Goal: Task Accomplishment & Management: Use online tool/utility

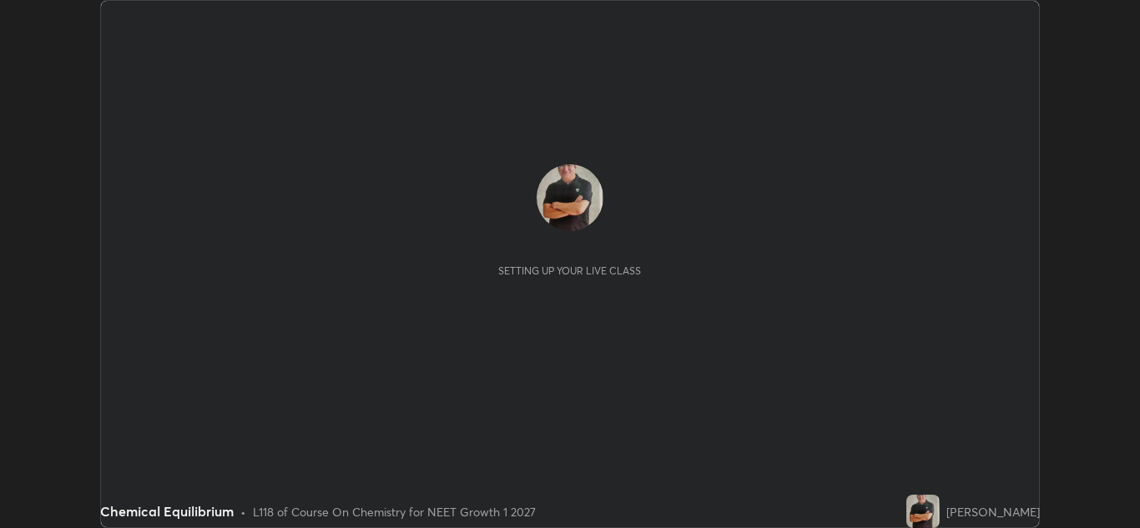
scroll to position [528, 1140]
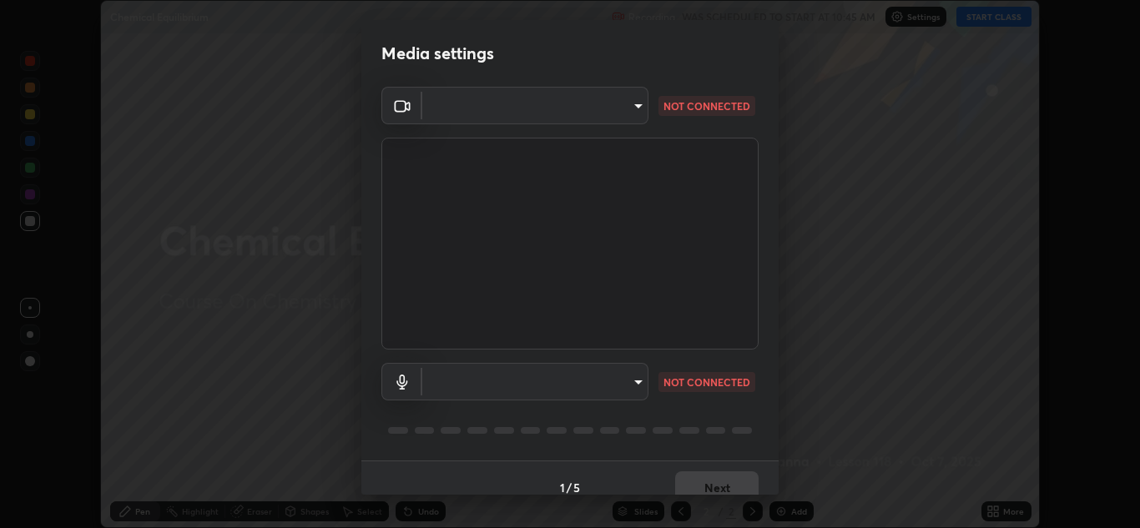
type input "1e49b53be58bf3658c32ba4c8e2538d2601885ca91182b01ba969948c87b8f29"
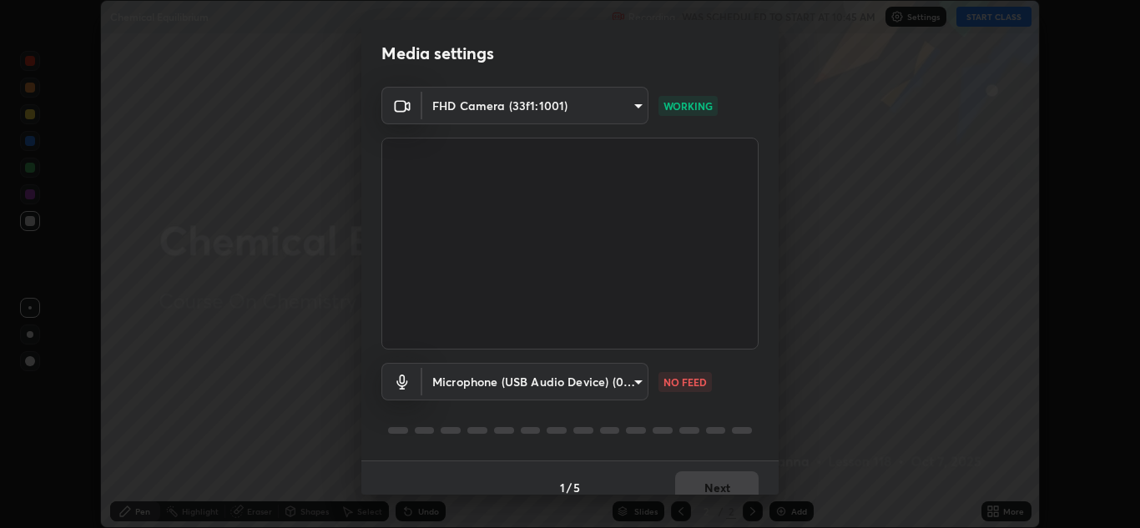
click at [602, 381] on body "Erase all Chemical Equilibrium Recording WAS SCHEDULED TO START AT 10:45 AM Set…" at bounding box center [570, 264] width 1140 height 528
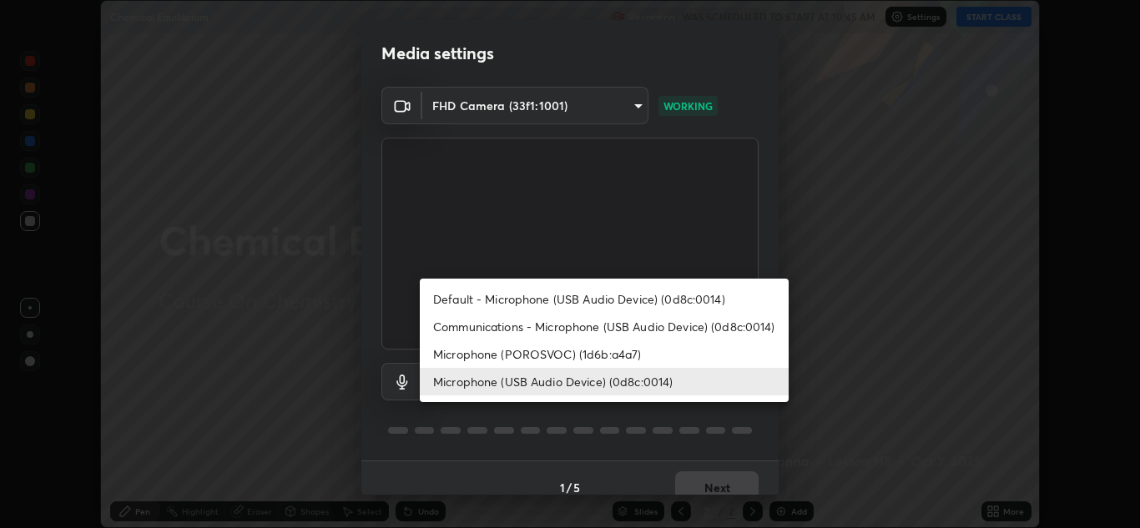
click at [605, 324] on li "Communications - Microphone (USB Audio Device) (0d8c:0014)" at bounding box center [604, 327] width 369 height 28
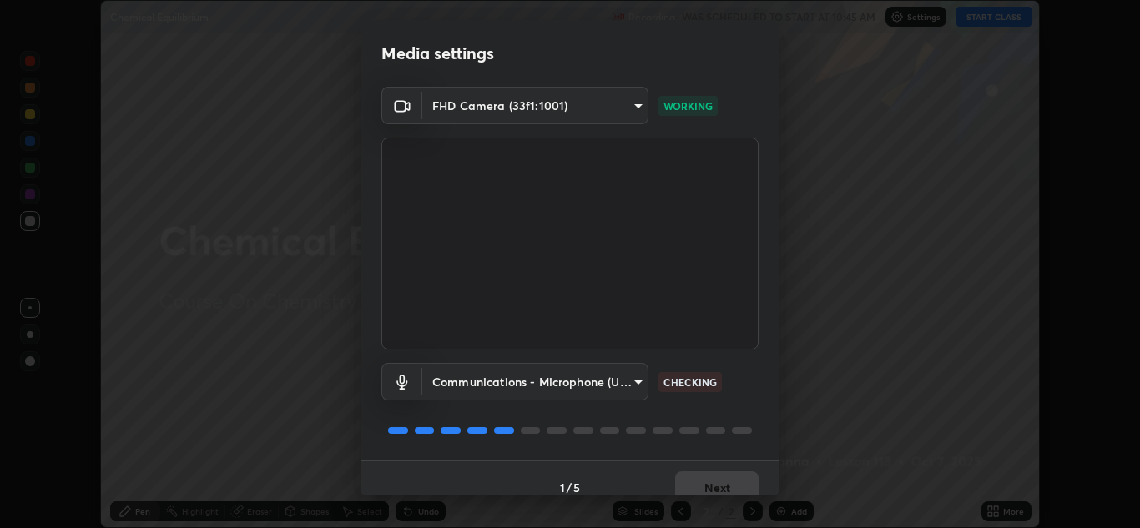
click at [602, 385] on body "Erase all Chemical Equilibrium Recording WAS SCHEDULED TO START AT 10:45 AM Set…" at bounding box center [570, 264] width 1140 height 528
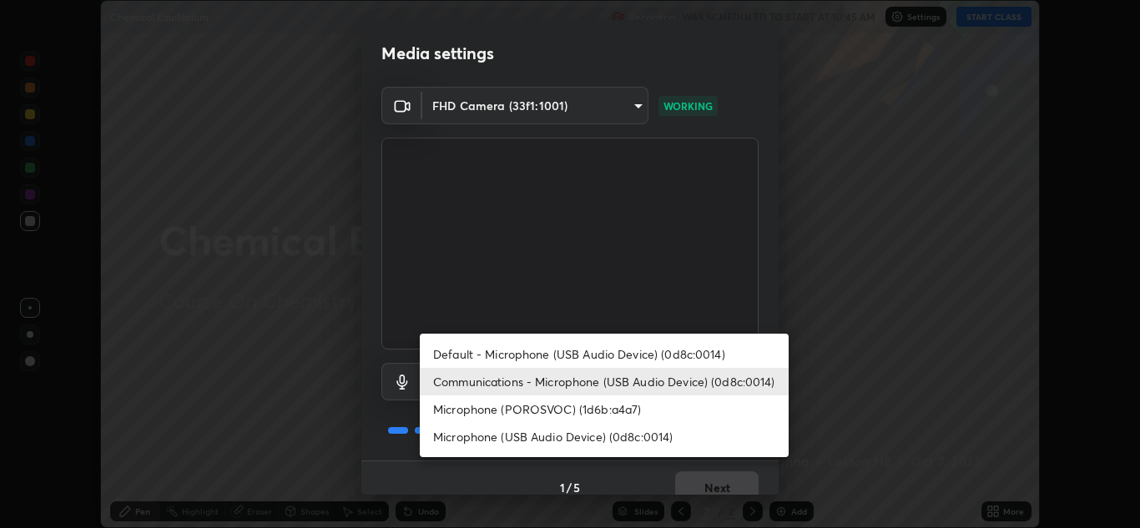
click at [616, 437] on li "Microphone (USB Audio Device) (0d8c:0014)" at bounding box center [604, 437] width 369 height 28
type input "f7c6ee8ef428f4c0c73a4799a386e724c784fa96b1b4d02d3a2d8c83d75c84bb"
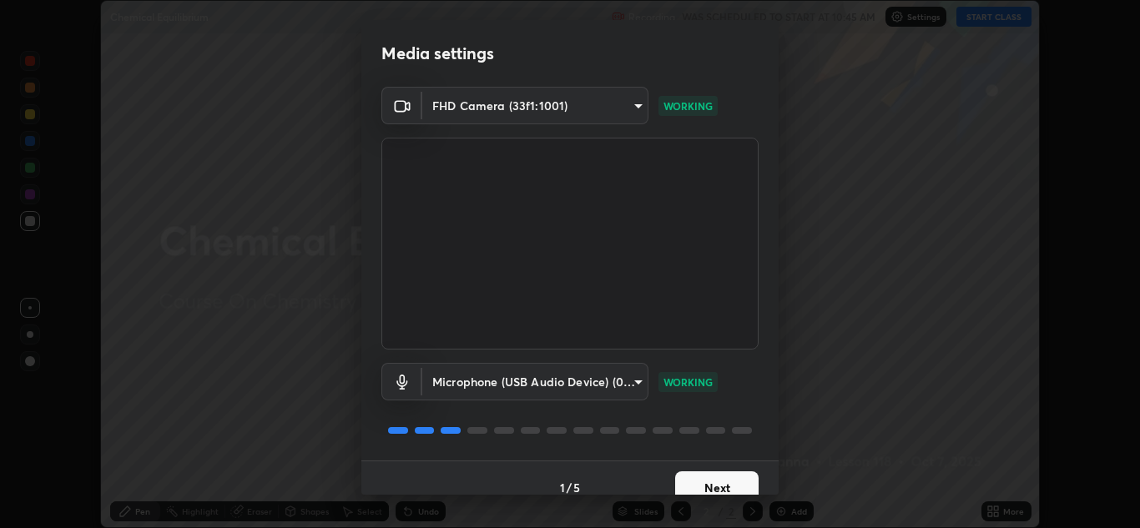
click at [695, 480] on button "Next" at bounding box center [716, 488] width 83 height 33
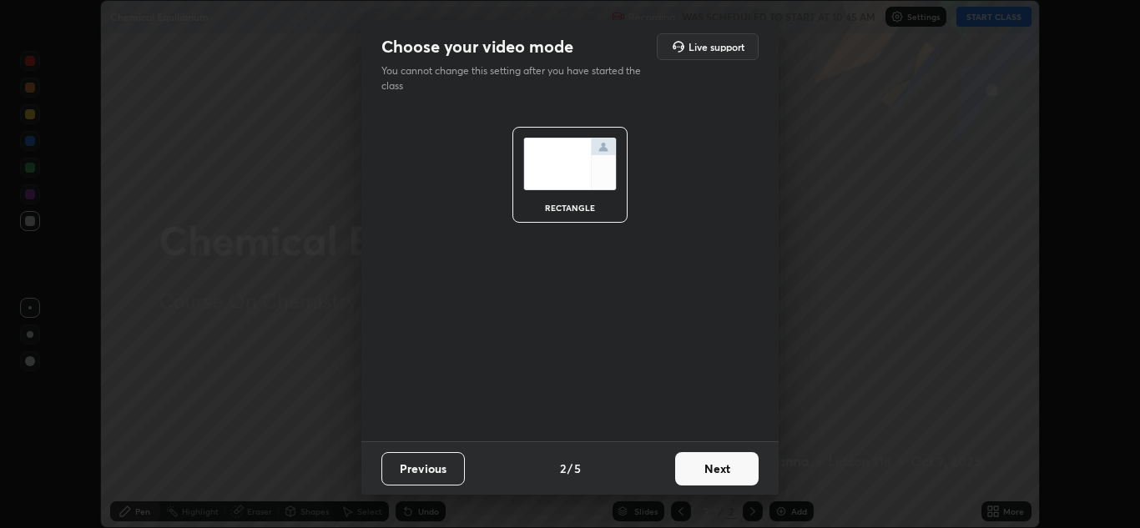
click at [720, 474] on button "Next" at bounding box center [716, 468] width 83 height 33
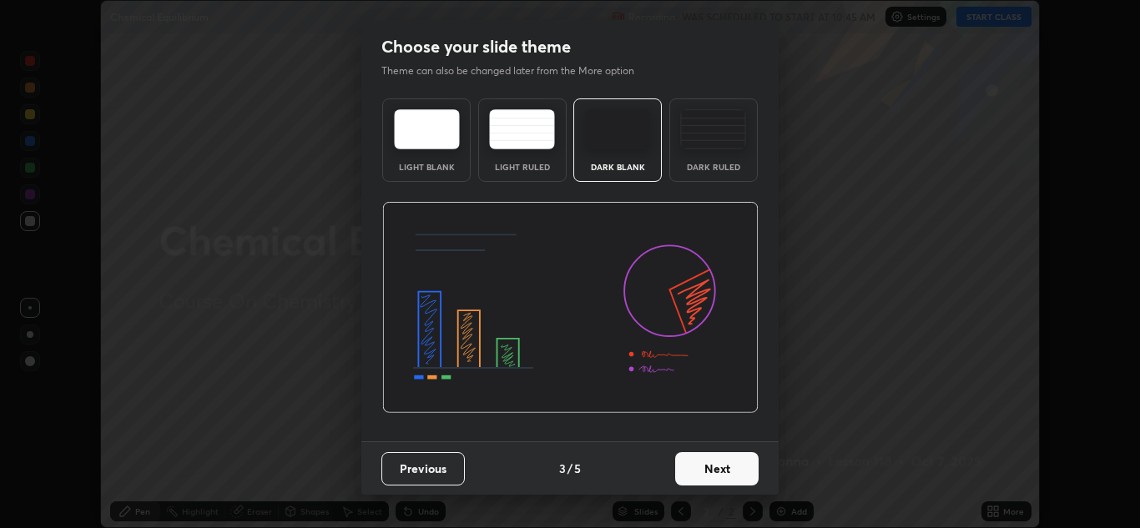
click at [722, 467] on button "Next" at bounding box center [716, 468] width 83 height 33
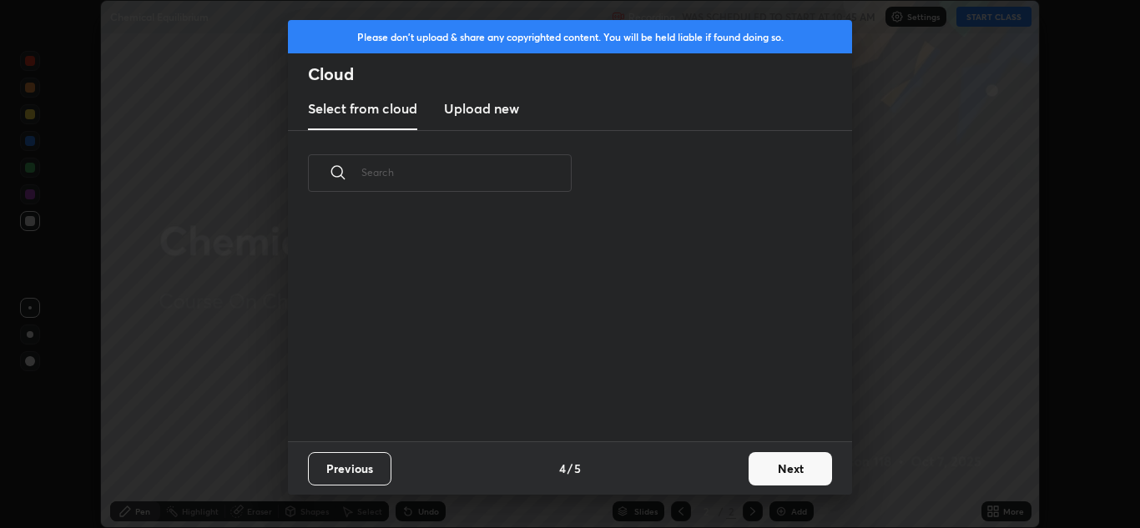
click at [765, 479] on button "Next" at bounding box center [790, 468] width 83 height 33
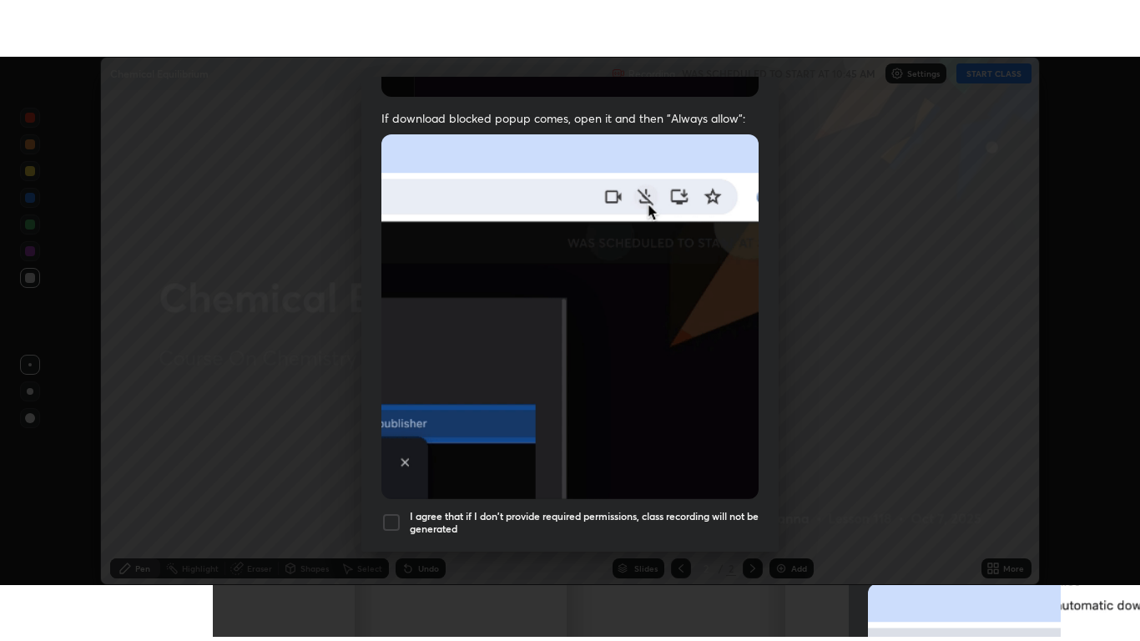
scroll to position [361, 0]
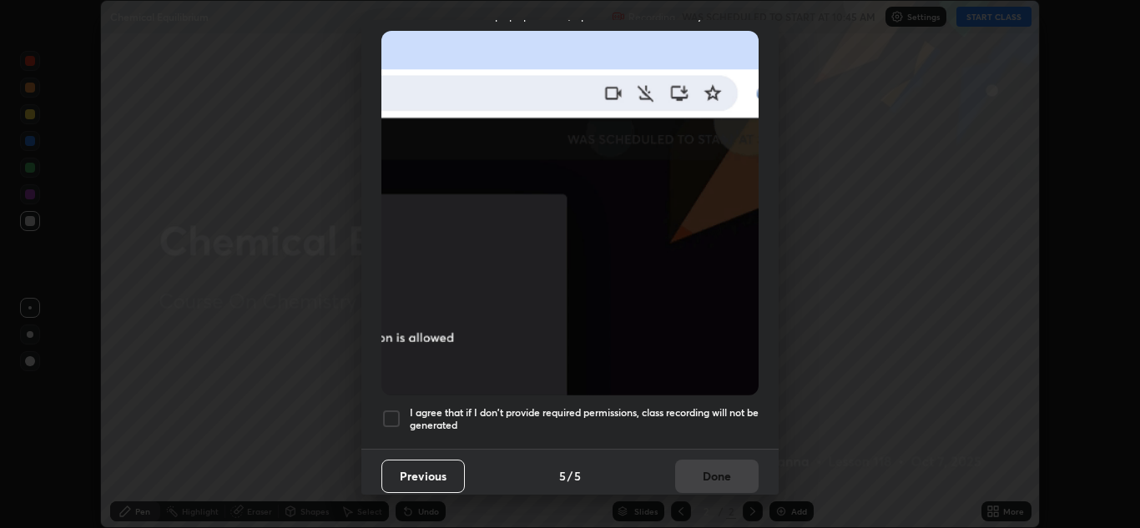
click at [386, 409] on div at bounding box center [391, 419] width 20 height 20
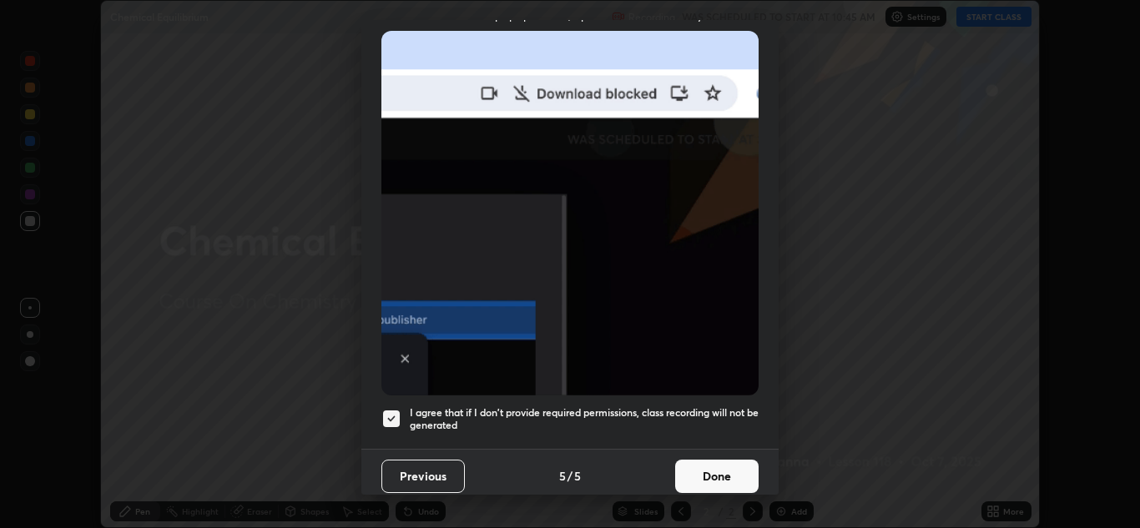
click at [703, 467] on button "Done" at bounding box center [716, 476] width 83 height 33
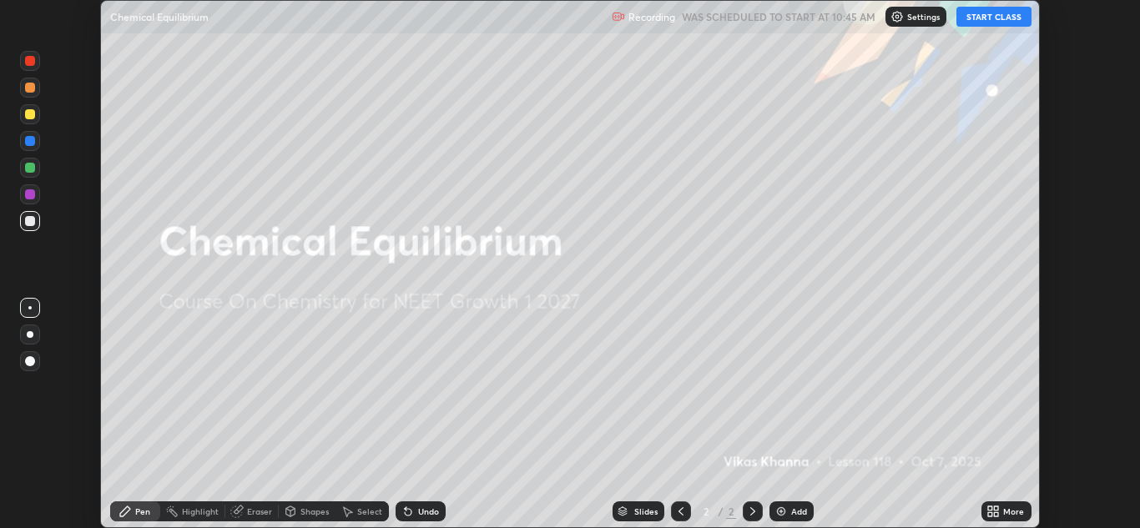
click at [991, 23] on button "START CLASS" at bounding box center [993, 17] width 75 height 20
click at [1011, 512] on div "More" at bounding box center [1013, 511] width 21 height 8
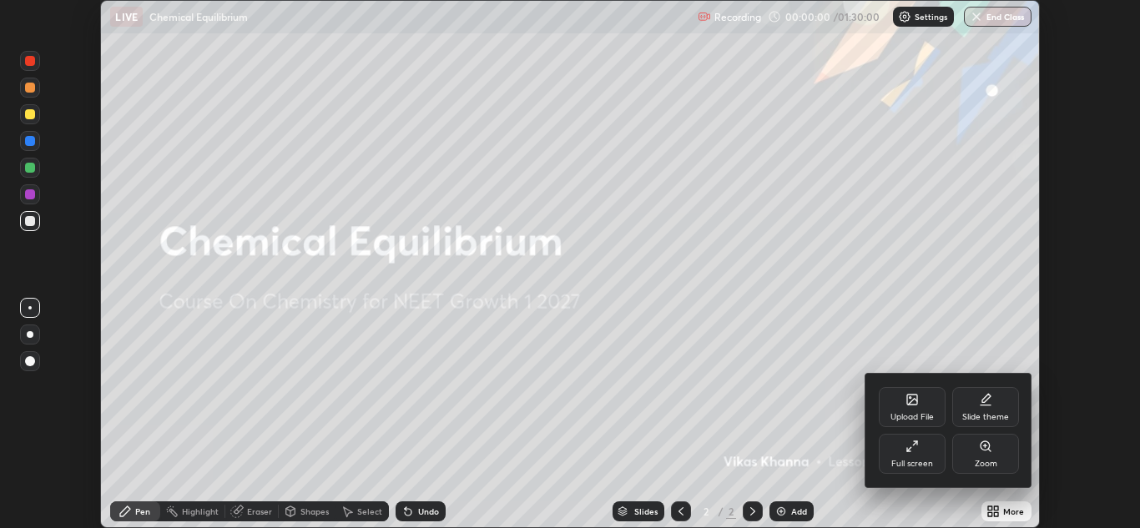
click at [912, 455] on div "Full screen" at bounding box center [912, 454] width 67 height 40
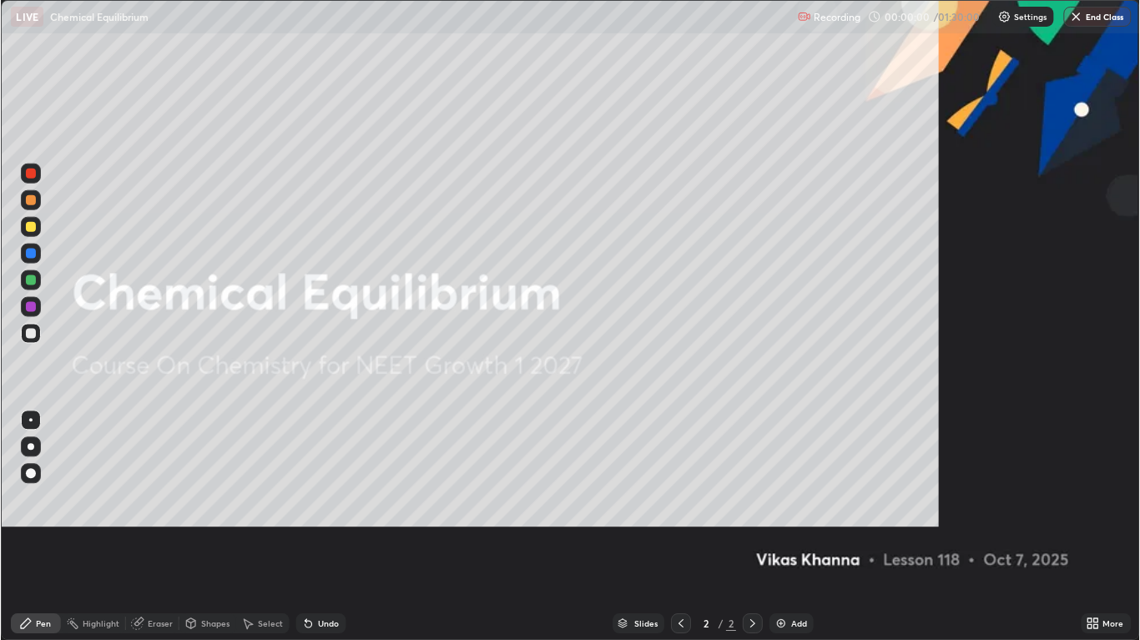
scroll to position [641, 1140]
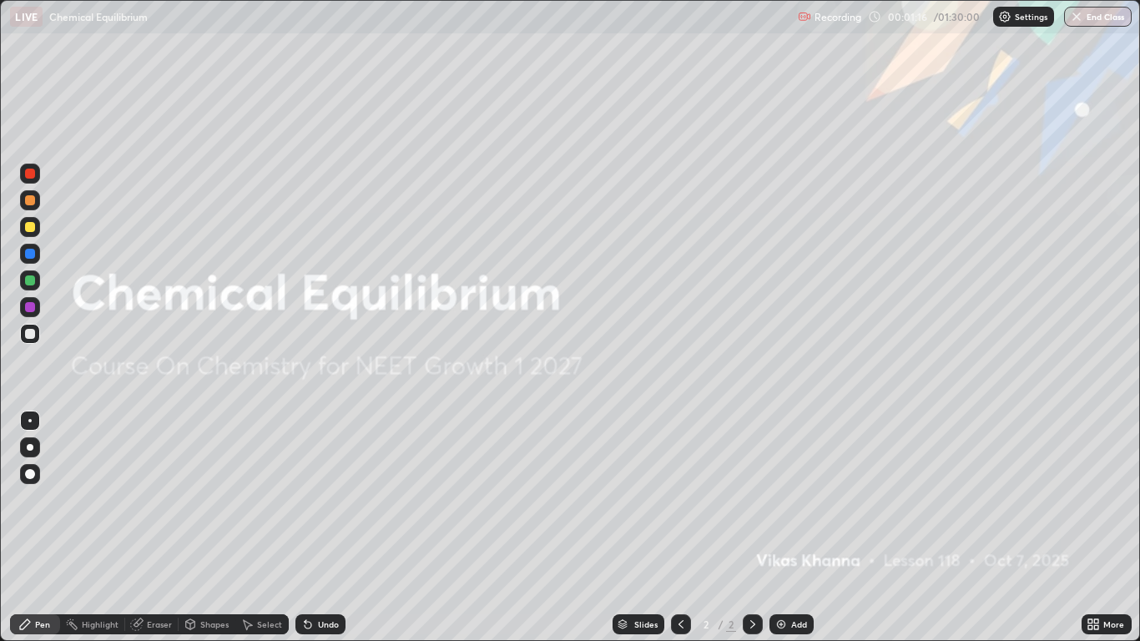
click at [30, 230] on div at bounding box center [30, 227] width 10 height 10
click at [791, 527] on div "Add" at bounding box center [799, 624] width 16 height 8
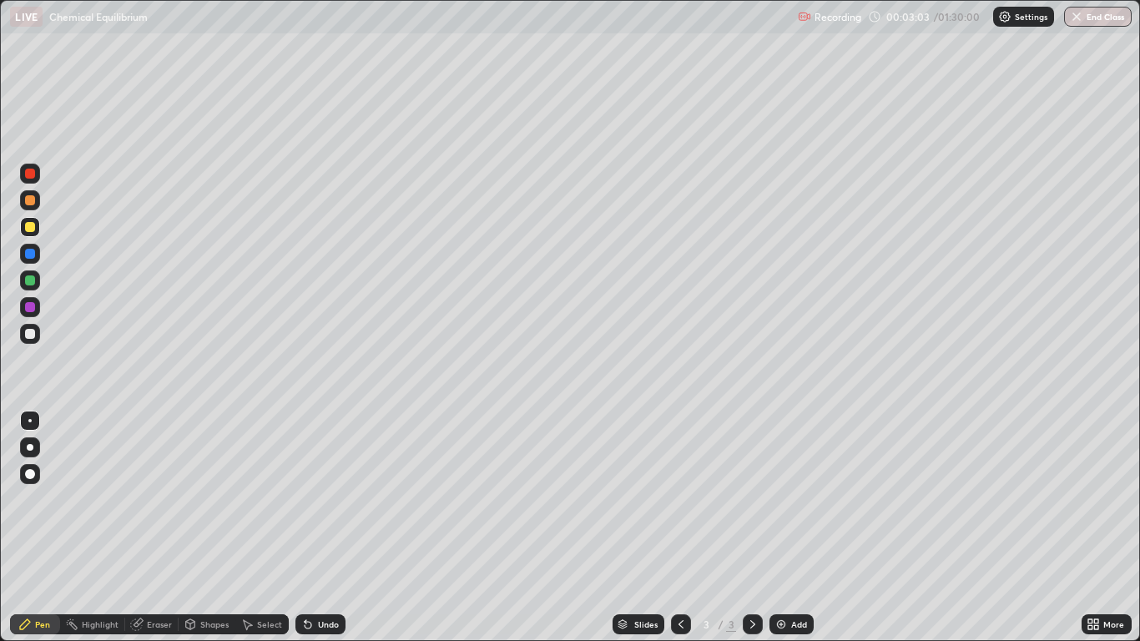
click at [209, 527] on div "Shapes" at bounding box center [214, 624] width 28 height 8
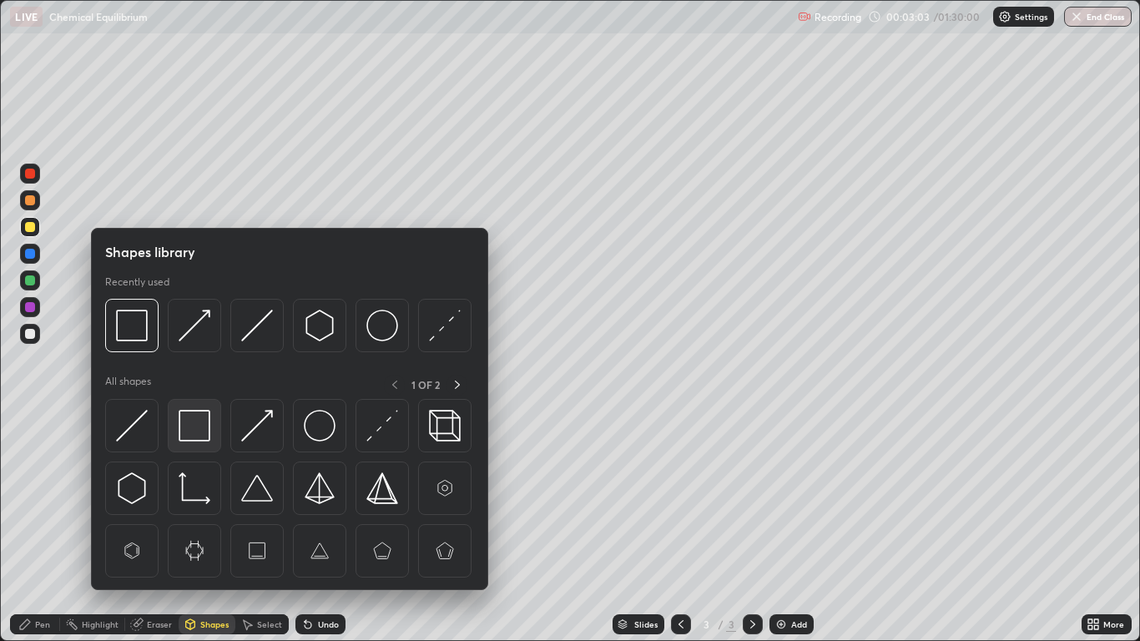
click at [194, 422] on img at bounding box center [195, 426] width 32 height 32
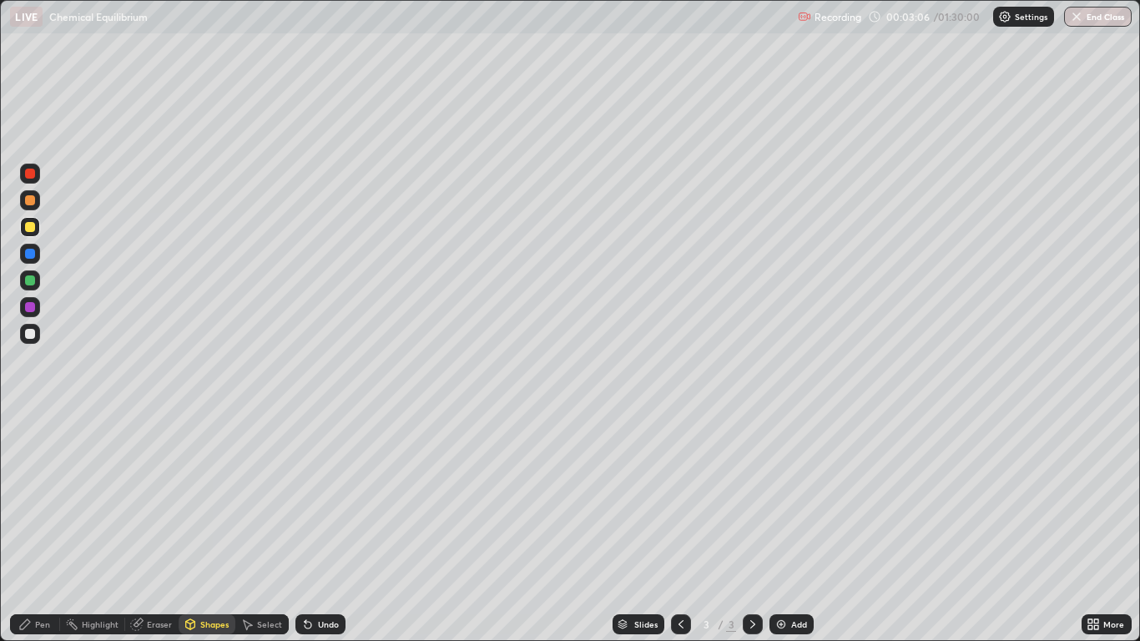
click at [30, 527] on div "Pen" at bounding box center [35, 624] width 50 height 20
click at [28, 472] on div at bounding box center [30, 474] width 10 height 10
click at [33, 202] on div at bounding box center [30, 200] width 10 height 10
click at [29, 224] on div at bounding box center [30, 227] width 10 height 10
click at [325, 527] on div "Undo" at bounding box center [320, 624] width 50 height 20
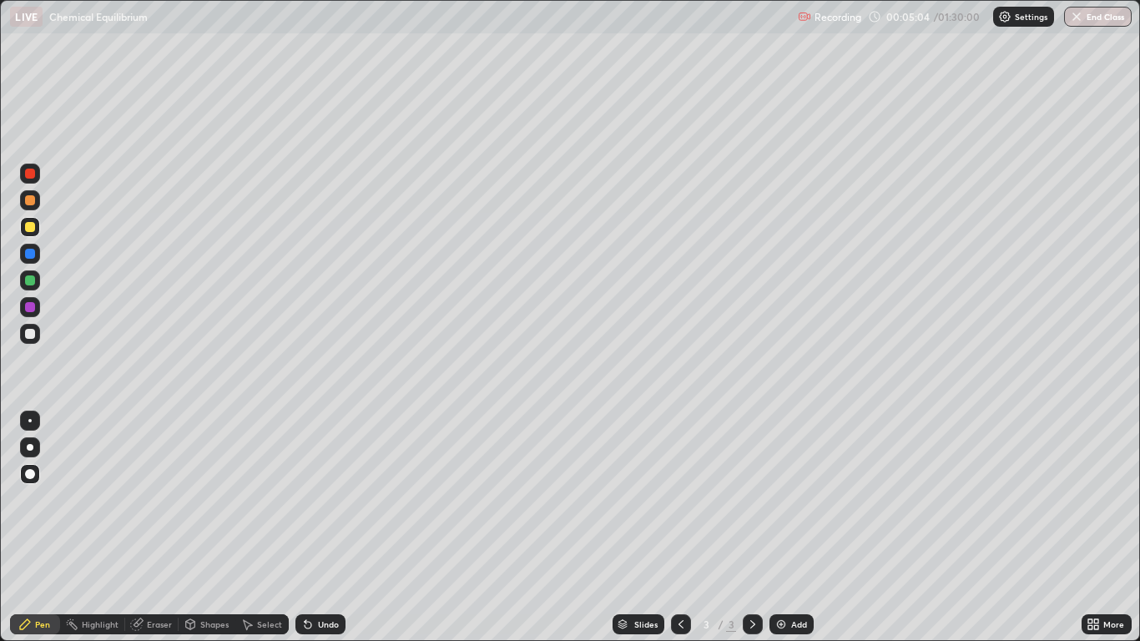
click at [329, 527] on div "Undo" at bounding box center [320, 624] width 50 height 20
click at [207, 527] on div "Shapes" at bounding box center [214, 624] width 28 height 8
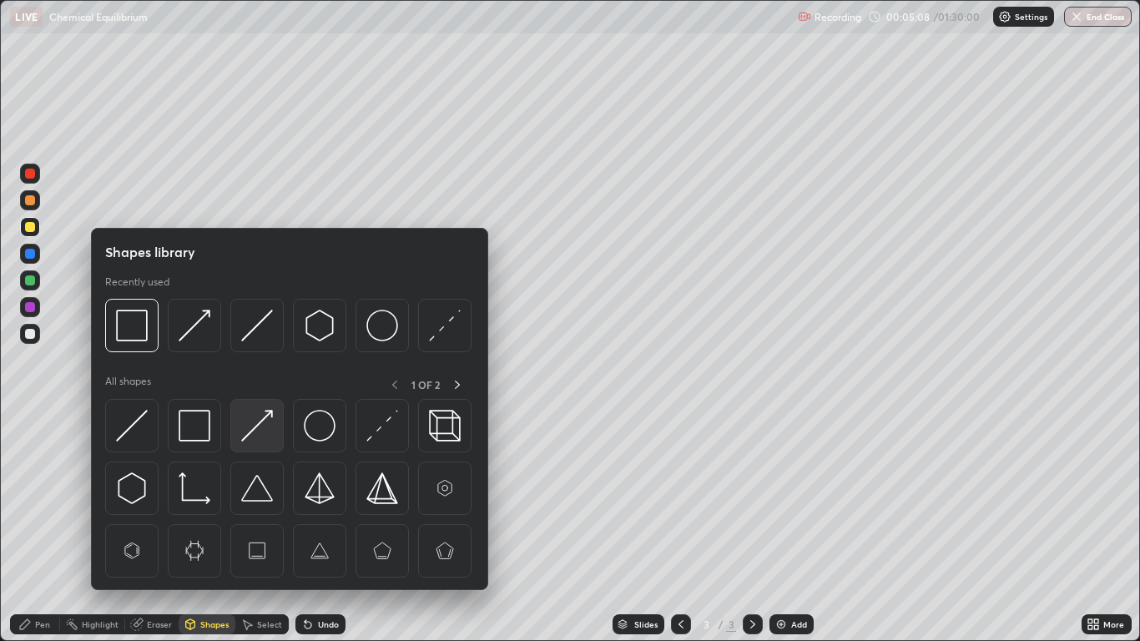
click at [247, 439] on img at bounding box center [257, 426] width 32 height 32
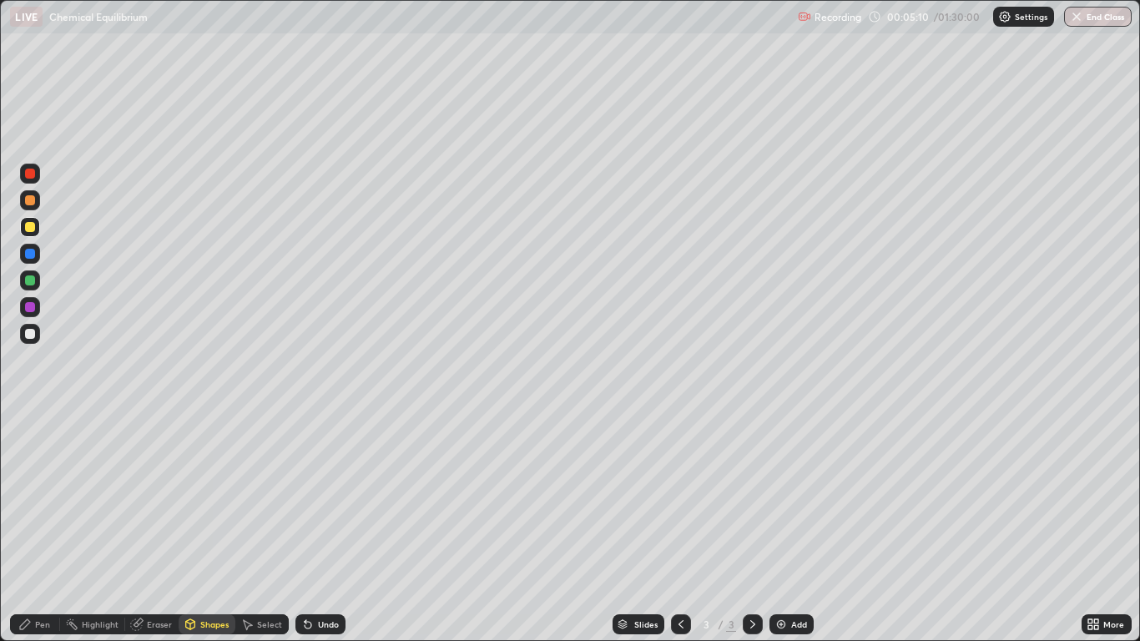
click at [19, 527] on div "Pen" at bounding box center [35, 624] width 50 height 20
click at [214, 527] on div "Shapes" at bounding box center [214, 624] width 28 height 8
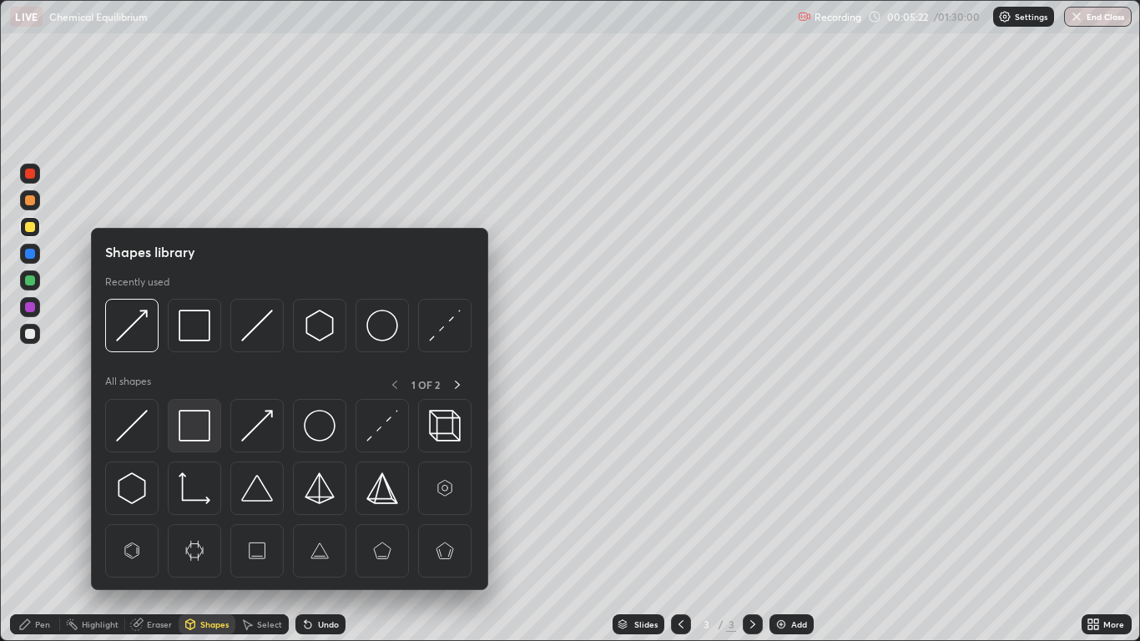
click at [197, 417] on img at bounding box center [195, 426] width 32 height 32
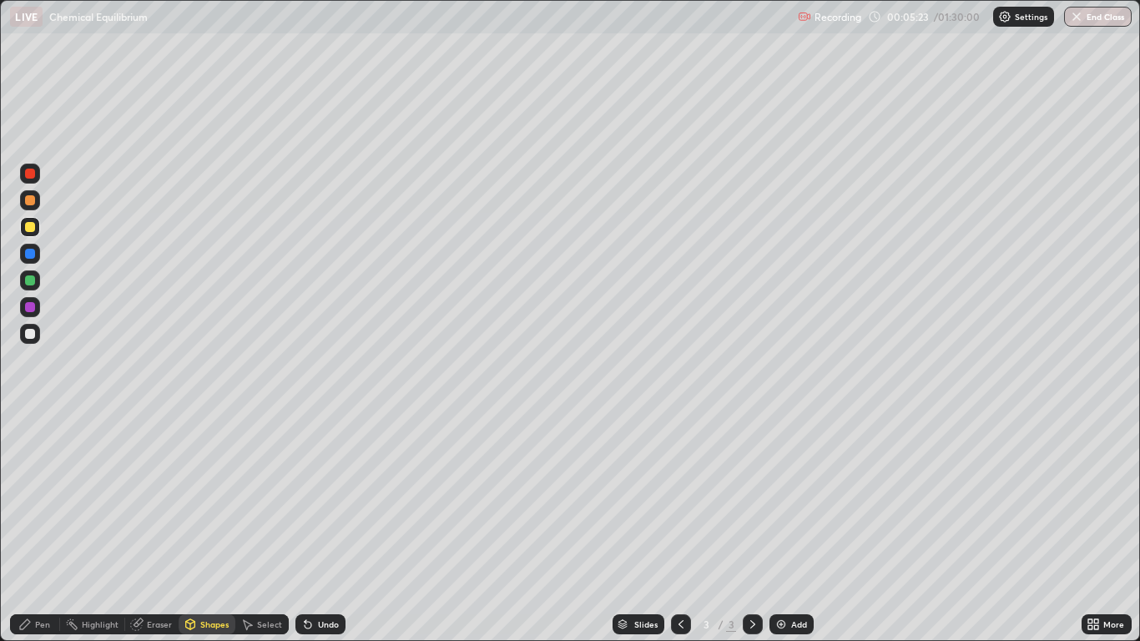
click at [38, 300] on div at bounding box center [30, 307] width 20 height 20
click at [34, 527] on div "Pen" at bounding box center [35, 624] width 50 height 20
click at [789, 527] on div "Add" at bounding box center [792, 624] width 44 height 20
click at [204, 527] on div "Shapes" at bounding box center [214, 624] width 28 height 8
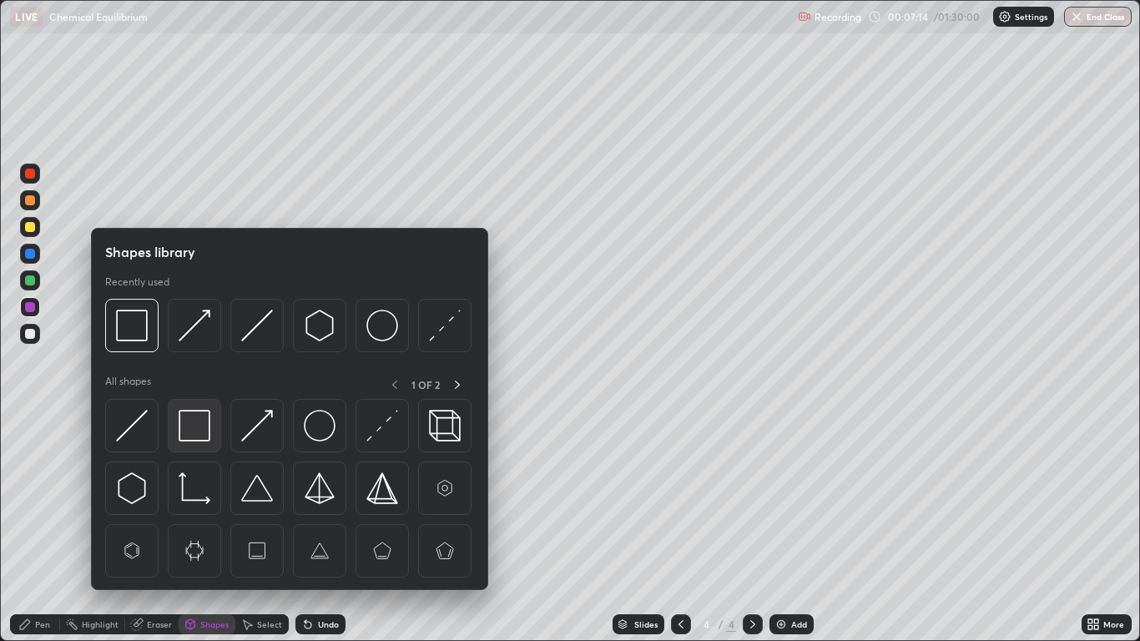
click at [198, 426] on img at bounding box center [195, 426] width 32 height 32
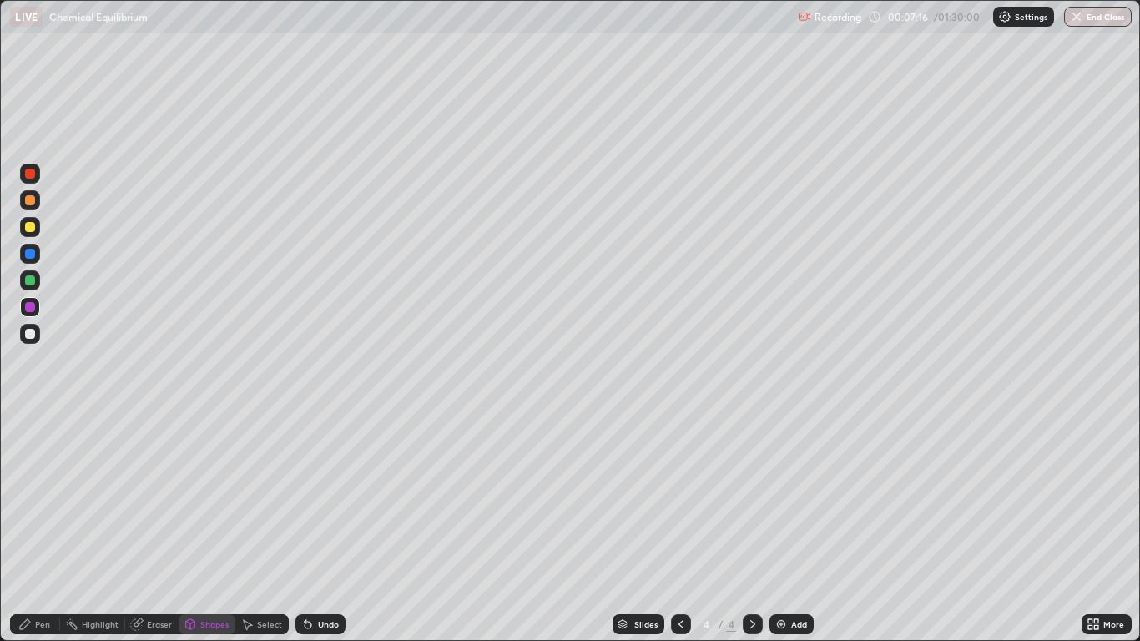
click at [48, 527] on div "Pen" at bounding box center [42, 624] width 15 height 8
click at [29, 224] on div at bounding box center [30, 227] width 10 height 10
click at [209, 527] on div "Shapes" at bounding box center [214, 624] width 28 height 8
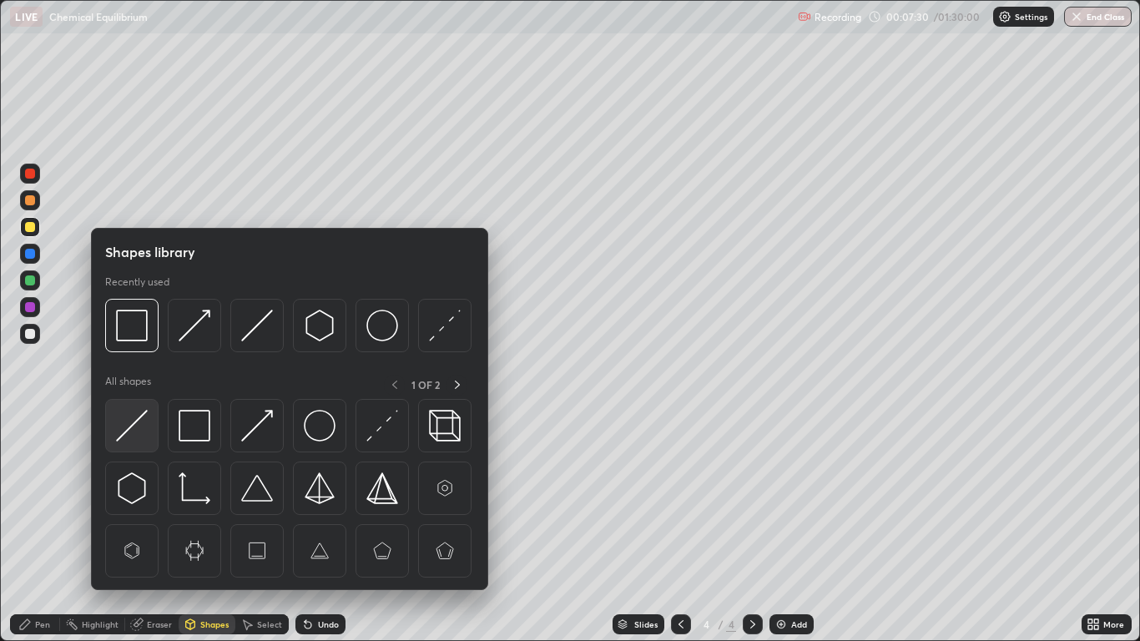
click at [144, 424] on img at bounding box center [132, 426] width 32 height 32
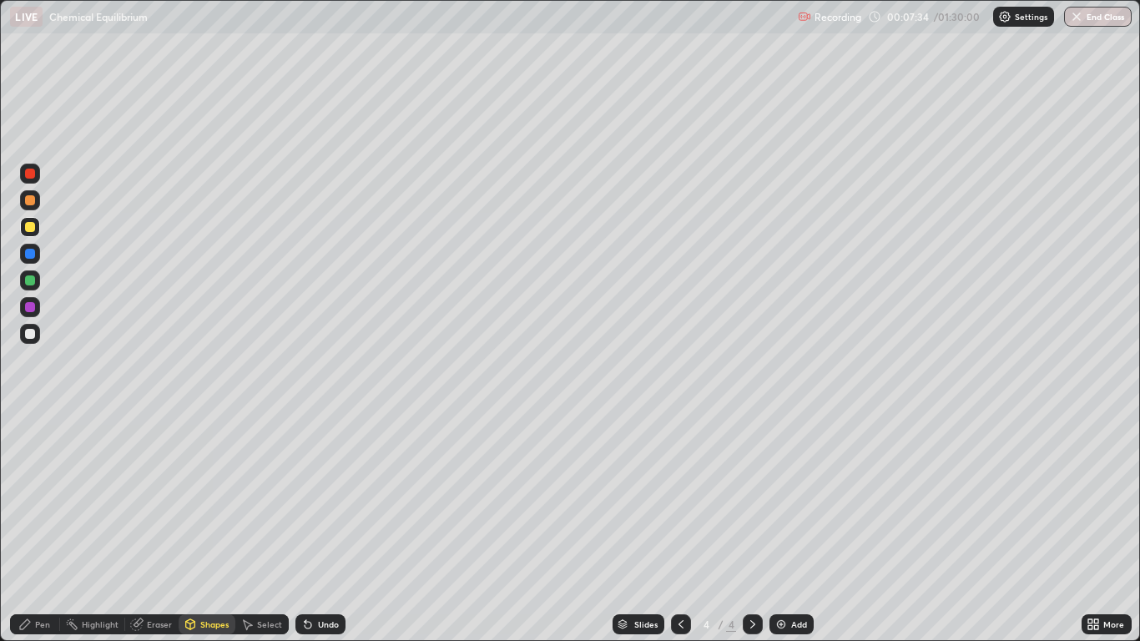
click at [34, 527] on div "Pen" at bounding box center [35, 624] width 50 height 20
click at [29, 279] on div at bounding box center [30, 280] width 10 height 10
click at [204, 527] on div "Shapes" at bounding box center [214, 624] width 28 height 8
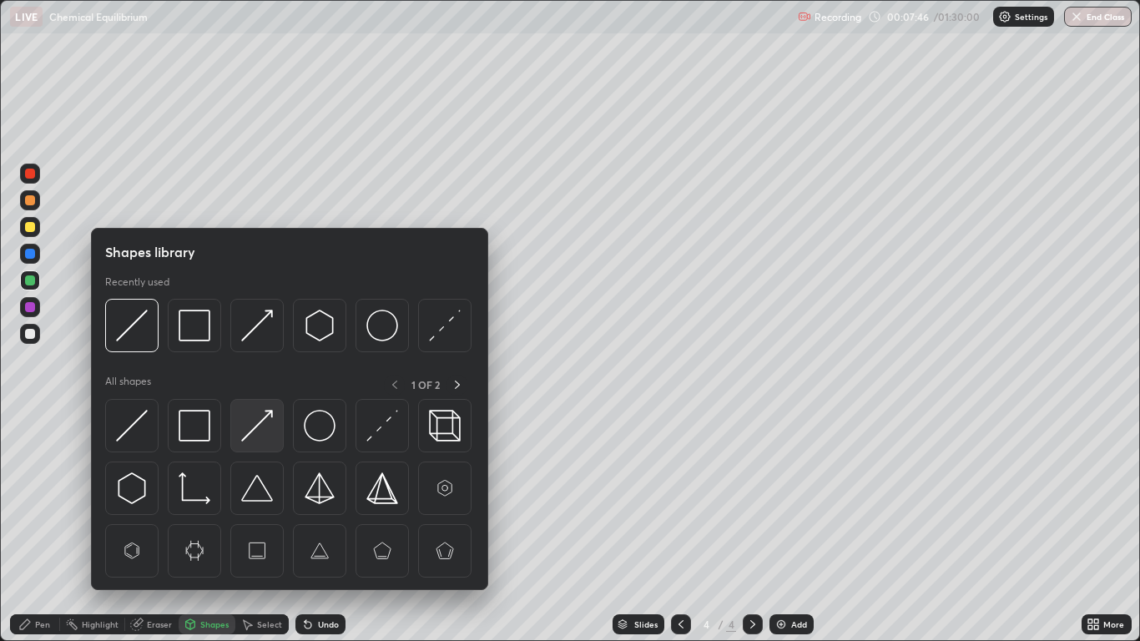
click at [264, 424] on img at bounding box center [257, 426] width 32 height 32
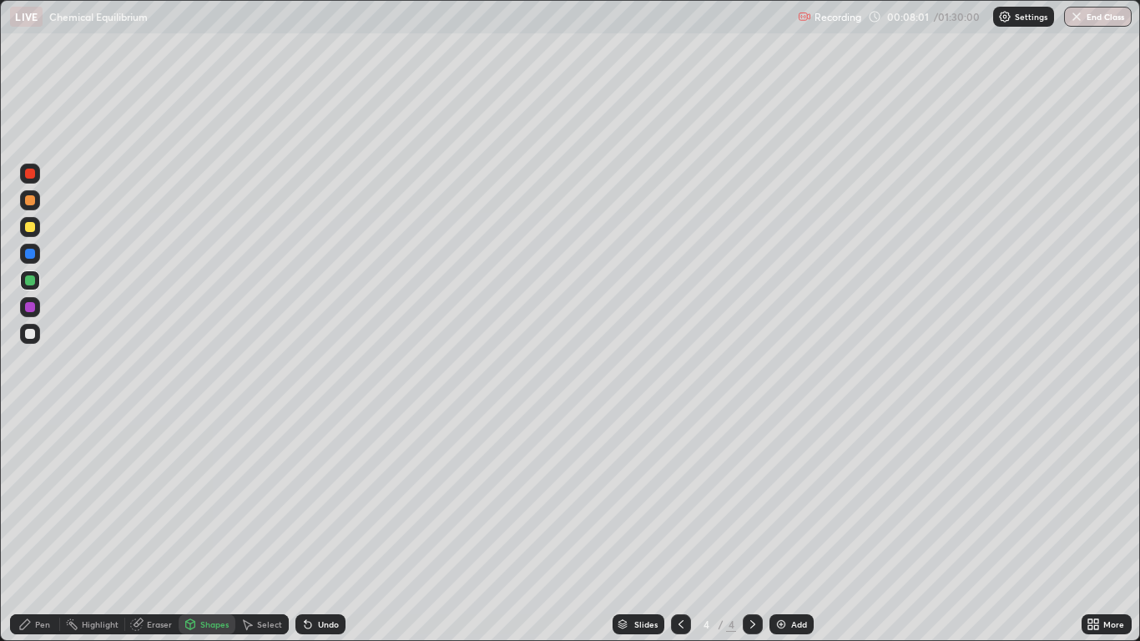
click at [31, 225] on div at bounding box center [30, 227] width 10 height 10
click at [29, 251] on div at bounding box center [30, 254] width 10 height 10
click at [318, 527] on div "Undo" at bounding box center [328, 624] width 21 height 8
click at [36, 527] on div "Pen" at bounding box center [42, 624] width 15 height 8
click at [38, 305] on div at bounding box center [30, 307] width 20 height 20
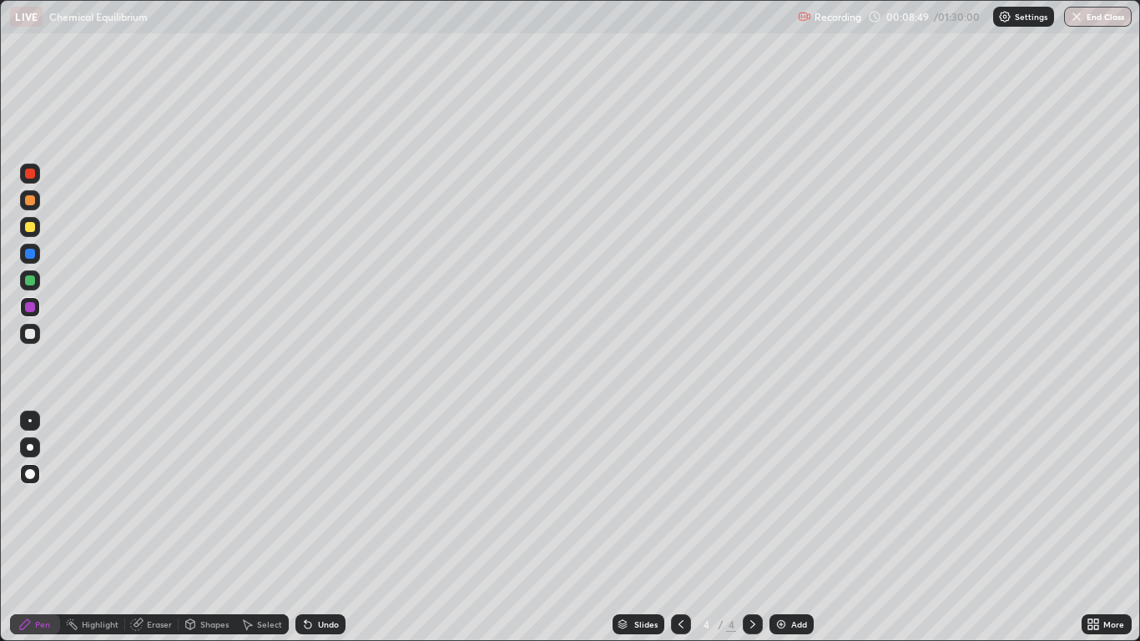
click at [31, 280] on div at bounding box center [30, 280] width 10 height 10
click at [320, 527] on div "Undo" at bounding box center [320, 624] width 50 height 20
click at [326, 527] on div "Undo" at bounding box center [328, 624] width 21 height 8
click at [795, 527] on div "Add" at bounding box center [799, 624] width 16 height 8
click at [324, 527] on div "Undo" at bounding box center [328, 624] width 21 height 8
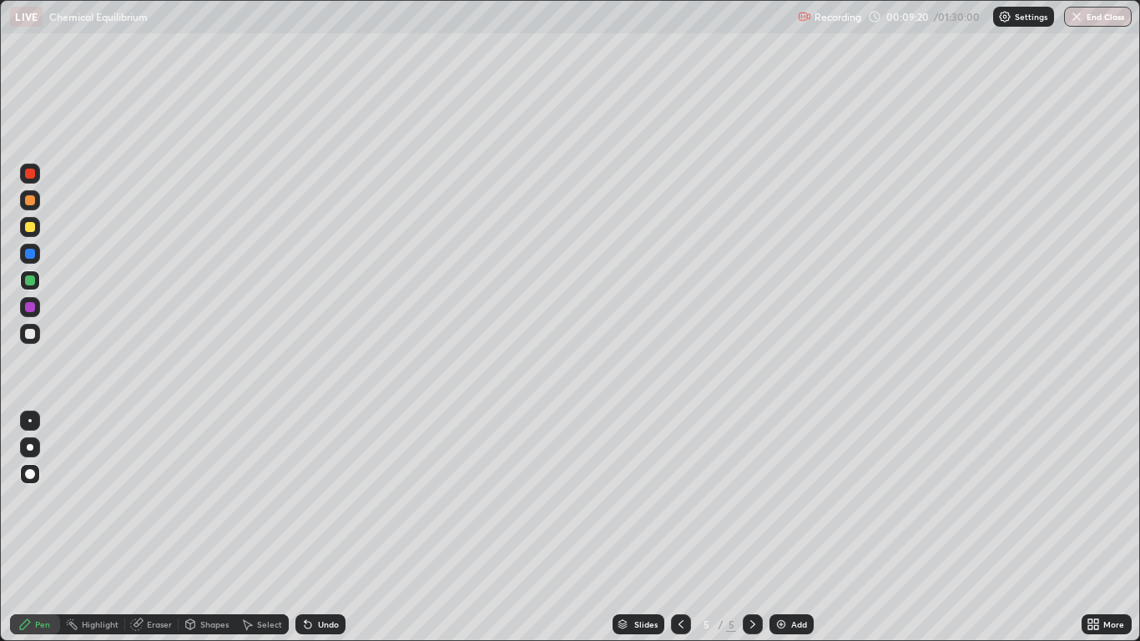
click at [320, 527] on div "Undo" at bounding box center [320, 624] width 50 height 20
click at [682, 527] on icon at bounding box center [681, 624] width 5 height 8
click at [758, 527] on div at bounding box center [753, 624] width 20 height 20
click at [792, 527] on div "Add" at bounding box center [799, 624] width 16 height 8
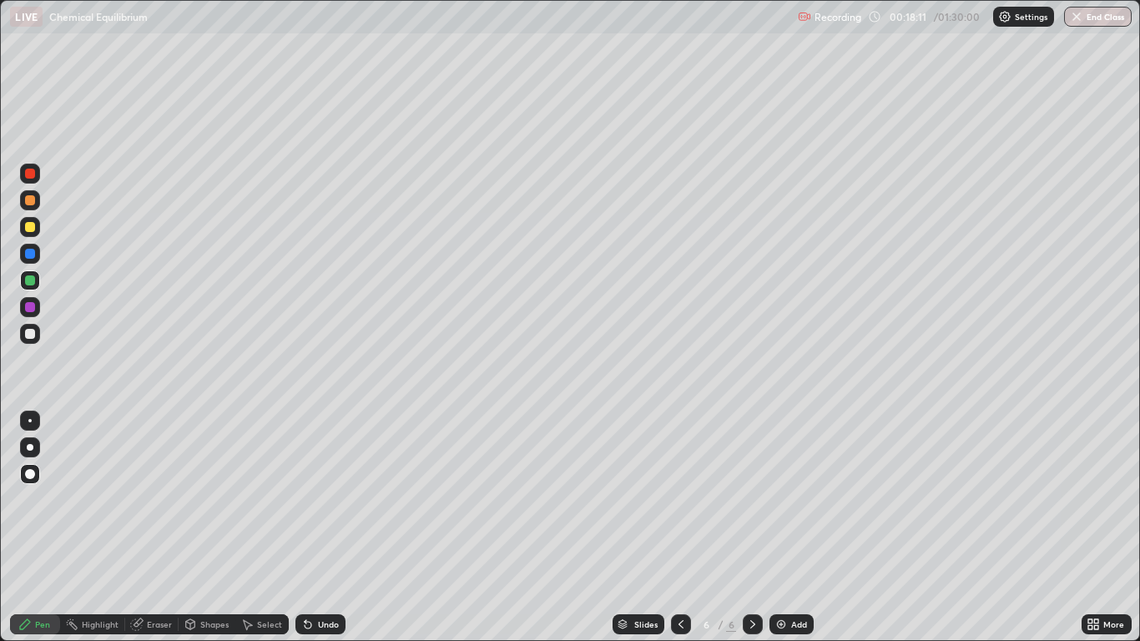
click at [678, 527] on icon at bounding box center [680, 624] width 13 height 13
click at [212, 527] on div "Shapes" at bounding box center [214, 624] width 28 height 8
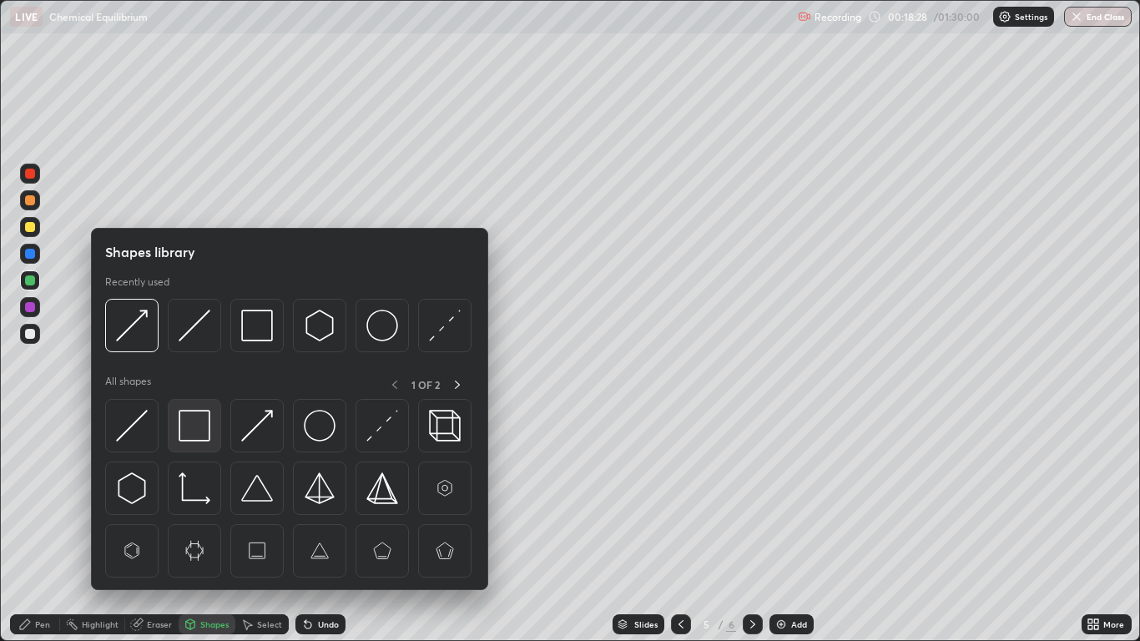
click at [194, 423] on img at bounding box center [195, 426] width 32 height 32
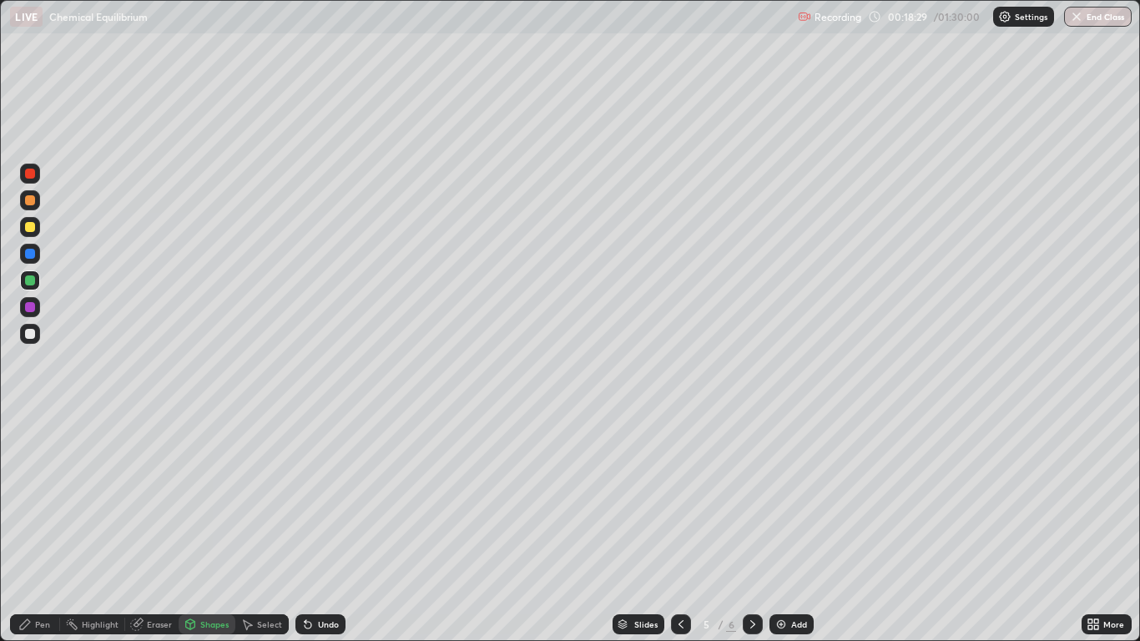
click at [33, 300] on div at bounding box center [30, 307] width 20 height 20
click at [35, 527] on div "Pen" at bounding box center [42, 624] width 15 height 8
click at [679, 527] on icon at bounding box center [681, 624] width 5 height 8
click at [749, 527] on icon at bounding box center [752, 624] width 13 height 13
click at [793, 527] on div "Add" at bounding box center [799, 624] width 16 height 8
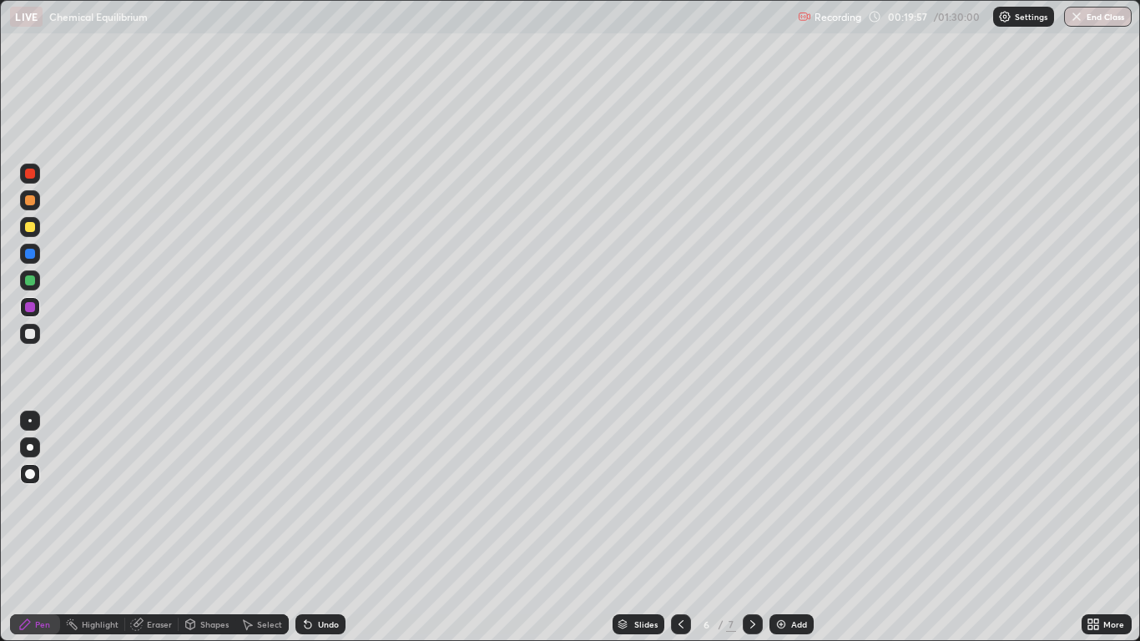
click at [209, 527] on div "Shapes" at bounding box center [214, 624] width 28 height 8
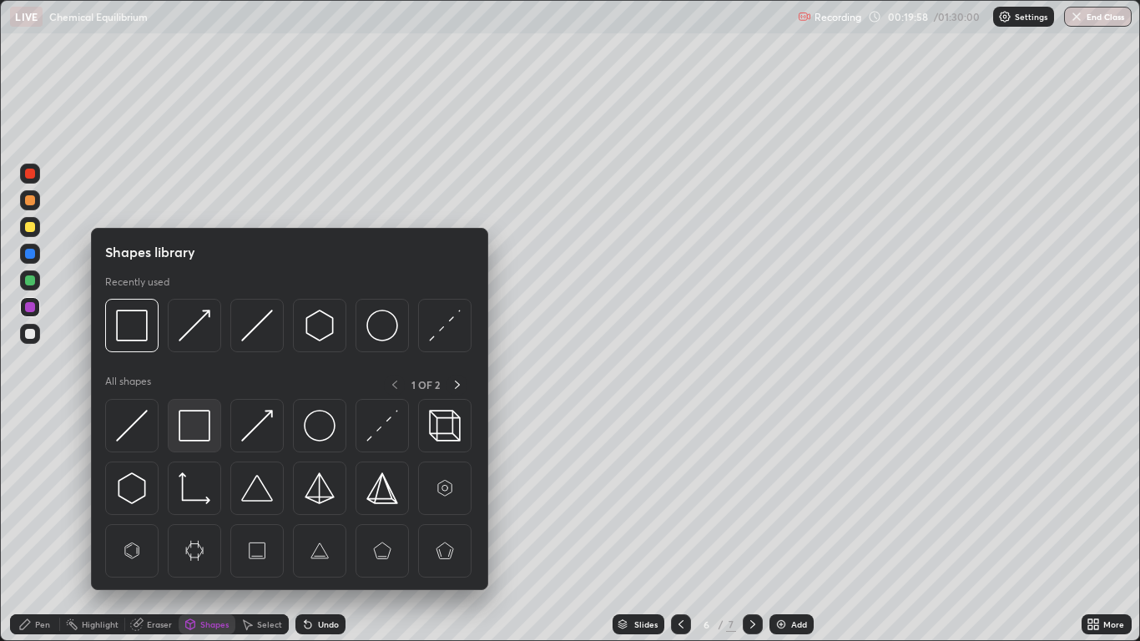
click at [196, 425] on img at bounding box center [195, 426] width 32 height 32
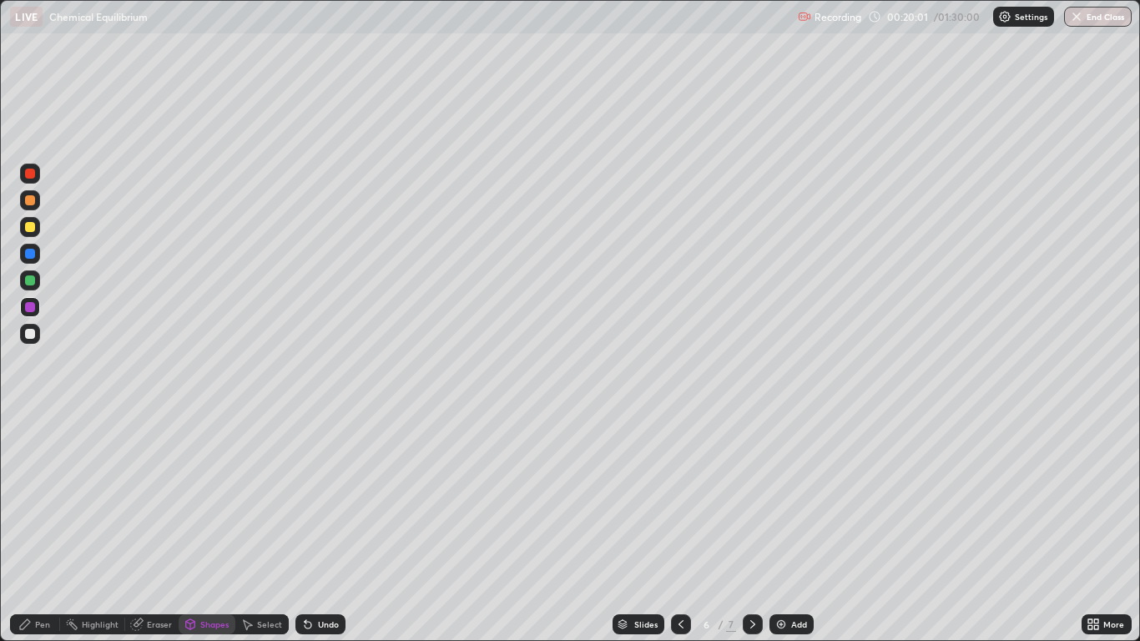
click at [39, 527] on div "Pen" at bounding box center [42, 624] width 15 height 8
click at [31, 221] on div at bounding box center [30, 227] width 20 height 20
click at [323, 527] on div "Undo" at bounding box center [328, 624] width 21 height 8
click at [204, 527] on div "Shapes" at bounding box center [214, 624] width 28 height 8
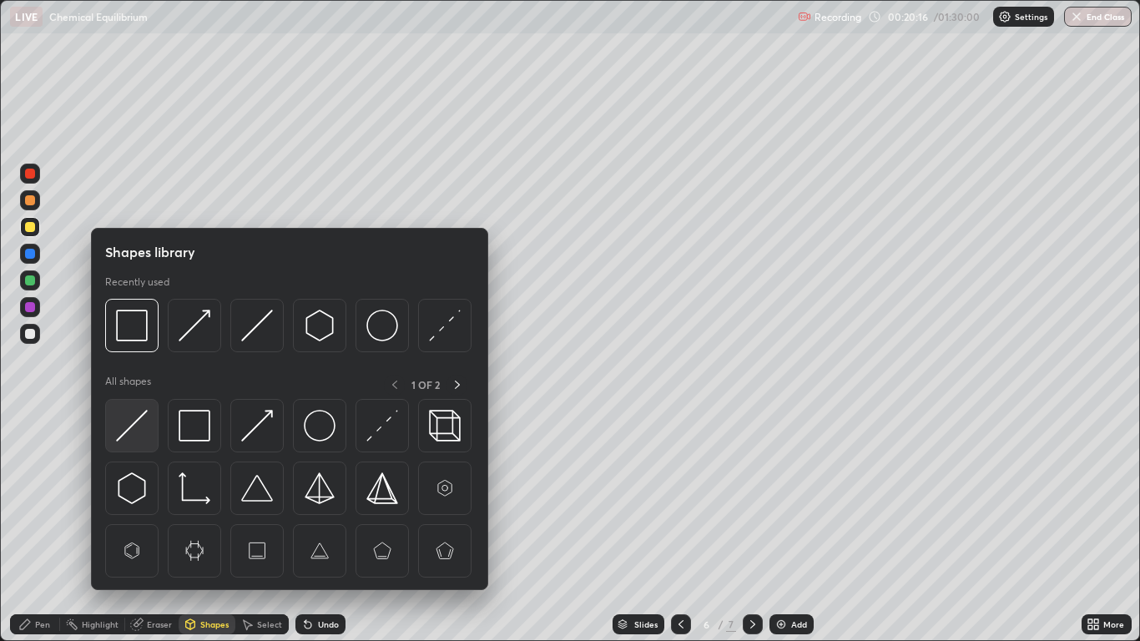
click at [139, 431] on img at bounding box center [132, 426] width 32 height 32
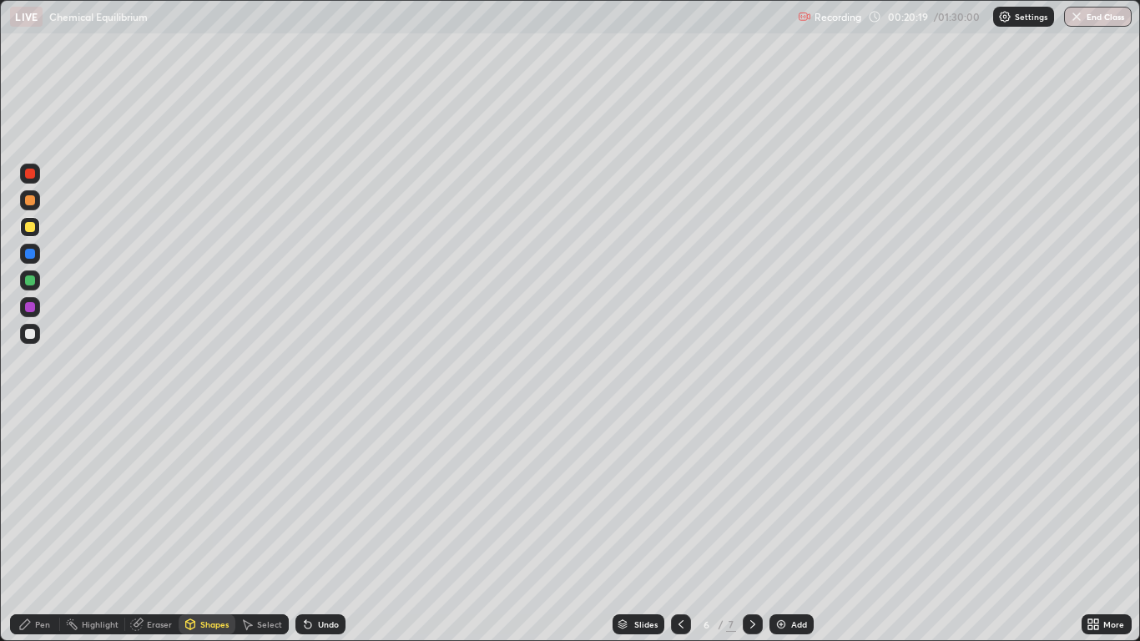
click at [199, 527] on div "Shapes" at bounding box center [207, 624] width 57 height 20
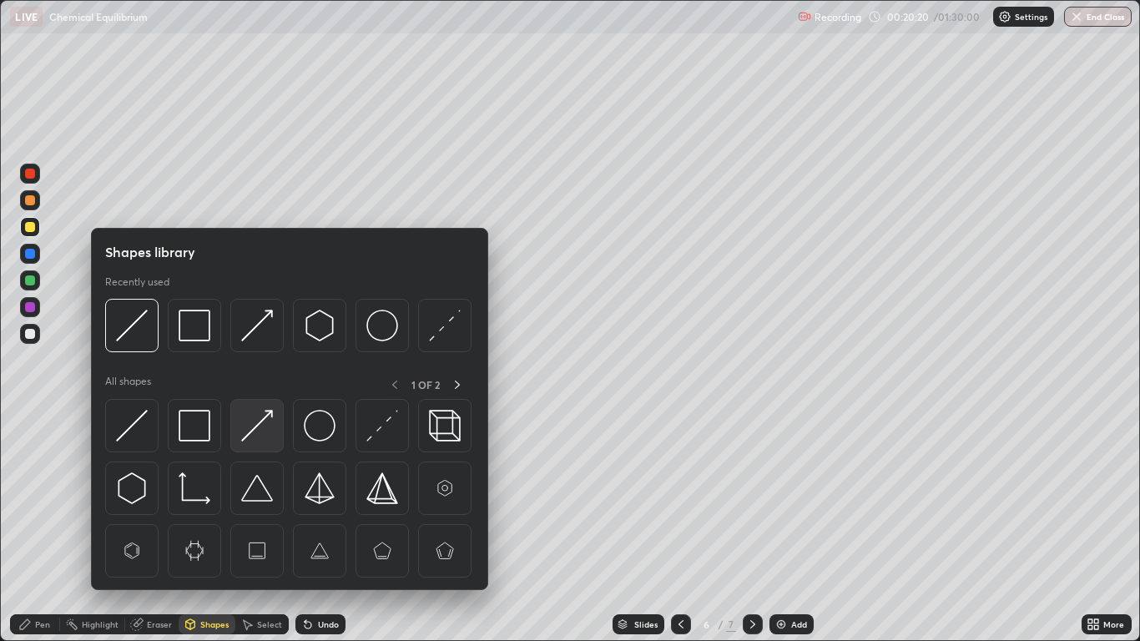
click at [259, 422] on img at bounding box center [257, 426] width 32 height 32
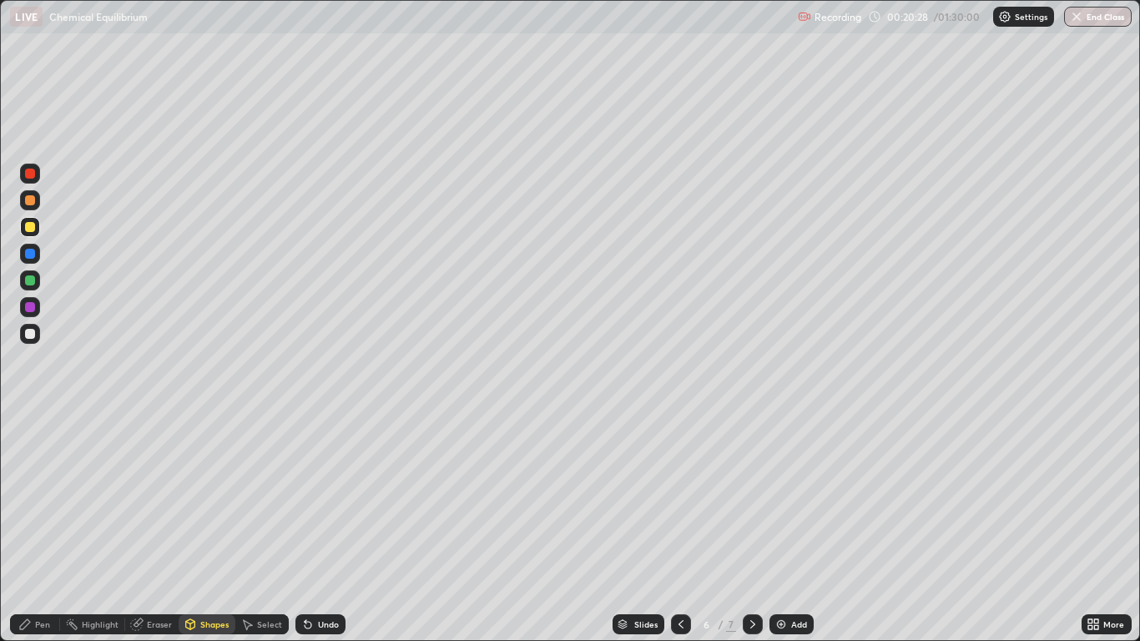
click at [47, 527] on div "Pen" at bounding box center [42, 624] width 15 height 8
click at [33, 249] on div at bounding box center [30, 254] width 10 height 10
click at [209, 527] on div "Shapes" at bounding box center [214, 624] width 28 height 8
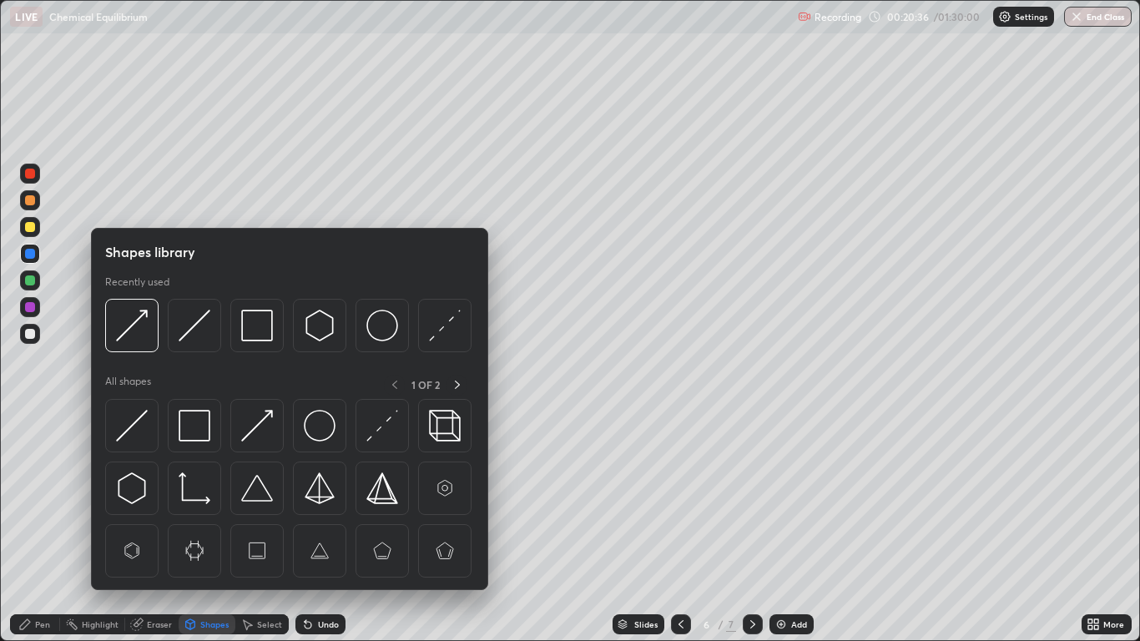
click at [29, 310] on div at bounding box center [30, 307] width 10 height 10
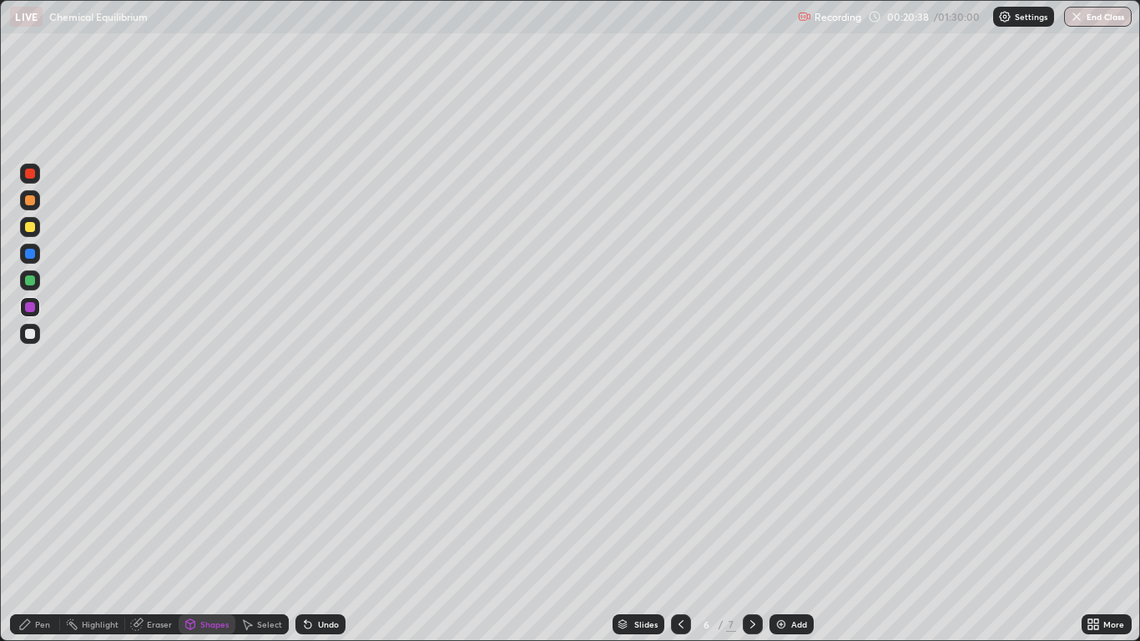
click at [319, 527] on div "Undo" at bounding box center [320, 624] width 50 height 20
click at [34, 527] on div "Pen" at bounding box center [35, 624] width 50 height 20
click at [262, 527] on div "Select" at bounding box center [269, 624] width 25 height 8
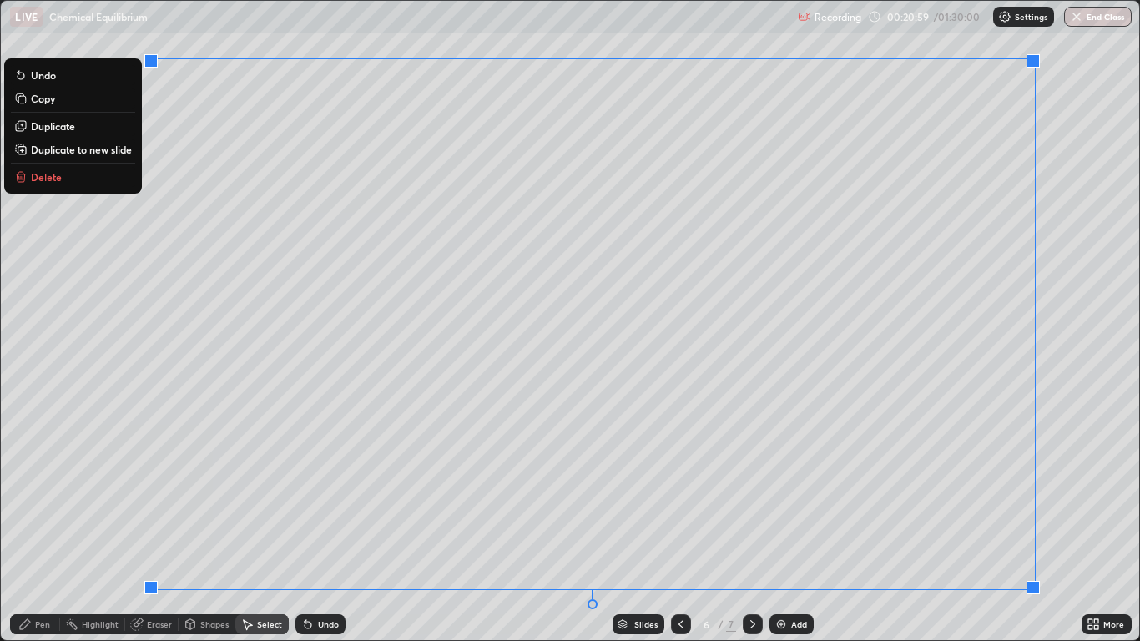
click at [89, 149] on p "Duplicate to new slide" at bounding box center [81, 149] width 101 height 13
click at [86, 146] on p "Duplicate to new slide" at bounding box center [81, 149] width 101 height 13
click at [58, 152] on p "Duplicate to new slide" at bounding box center [81, 149] width 101 height 13
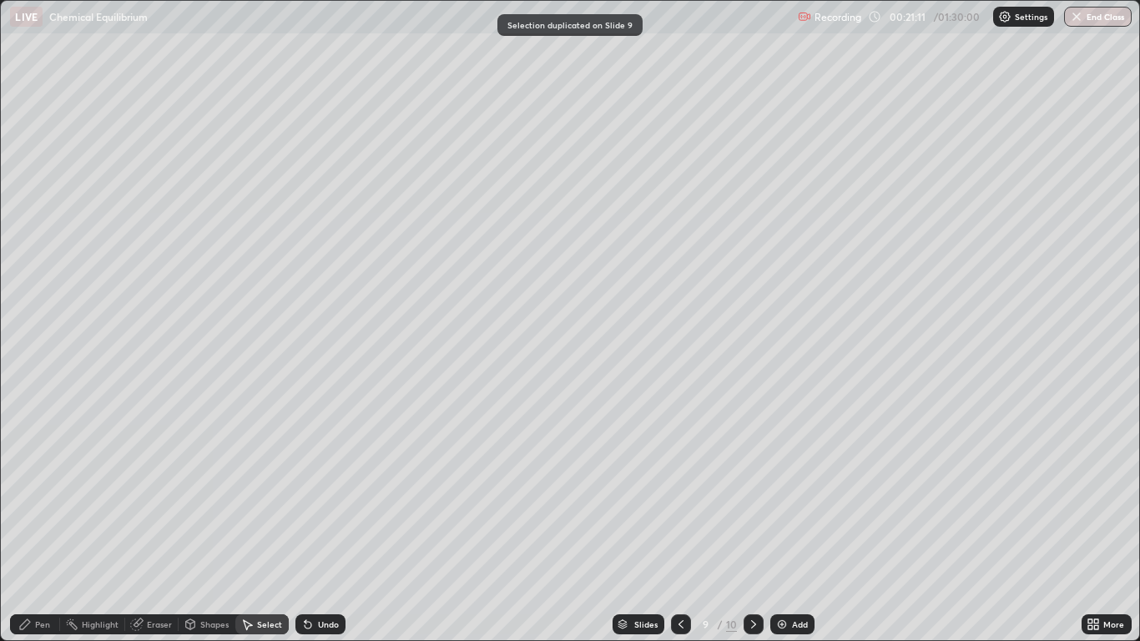
click at [679, 527] on icon at bounding box center [680, 624] width 13 height 13
click at [679, 527] on icon at bounding box center [681, 624] width 5 height 8
click at [750, 527] on icon at bounding box center [753, 624] width 13 height 13
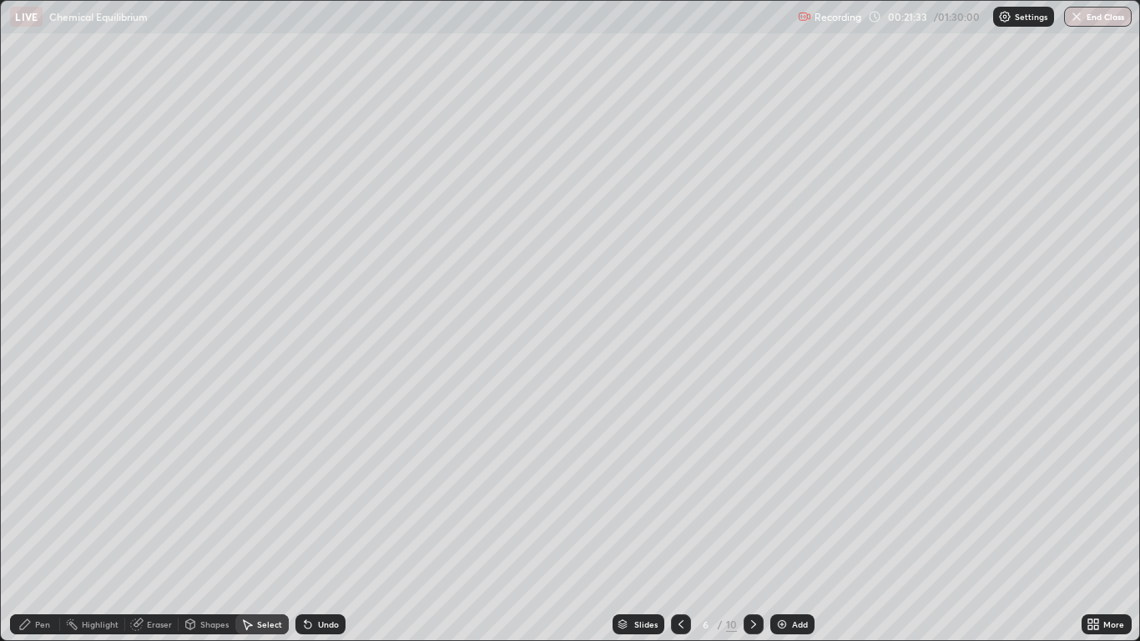
click at [38, 527] on div "Pen" at bounding box center [42, 624] width 15 height 8
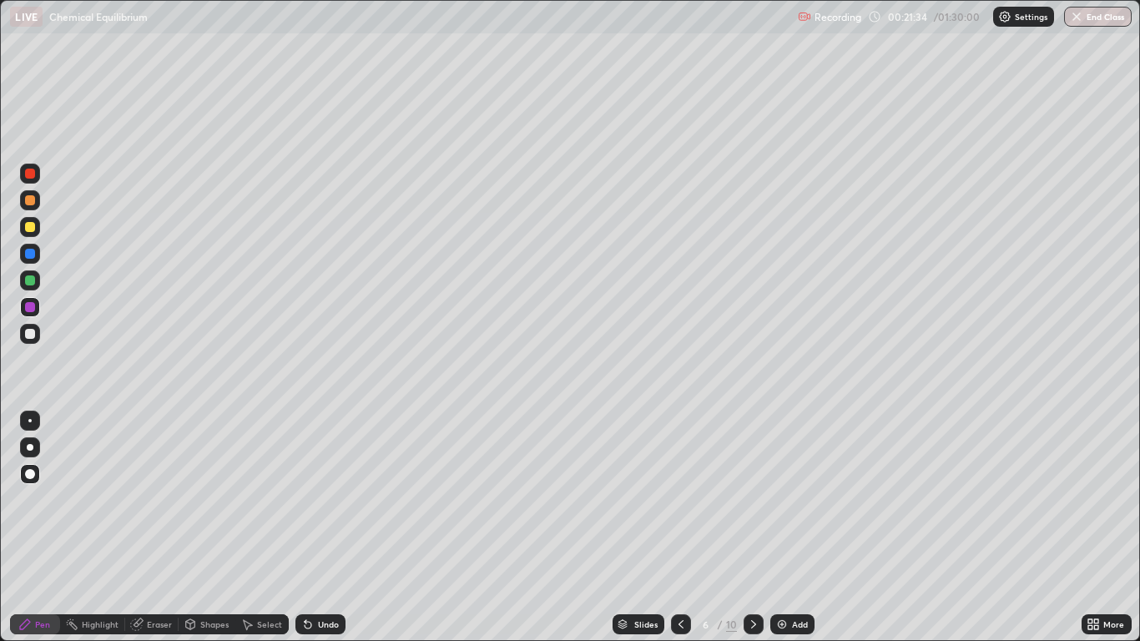
click at [32, 335] on div at bounding box center [30, 334] width 10 height 10
click at [36, 279] on div at bounding box center [30, 280] width 20 height 20
click at [200, 527] on div "Shapes" at bounding box center [214, 624] width 28 height 8
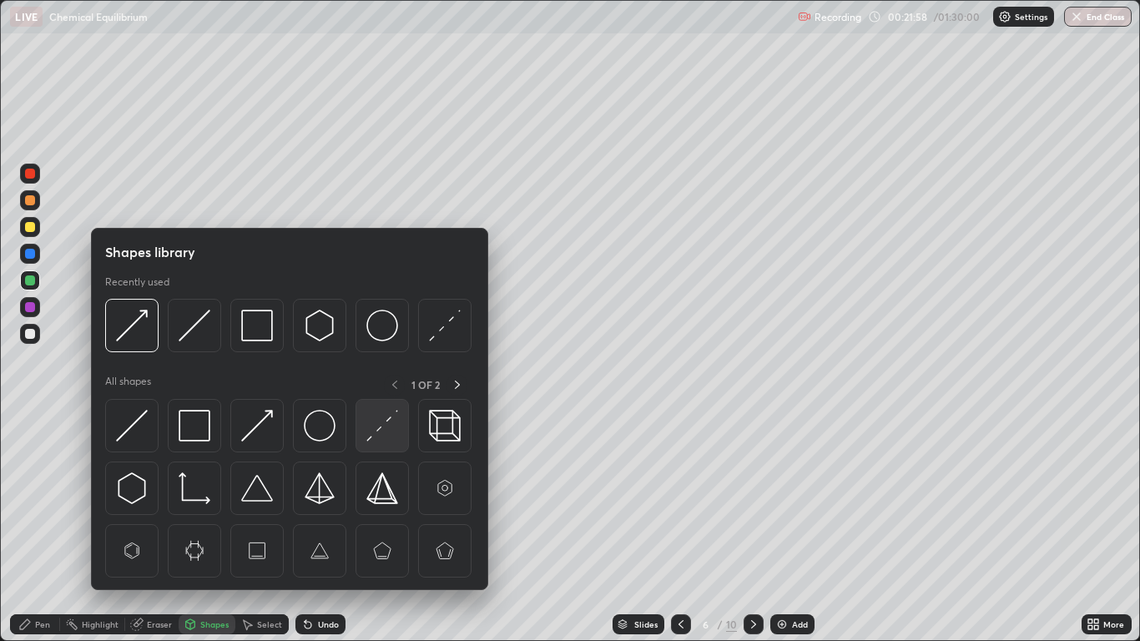
click at [383, 434] on img at bounding box center [382, 426] width 32 height 32
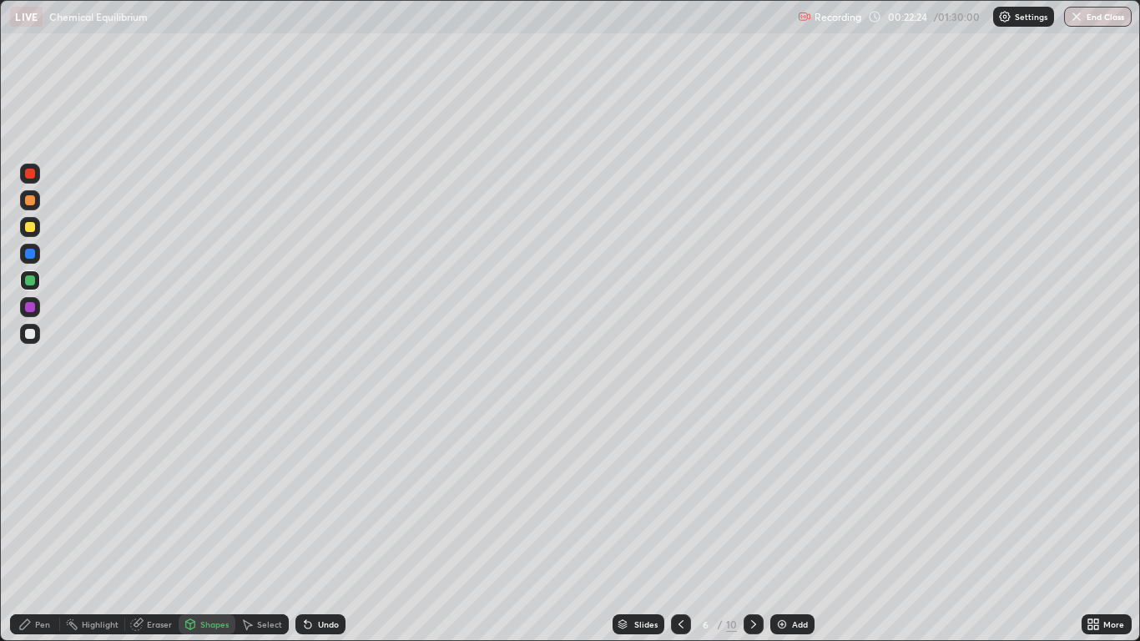
click at [41, 527] on div "Pen" at bounding box center [35, 624] width 50 height 20
click at [31, 280] on div at bounding box center [30, 280] width 10 height 10
click at [27, 203] on div at bounding box center [30, 200] width 10 height 10
click at [210, 527] on div "Shapes" at bounding box center [214, 624] width 28 height 8
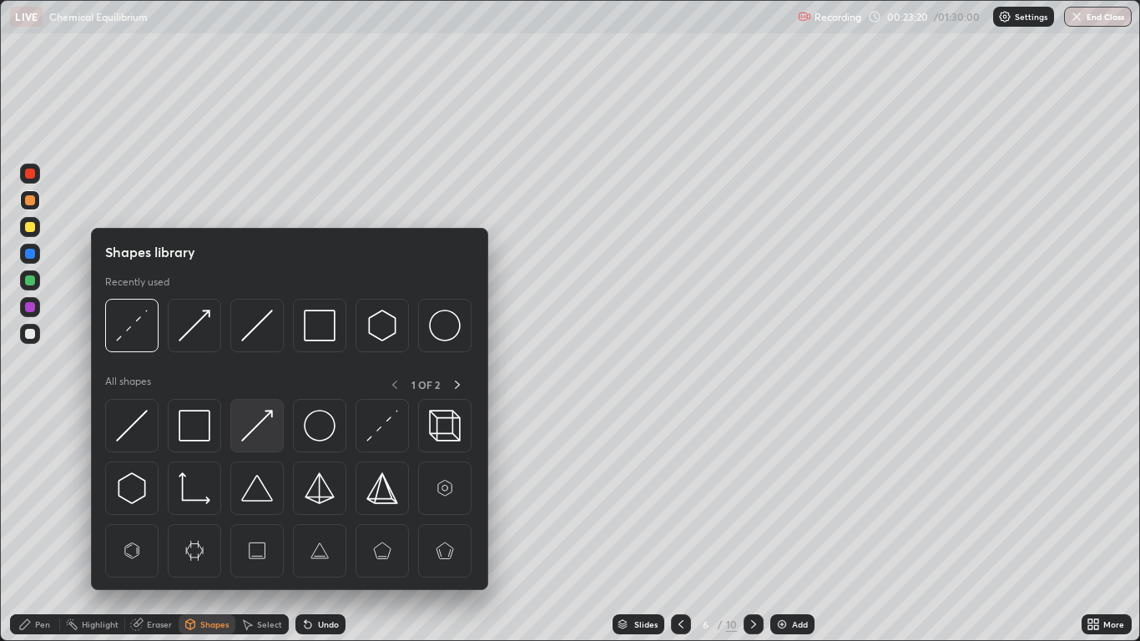
click at [258, 417] on img at bounding box center [257, 426] width 32 height 32
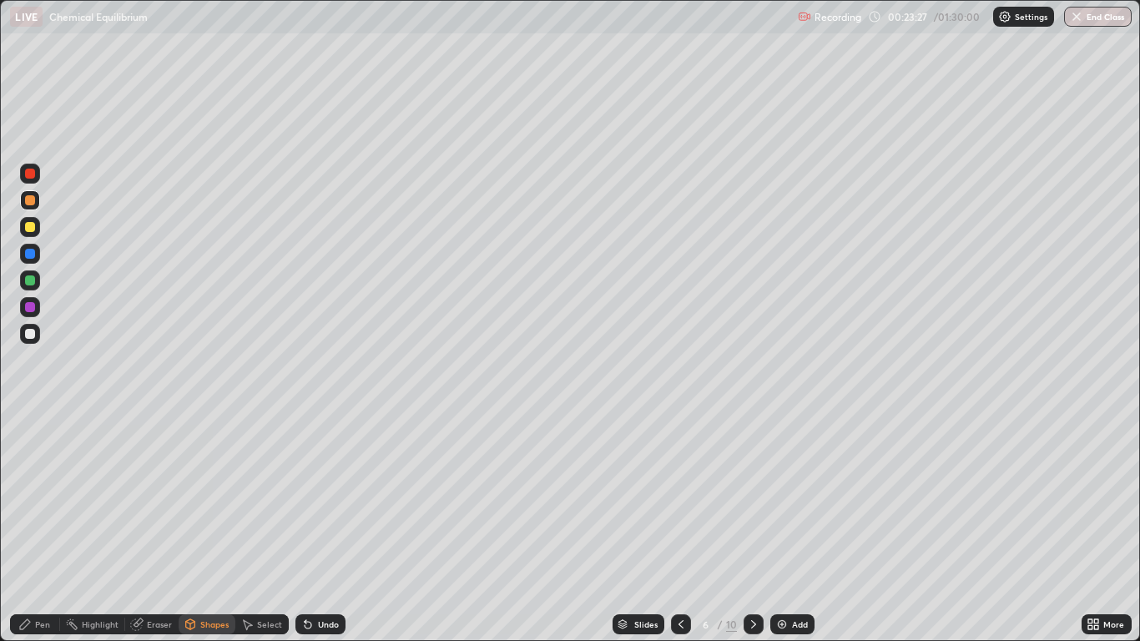
click at [217, 527] on div "Shapes" at bounding box center [214, 624] width 28 height 8
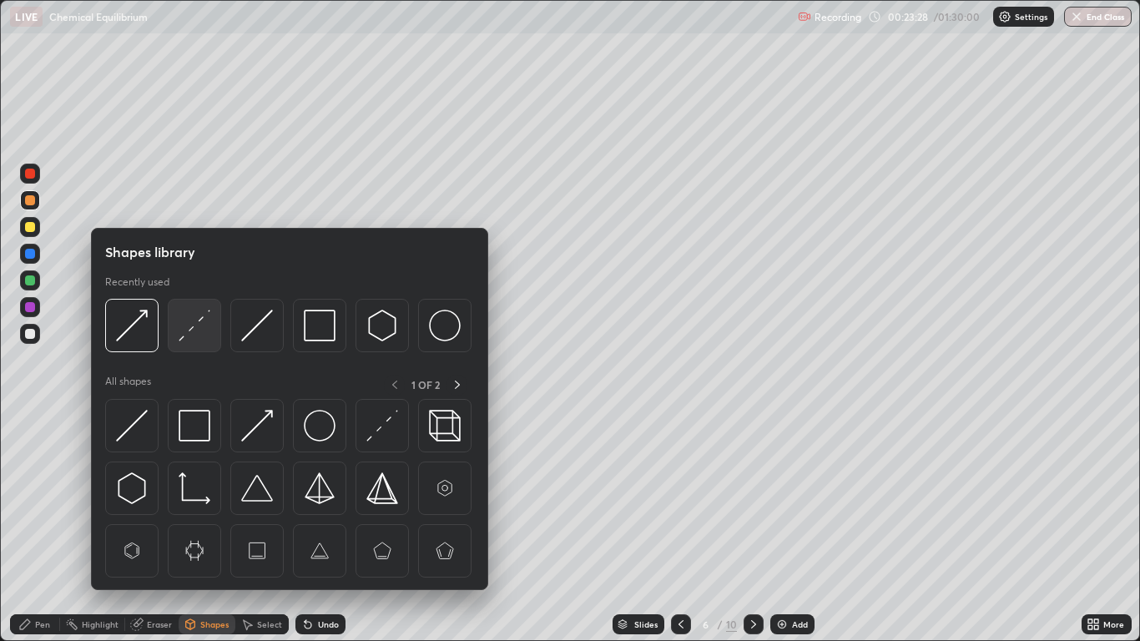
click at [193, 326] on img at bounding box center [195, 326] width 32 height 32
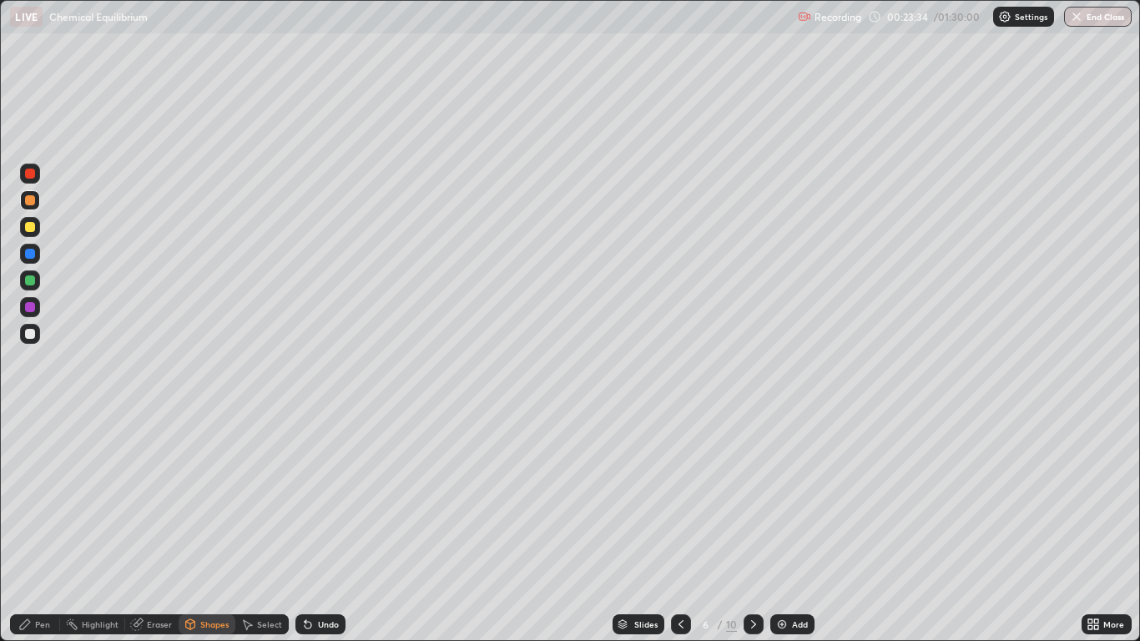
click at [204, 527] on div "Shapes" at bounding box center [214, 624] width 28 height 8
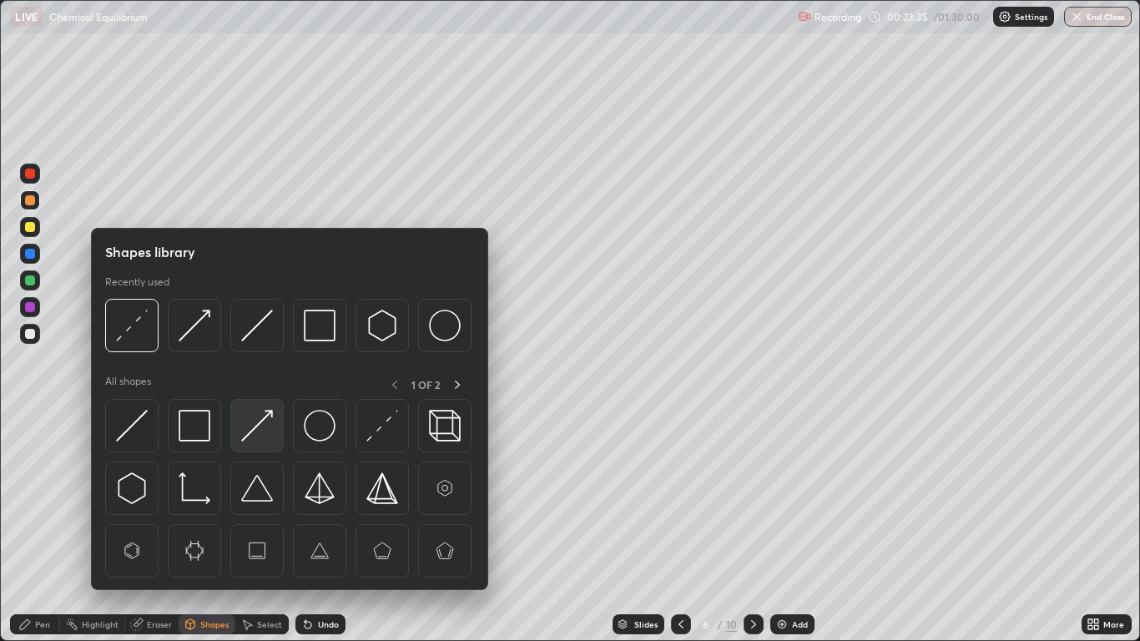
click at [256, 427] on img at bounding box center [257, 426] width 32 height 32
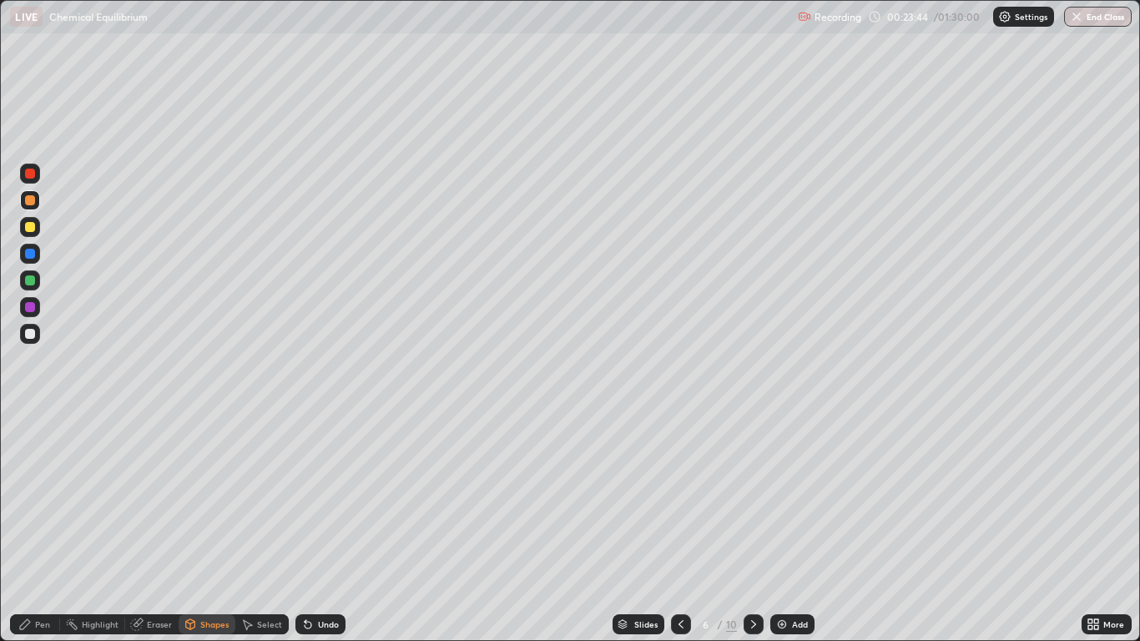
click at [31, 527] on icon at bounding box center [24, 624] width 13 height 13
click at [323, 527] on div "Undo" at bounding box center [328, 624] width 21 height 8
click at [321, 527] on div "Undo" at bounding box center [320, 624] width 50 height 20
click at [322, 527] on div "Undo" at bounding box center [320, 624] width 50 height 20
click at [568, 527] on div "Slides 6 / 10 Add" at bounding box center [713, 624] width 735 height 33
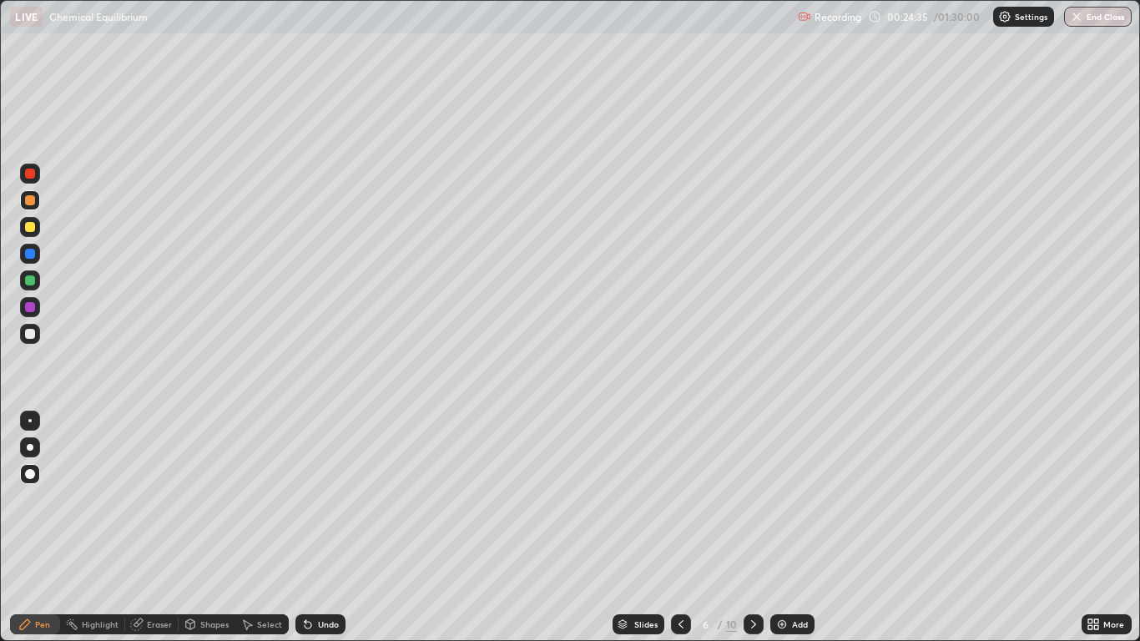
click at [324, 527] on div "Undo" at bounding box center [328, 624] width 21 height 8
click at [212, 527] on div "Shapes" at bounding box center [214, 624] width 28 height 8
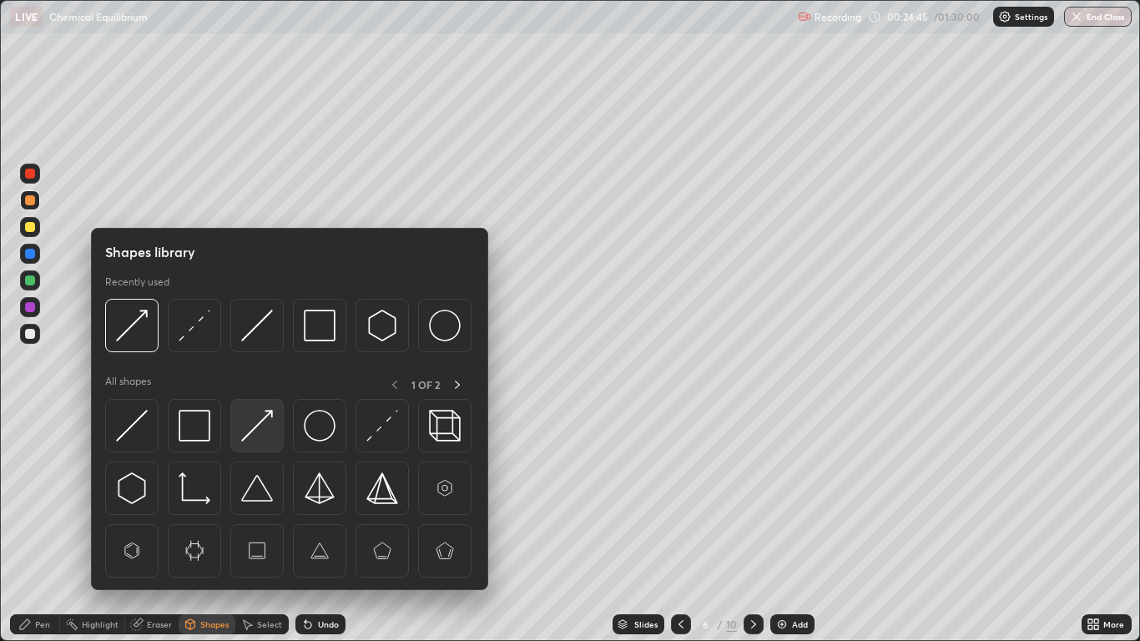
click at [257, 428] on img at bounding box center [257, 426] width 32 height 32
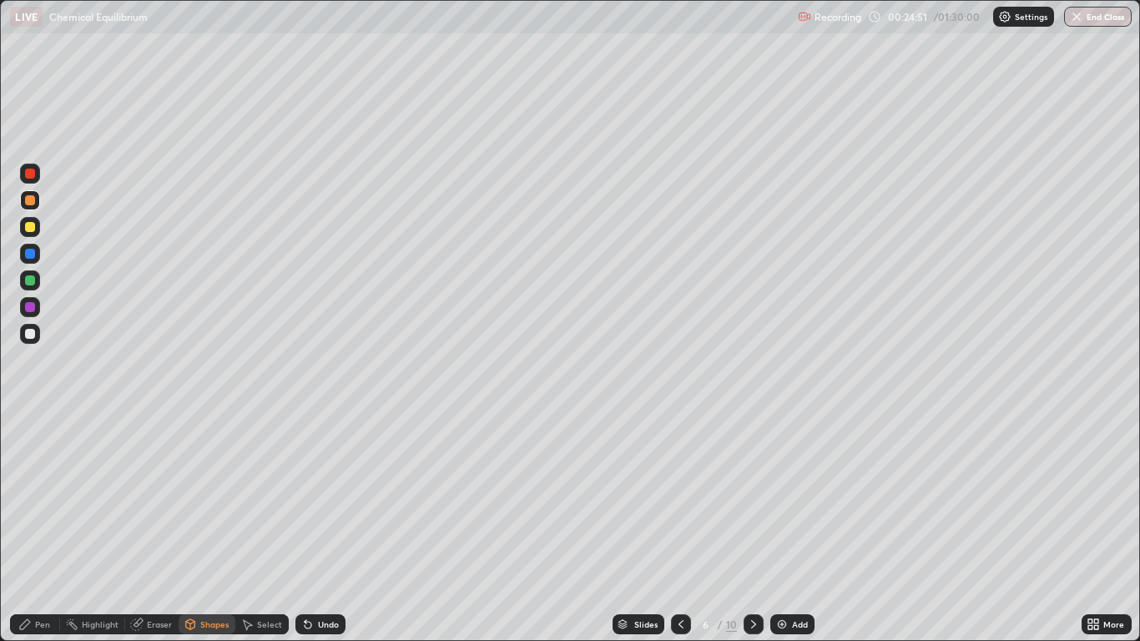
click at [204, 527] on div "Shapes" at bounding box center [214, 624] width 28 height 8
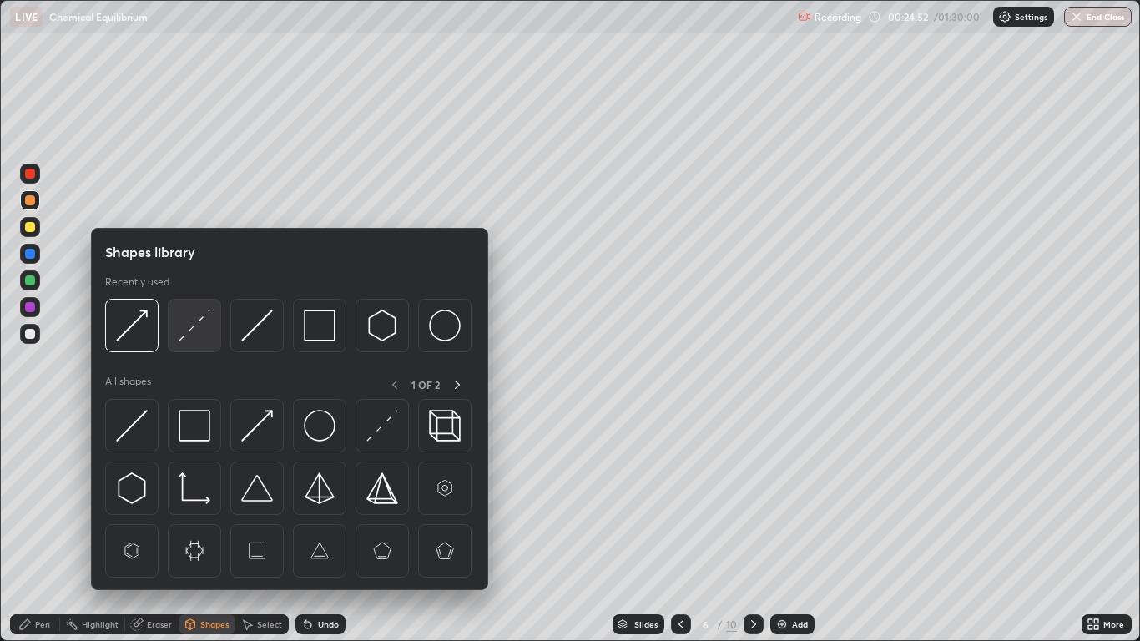
click at [194, 330] on img at bounding box center [195, 326] width 32 height 32
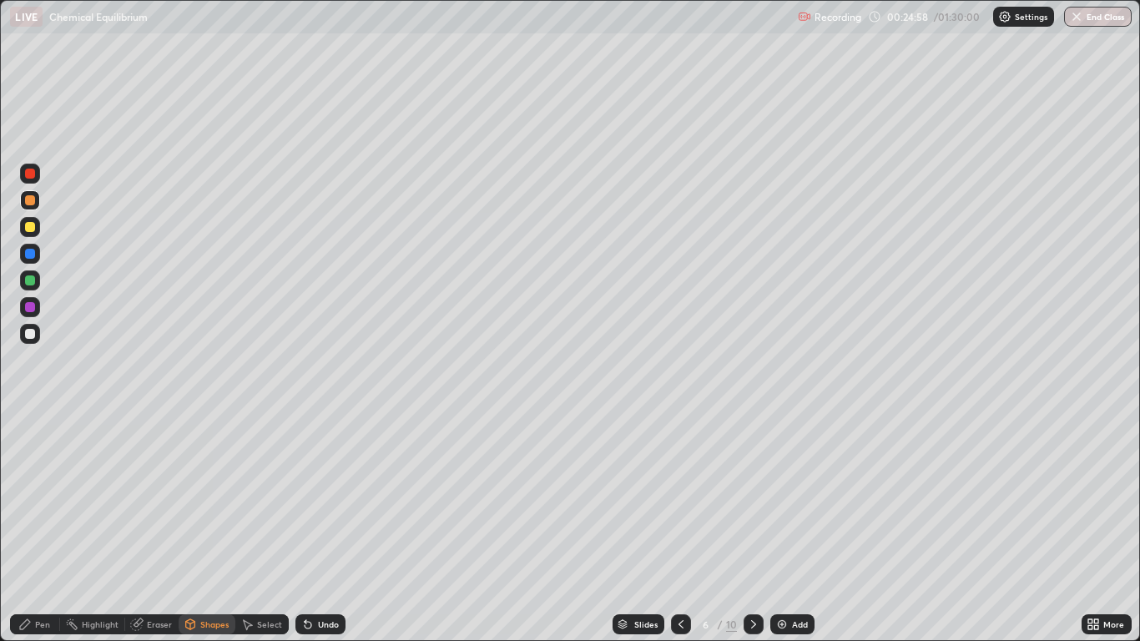
click at [211, 527] on div "Shapes" at bounding box center [207, 624] width 57 height 20
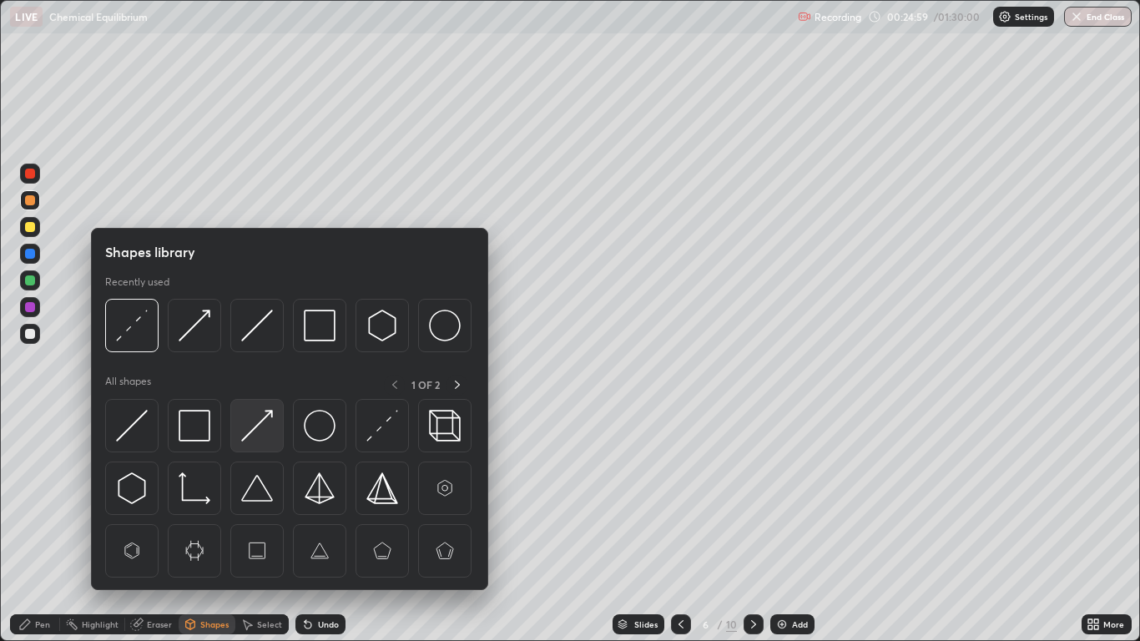
click at [247, 437] on img at bounding box center [257, 426] width 32 height 32
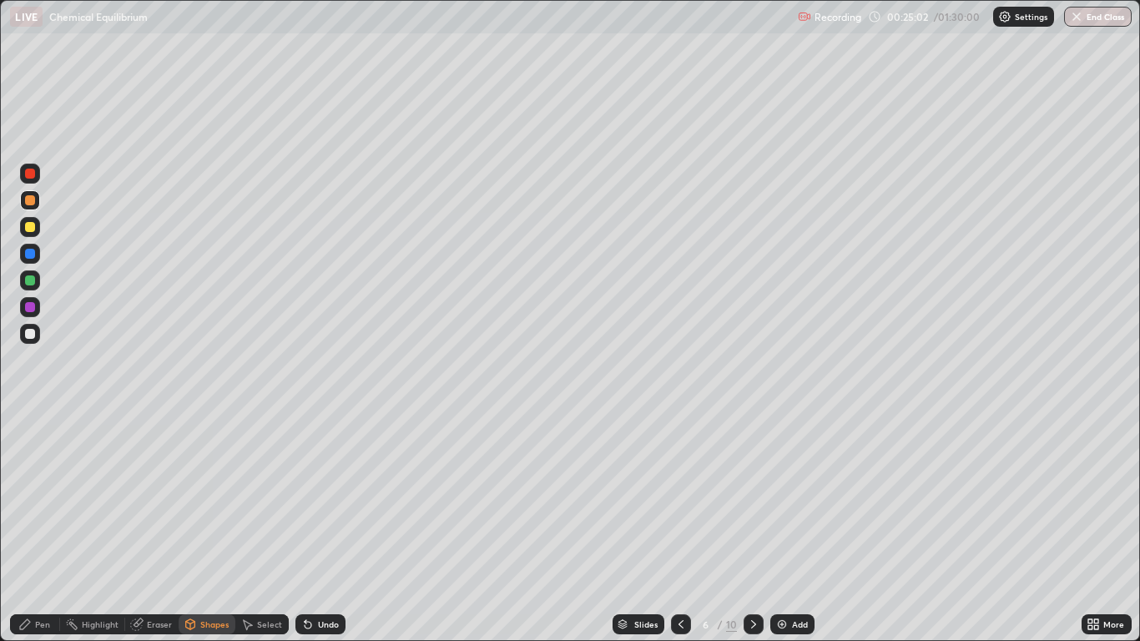
click at [40, 527] on div "Pen" at bounding box center [42, 624] width 15 height 8
click at [752, 527] on icon at bounding box center [753, 624] width 13 height 13
click at [156, 527] on div "Eraser" at bounding box center [159, 624] width 25 height 8
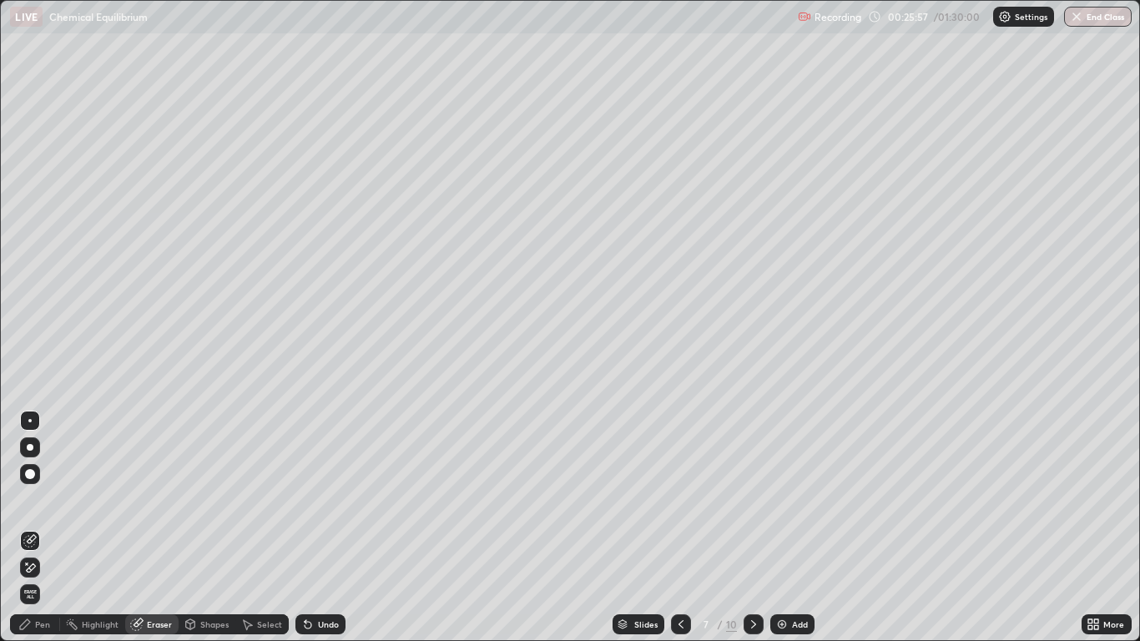
click at [39, 527] on div "Pen" at bounding box center [35, 624] width 50 height 20
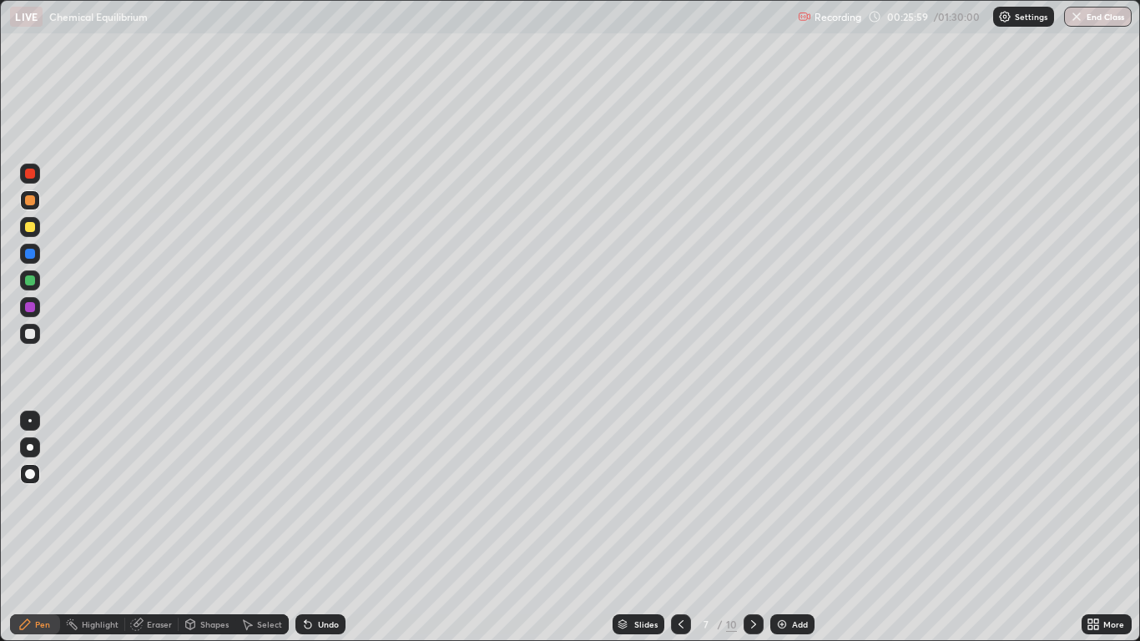
click at [27, 224] on div at bounding box center [30, 227] width 10 height 10
click at [326, 527] on div "Undo" at bounding box center [328, 624] width 21 height 8
click at [328, 527] on div "Undo" at bounding box center [328, 624] width 21 height 8
click at [36, 255] on div at bounding box center [30, 254] width 20 height 20
click at [204, 527] on div "Shapes" at bounding box center [207, 624] width 57 height 20
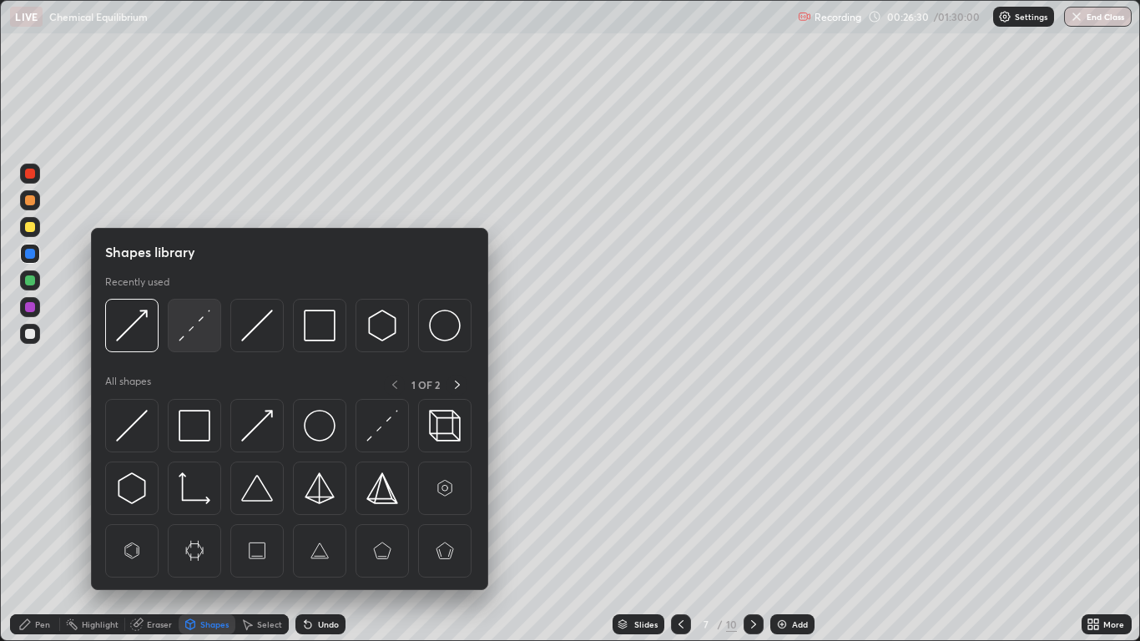
click at [198, 328] on img at bounding box center [195, 326] width 32 height 32
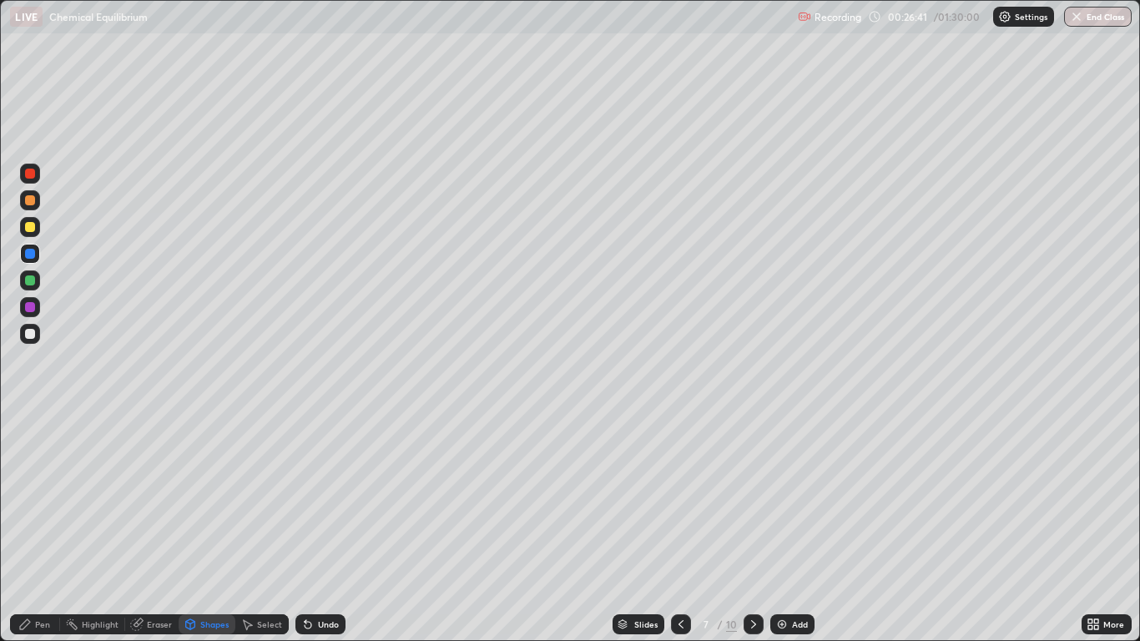
click at [37, 527] on div "Pen" at bounding box center [42, 624] width 15 height 8
click at [32, 204] on div at bounding box center [30, 200] width 10 height 10
click at [207, 527] on div "Shapes" at bounding box center [214, 624] width 28 height 8
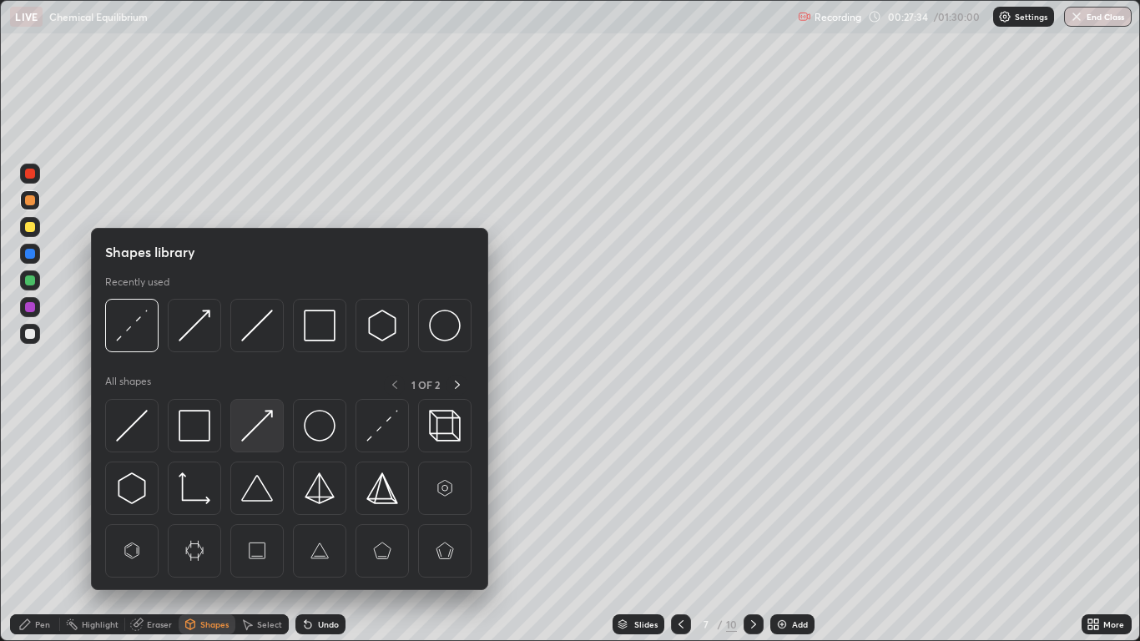
click at [260, 431] on img at bounding box center [257, 426] width 32 height 32
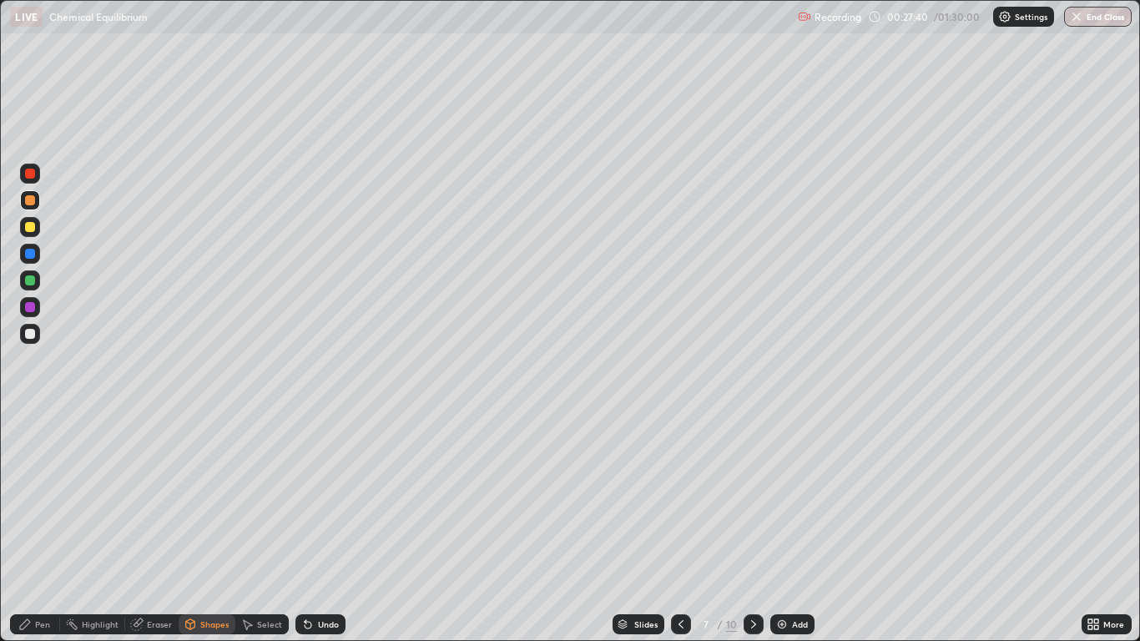
click at [209, 527] on div "Shapes" at bounding box center [214, 624] width 28 height 8
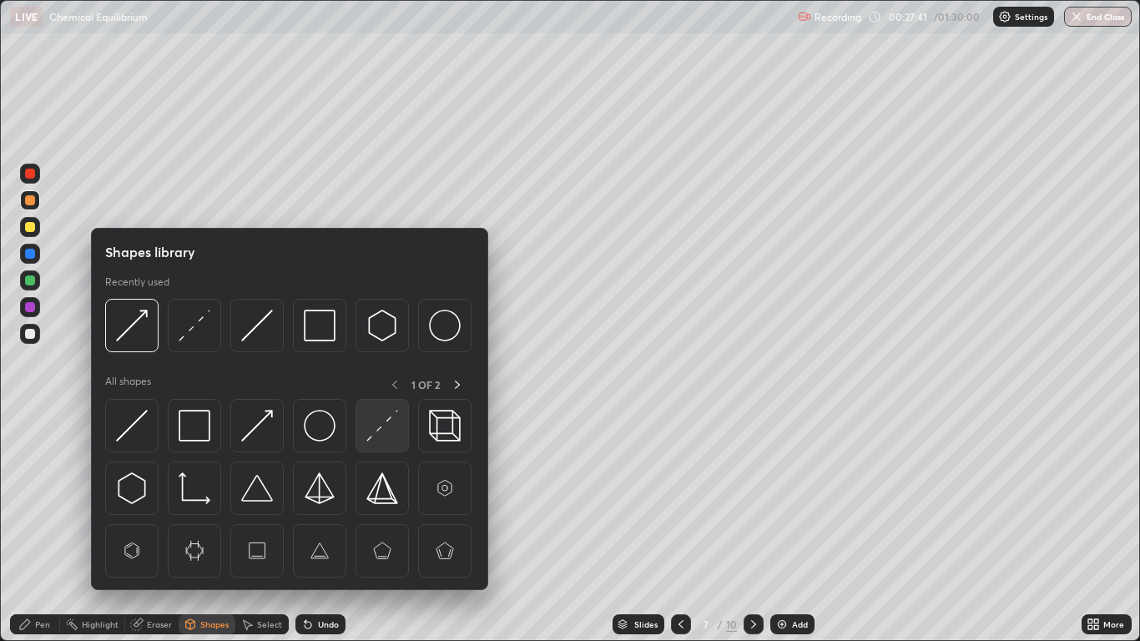
click at [382, 430] on img at bounding box center [382, 426] width 32 height 32
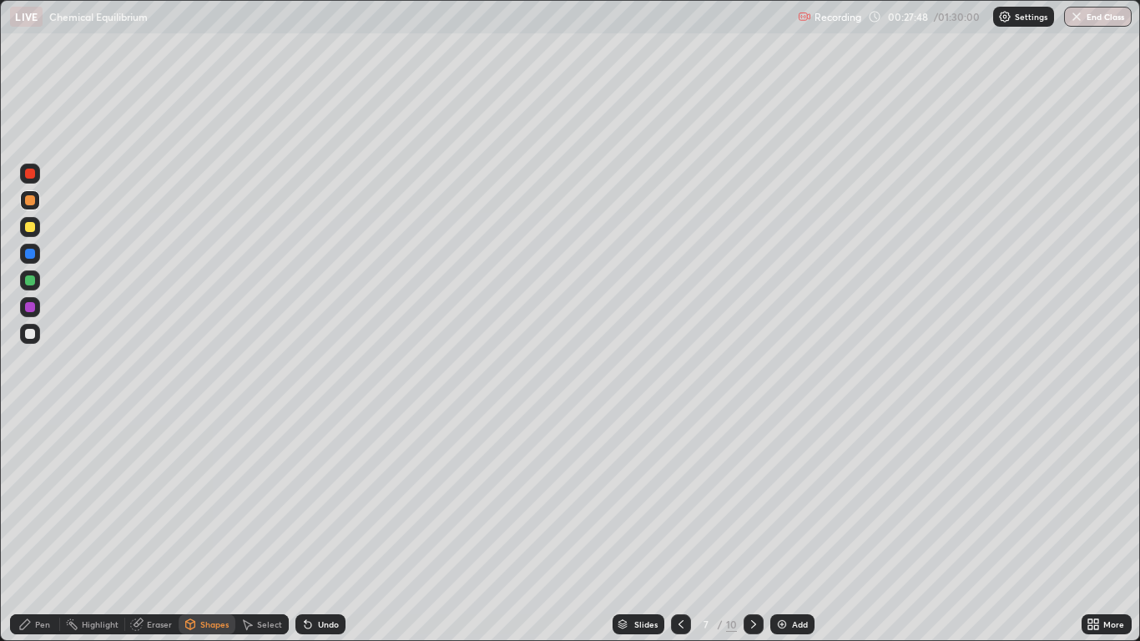
click at [200, 527] on div "Shapes" at bounding box center [214, 624] width 28 height 8
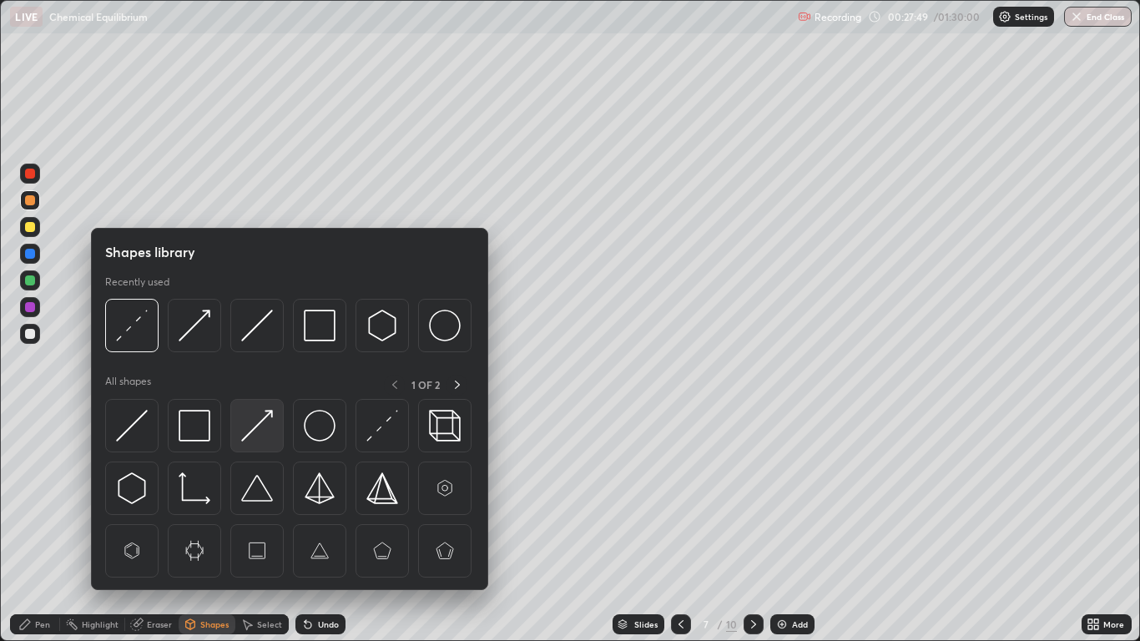
click at [262, 424] on img at bounding box center [257, 426] width 32 height 32
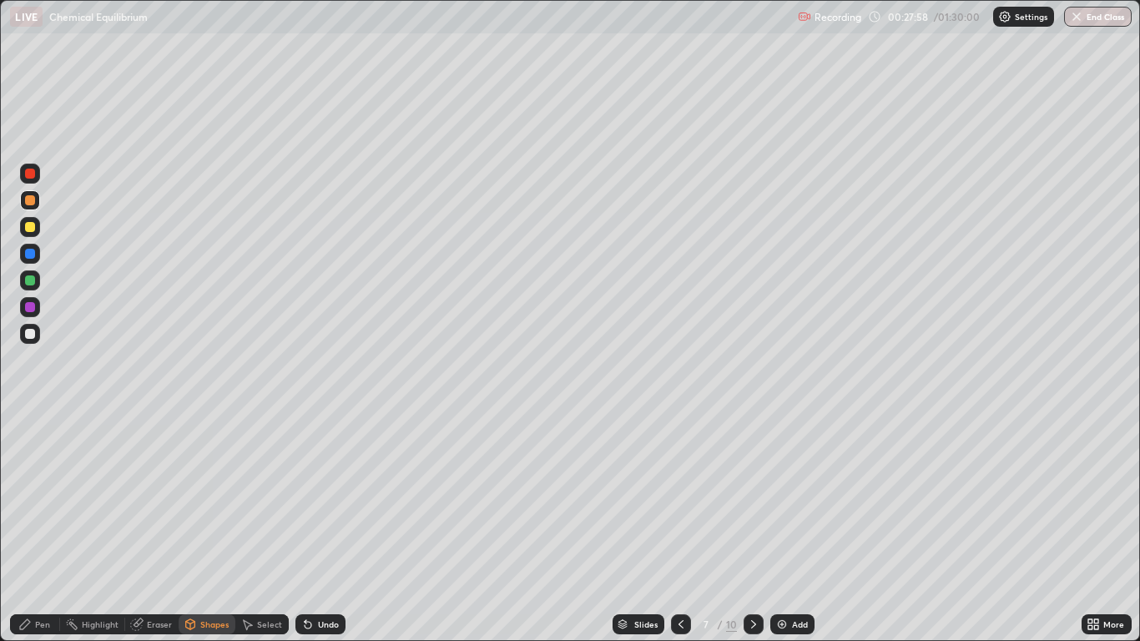
click at [204, 527] on div "Shapes" at bounding box center [207, 624] width 57 height 20
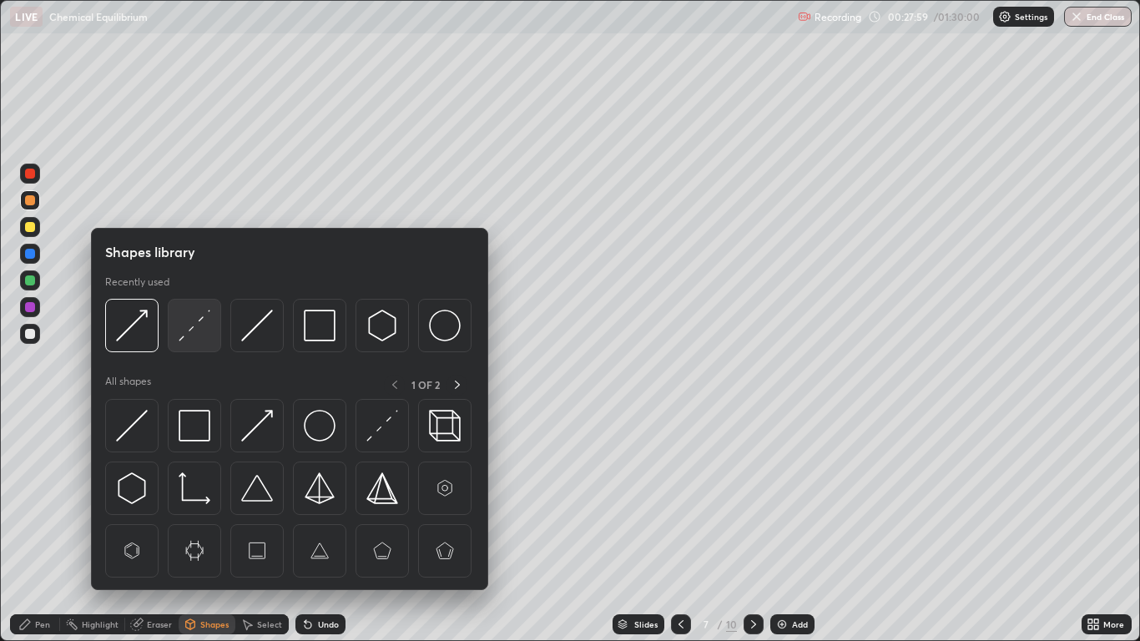
click at [198, 326] on img at bounding box center [195, 326] width 32 height 32
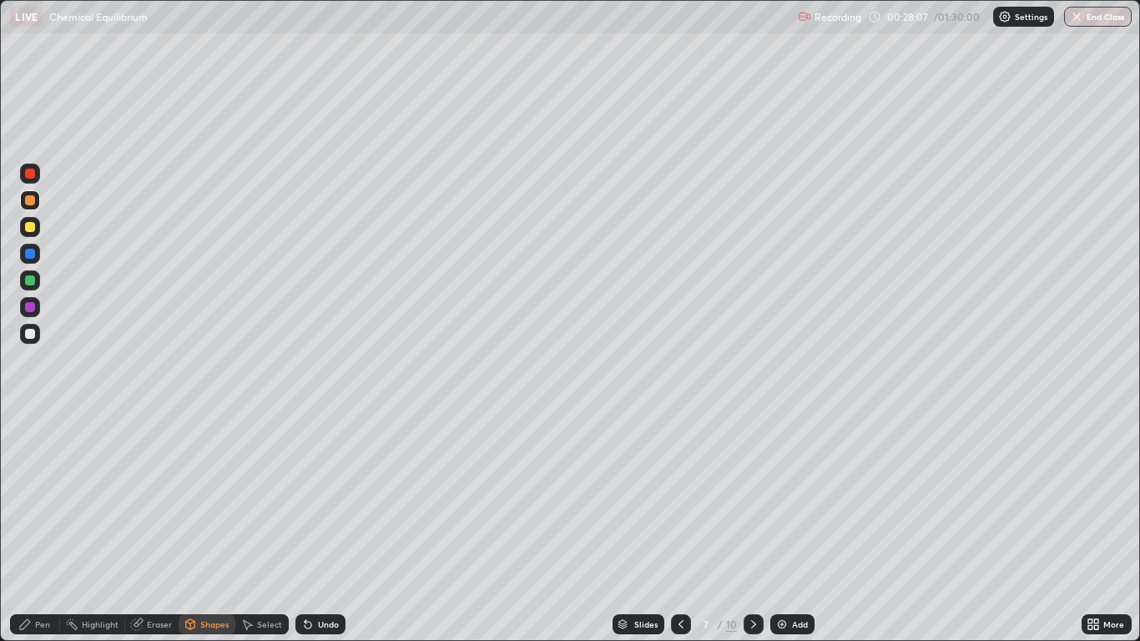
click at [217, 527] on div "Shapes" at bounding box center [214, 624] width 28 height 8
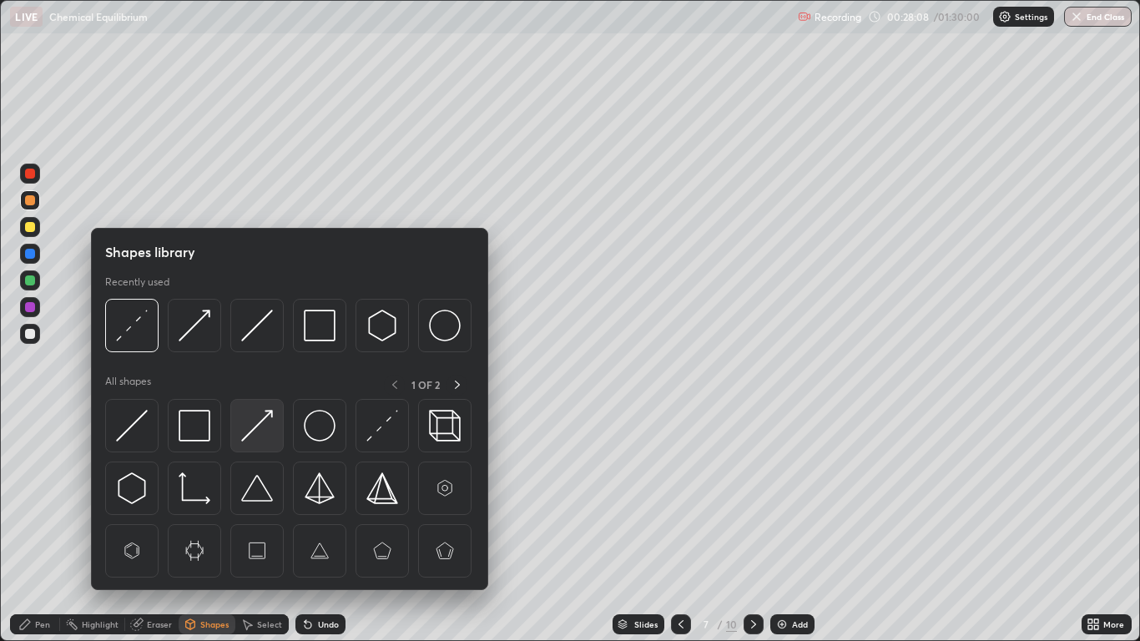
click at [250, 435] on img at bounding box center [257, 426] width 32 height 32
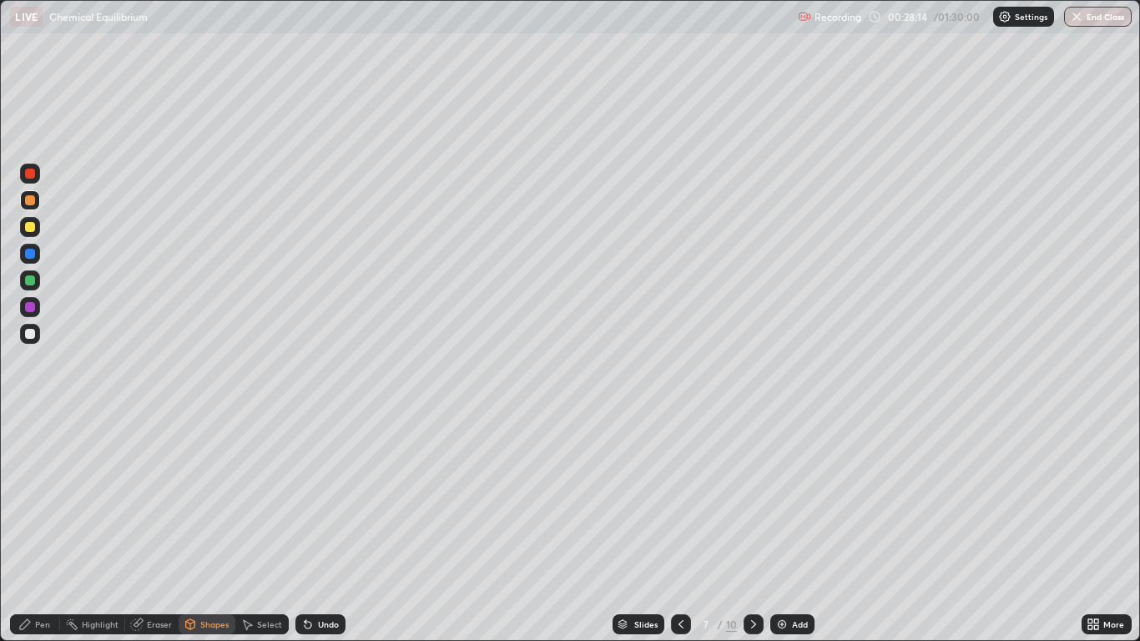
click at [37, 527] on div "Pen" at bounding box center [42, 624] width 15 height 8
click at [38, 340] on div at bounding box center [30, 334] width 20 height 20
click at [679, 527] on icon at bounding box center [680, 624] width 13 height 13
click at [750, 527] on icon at bounding box center [753, 624] width 13 height 13
click at [325, 527] on div "Undo" at bounding box center [320, 624] width 50 height 20
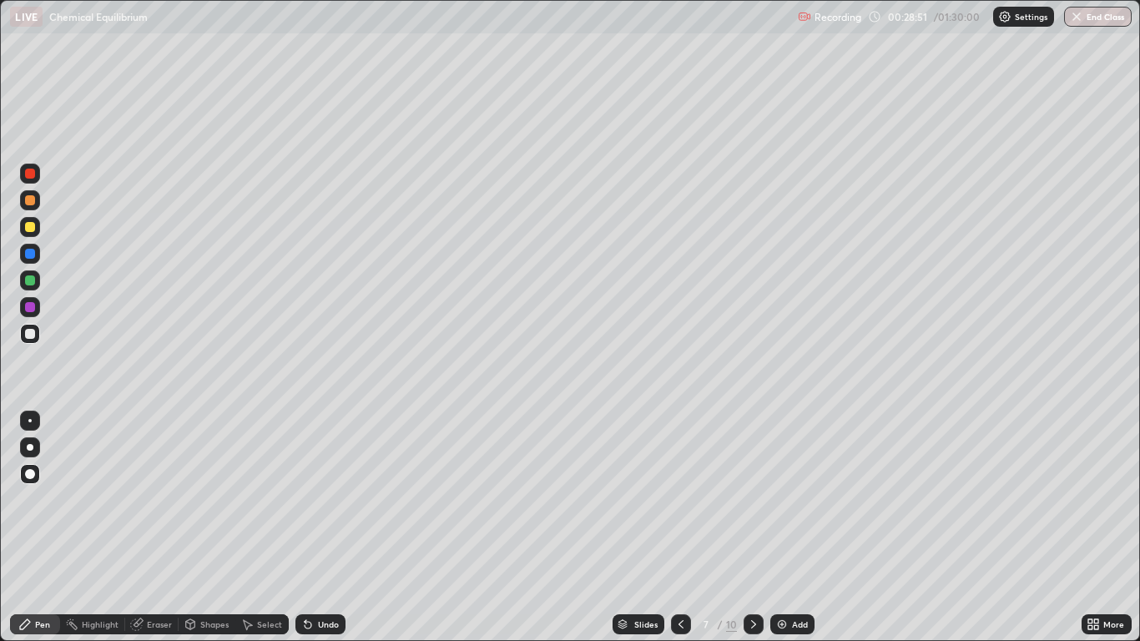
click at [320, 527] on div "Undo" at bounding box center [320, 624] width 50 height 20
click at [1107, 527] on div "More" at bounding box center [1107, 624] width 50 height 33
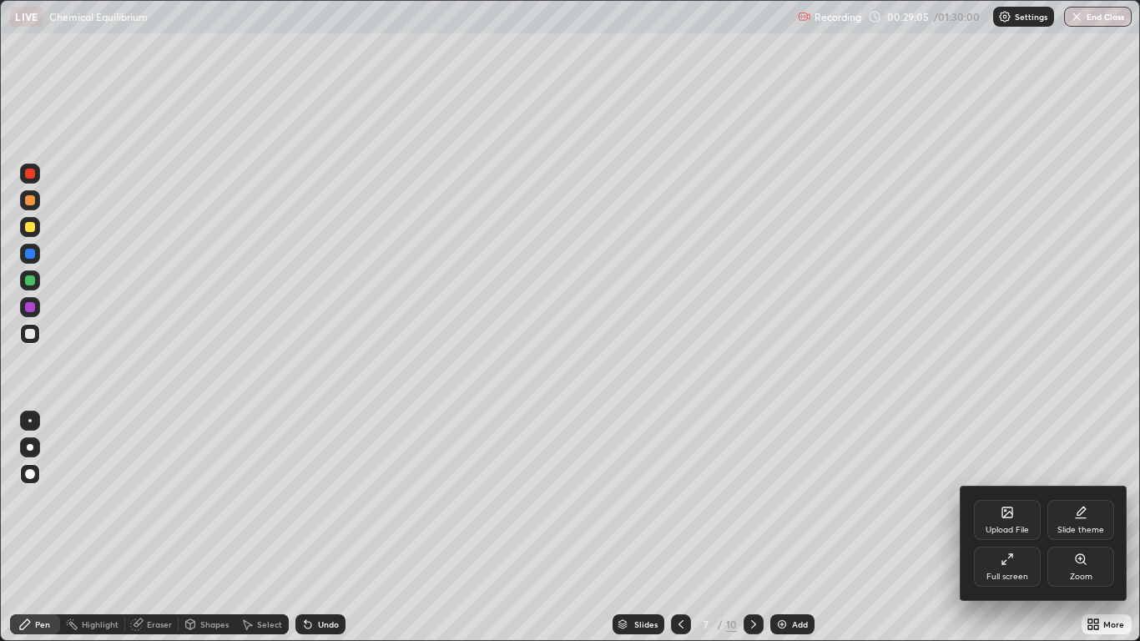
click at [679, 527] on div at bounding box center [570, 320] width 1140 height 641
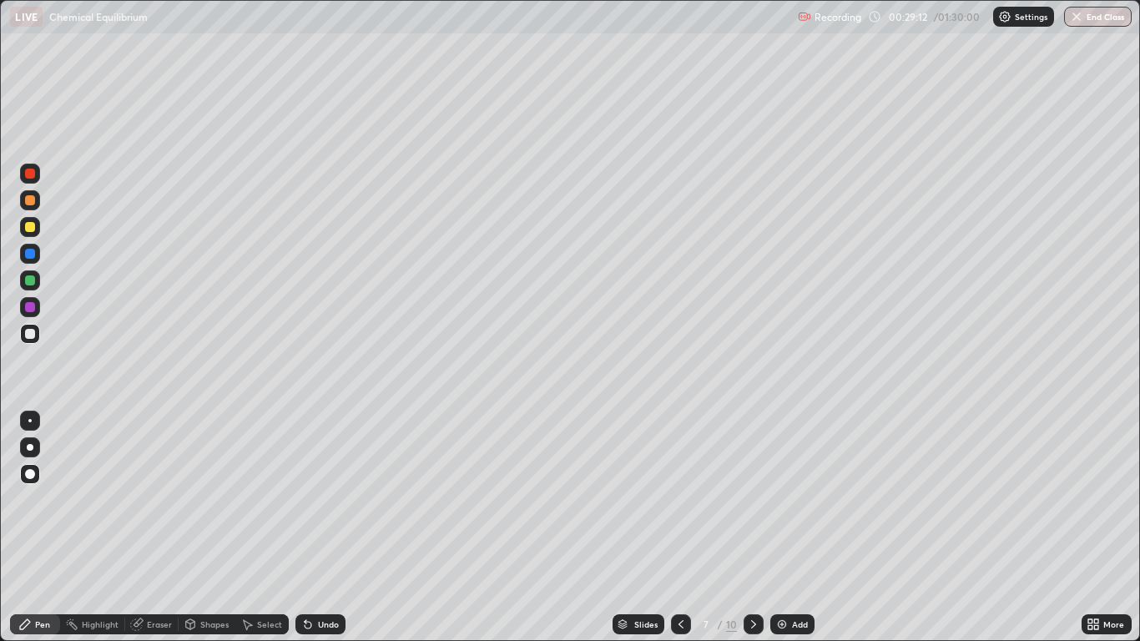
click at [754, 527] on div at bounding box center [754, 624] width 20 height 20
click at [687, 527] on div at bounding box center [681, 624] width 20 height 20
click at [754, 527] on div at bounding box center [754, 624] width 20 height 20
click at [159, 527] on div "Eraser" at bounding box center [159, 624] width 25 height 8
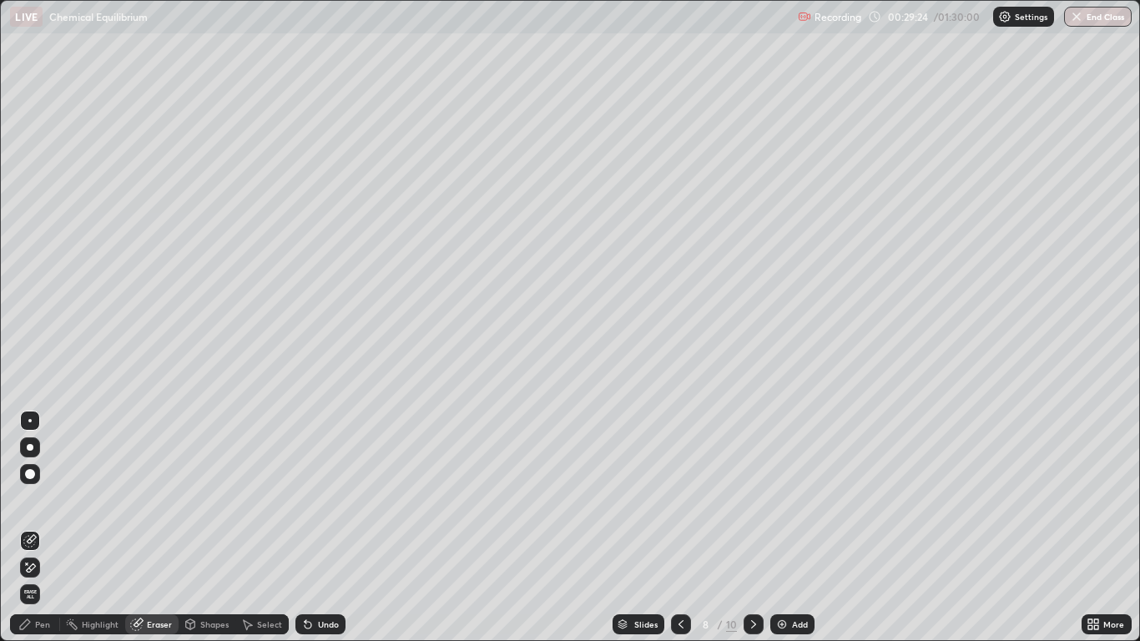
click at [40, 527] on div "Pen" at bounding box center [42, 624] width 15 height 8
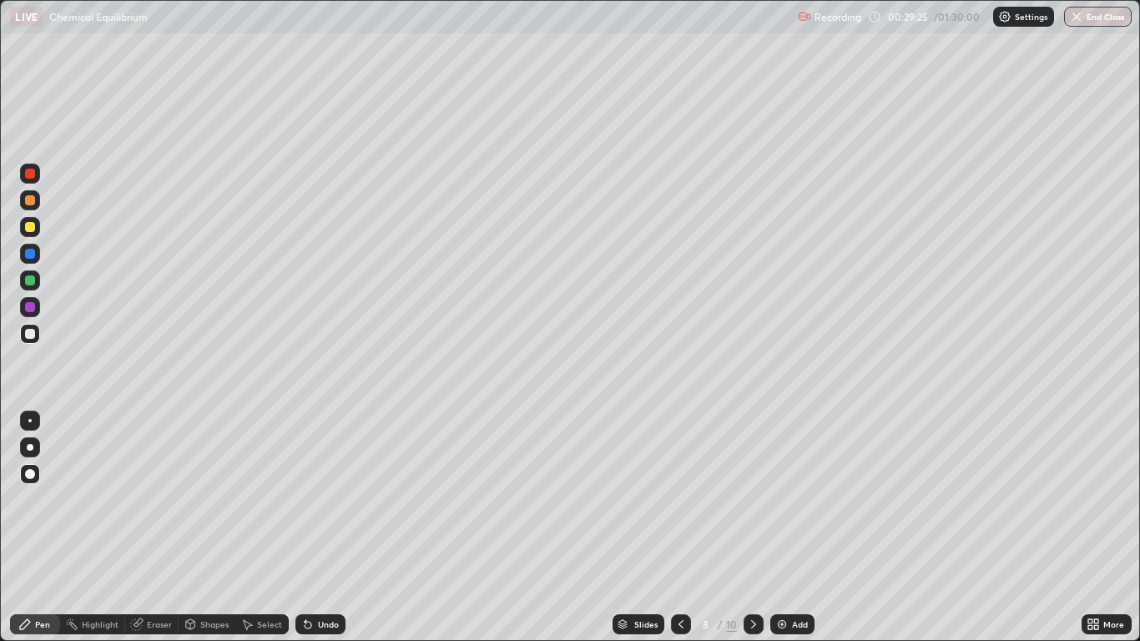
click at [29, 280] on div at bounding box center [30, 280] width 10 height 10
click at [681, 527] on icon at bounding box center [680, 624] width 13 height 13
click at [679, 527] on icon at bounding box center [681, 624] width 5 height 8
click at [677, 527] on icon at bounding box center [680, 624] width 13 height 13
click at [749, 527] on icon at bounding box center [753, 624] width 13 height 13
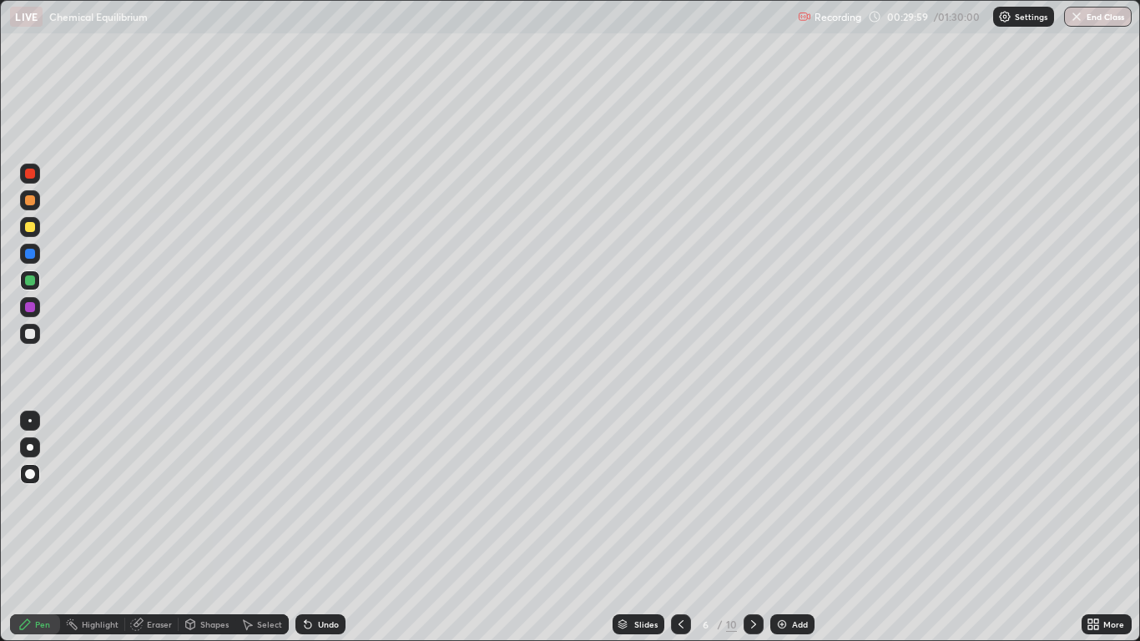
click at [749, 527] on icon at bounding box center [753, 624] width 13 height 13
click at [752, 527] on icon at bounding box center [753, 624] width 13 height 13
click at [679, 527] on icon at bounding box center [680, 624] width 13 height 13
click at [679, 527] on icon at bounding box center [681, 624] width 5 height 8
click at [752, 527] on icon at bounding box center [753, 624] width 13 height 13
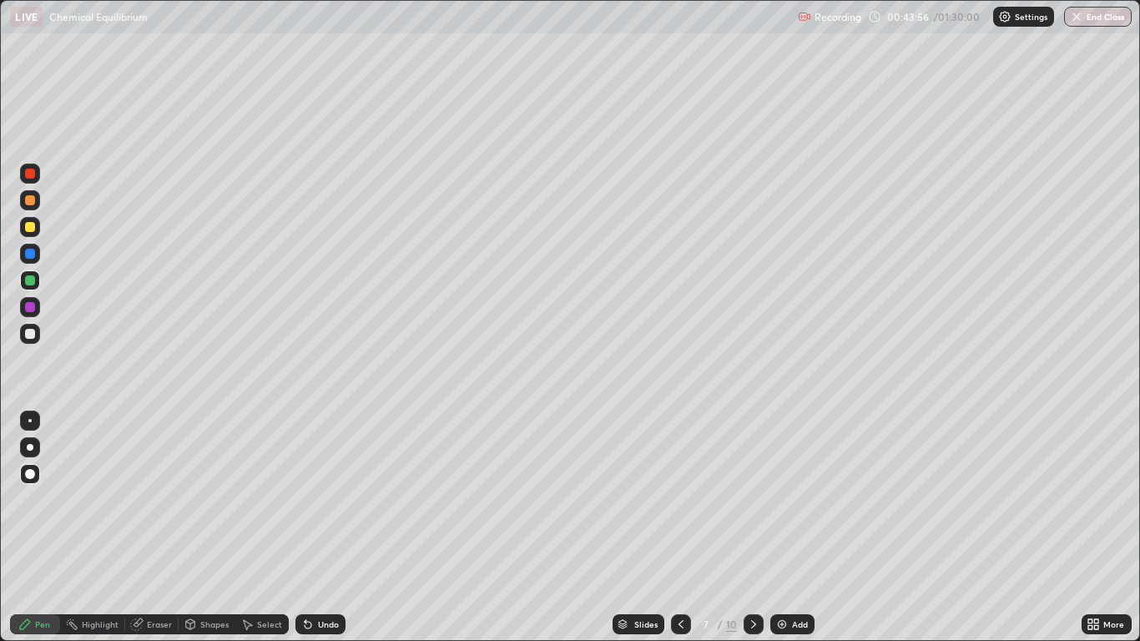
click at [750, 527] on icon at bounding box center [753, 624] width 13 height 13
click at [31, 307] on div at bounding box center [30, 307] width 10 height 10
click at [32, 256] on div at bounding box center [30, 254] width 10 height 10
click at [30, 197] on div at bounding box center [30, 200] width 10 height 10
click at [205, 527] on div "Shapes" at bounding box center [214, 624] width 28 height 8
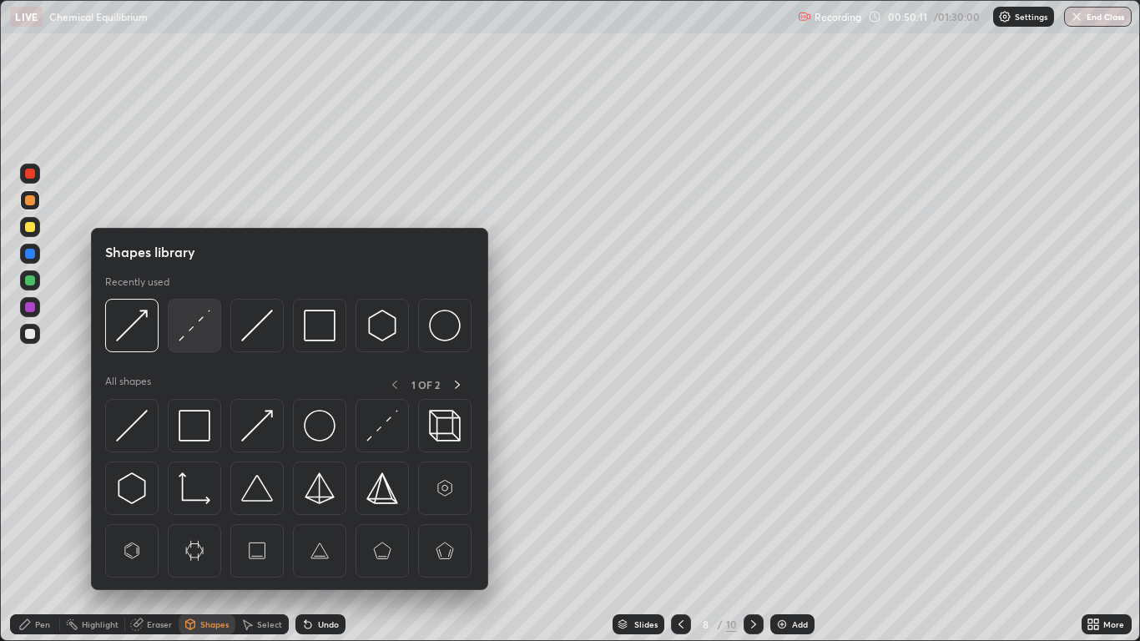
click at [199, 331] on img at bounding box center [195, 326] width 32 height 32
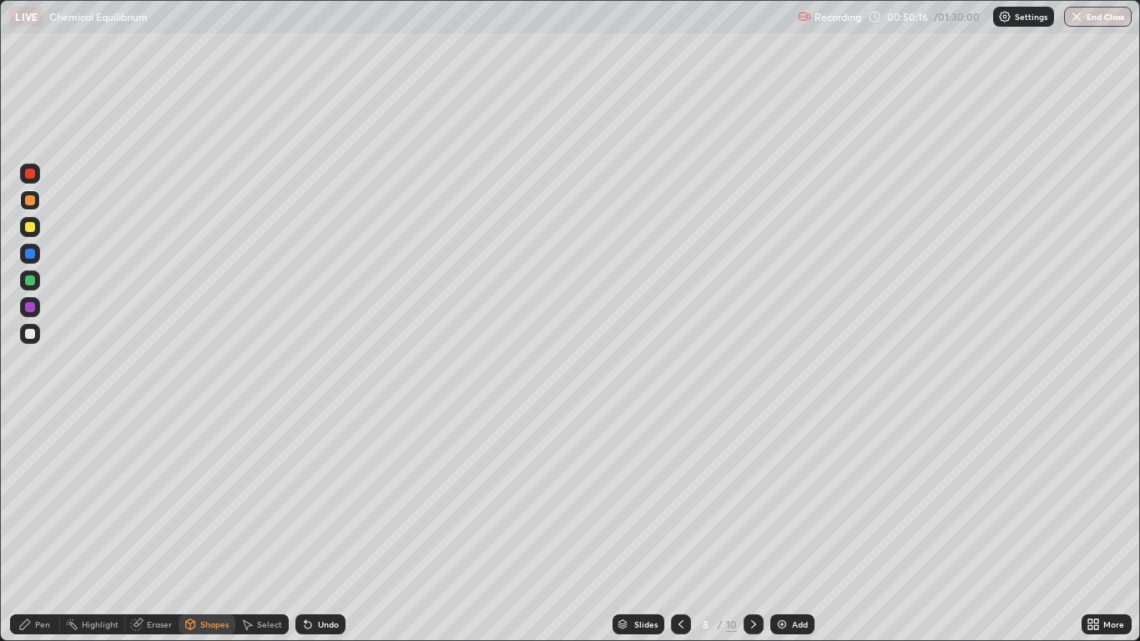
click at [29, 175] on div at bounding box center [30, 174] width 10 height 10
click at [329, 527] on div "Undo" at bounding box center [320, 624] width 50 height 20
click at [34, 527] on div "Pen" at bounding box center [35, 624] width 50 height 20
click at [204, 527] on div "Shapes" at bounding box center [214, 624] width 28 height 8
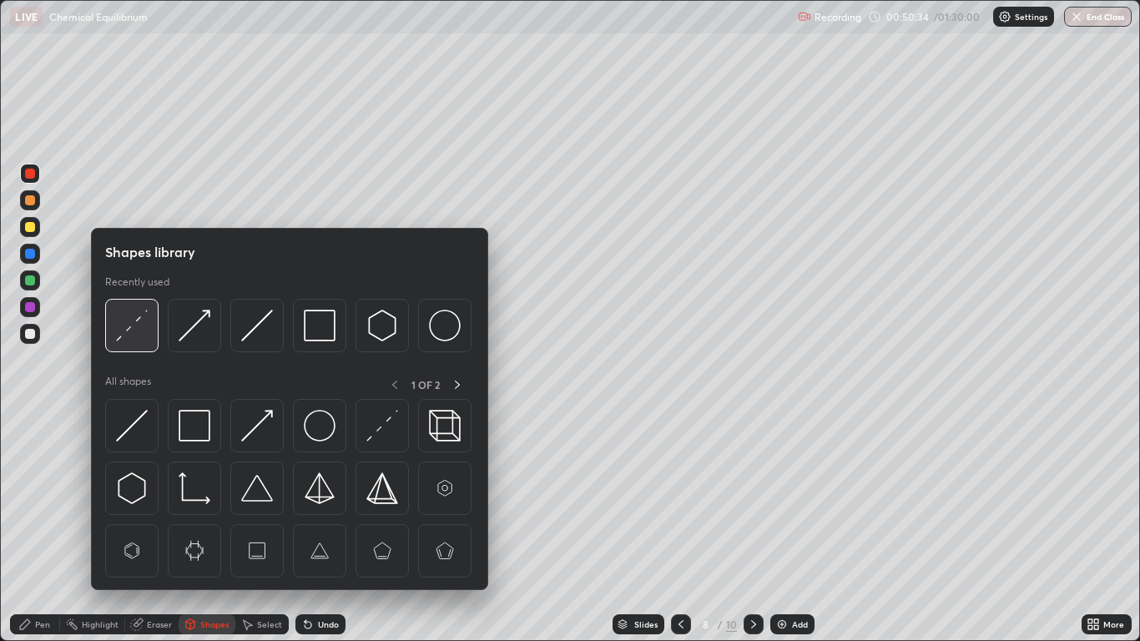
click at [138, 327] on img at bounding box center [132, 326] width 32 height 32
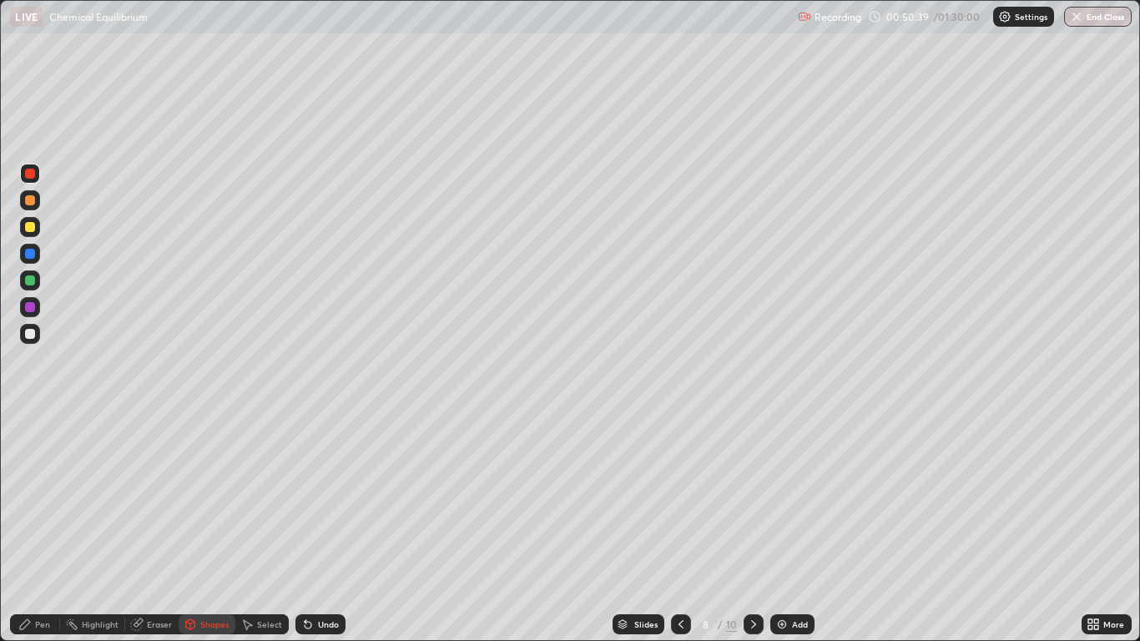
click at [40, 527] on div "Pen" at bounding box center [35, 624] width 50 height 20
click at [33, 251] on div at bounding box center [30, 254] width 10 height 10
click at [31, 310] on div at bounding box center [30, 307] width 10 height 10
click at [31, 332] on div at bounding box center [30, 334] width 10 height 10
click at [204, 527] on div "Shapes" at bounding box center [214, 624] width 28 height 8
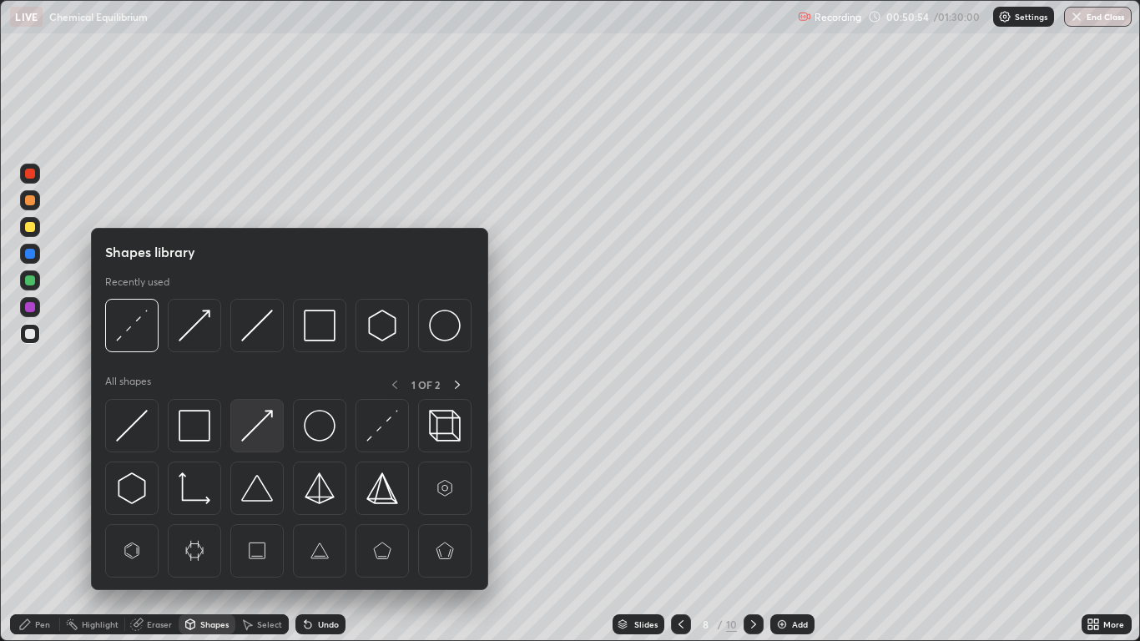
click at [256, 421] on img at bounding box center [257, 426] width 32 height 32
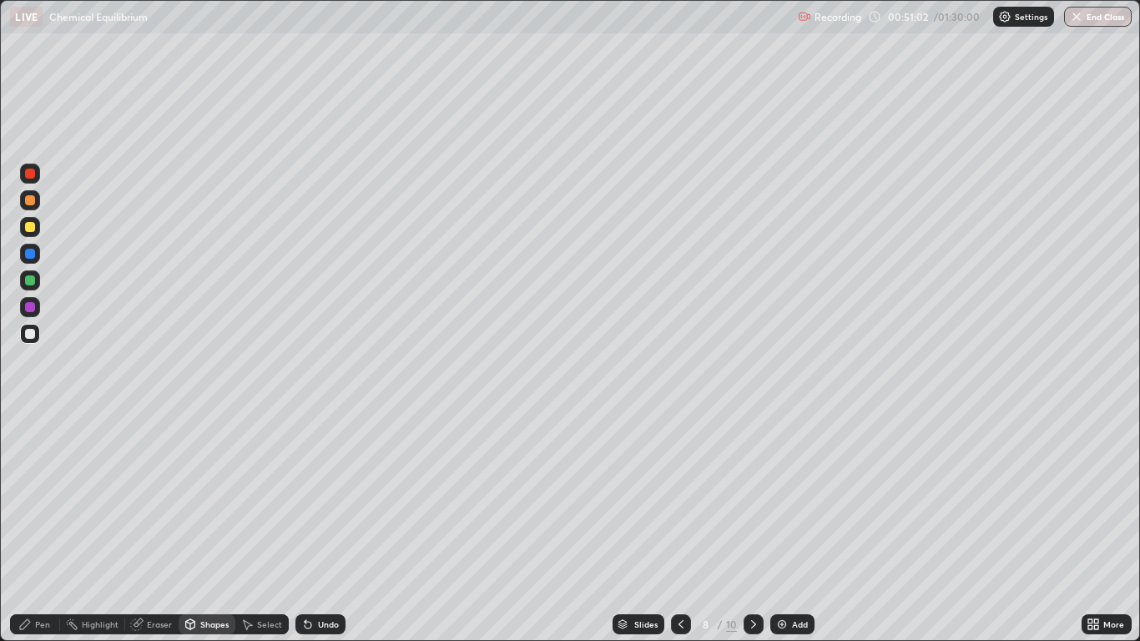
click at [210, 527] on div "Shapes" at bounding box center [214, 624] width 28 height 8
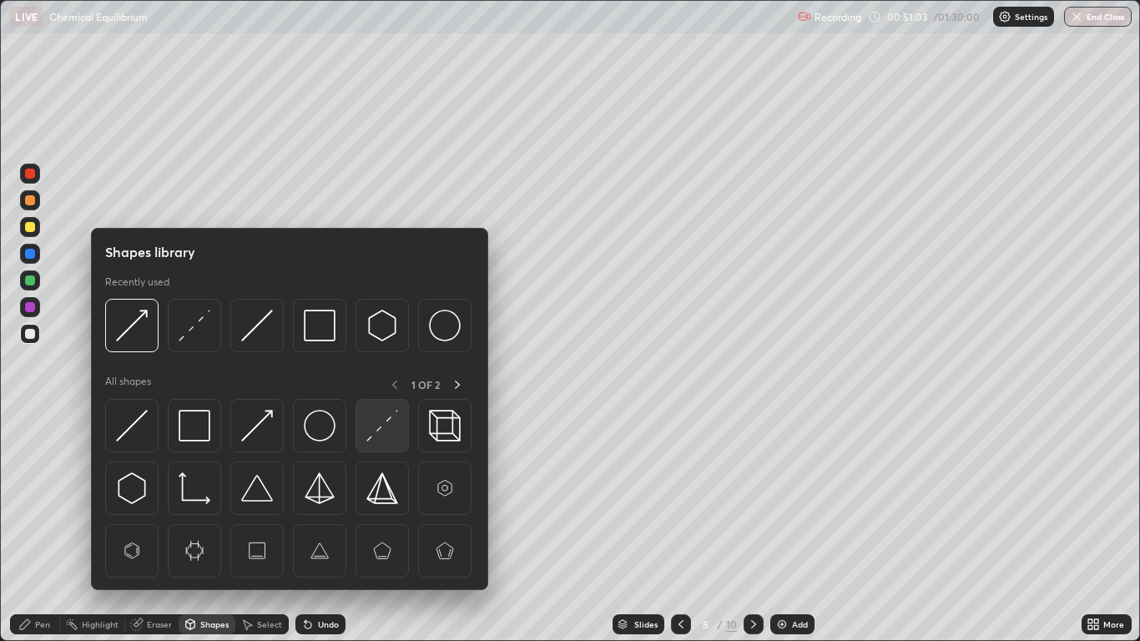
click at [377, 430] on img at bounding box center [382, 426] width 32 height 32
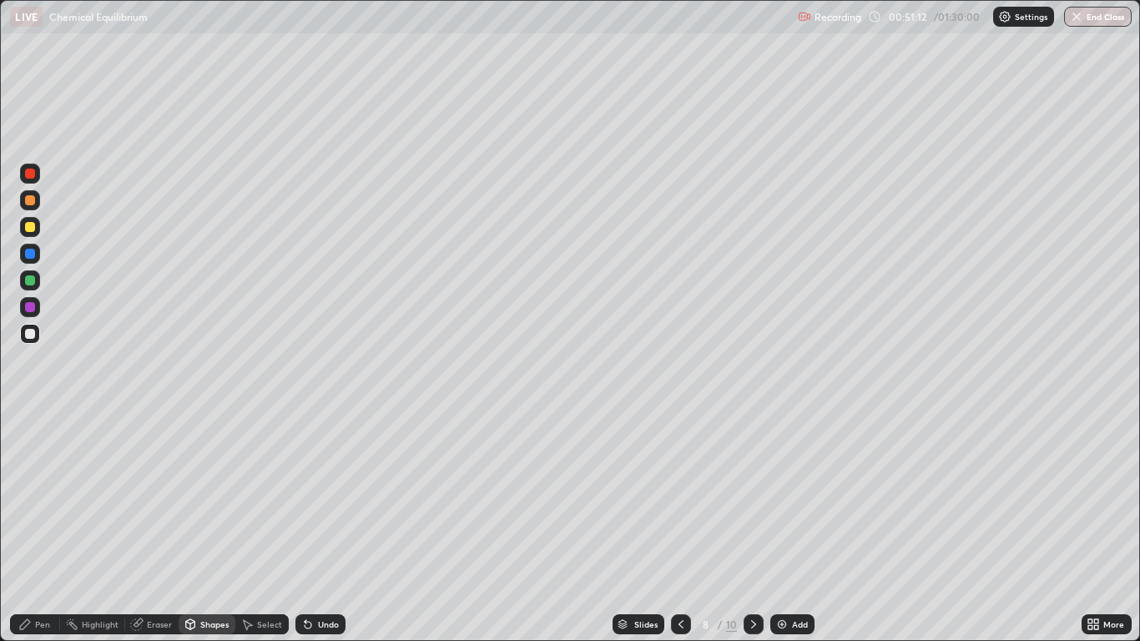
click at [208, 527] on div "Shapes" at bounding box center [214, 624] width 28 height 8
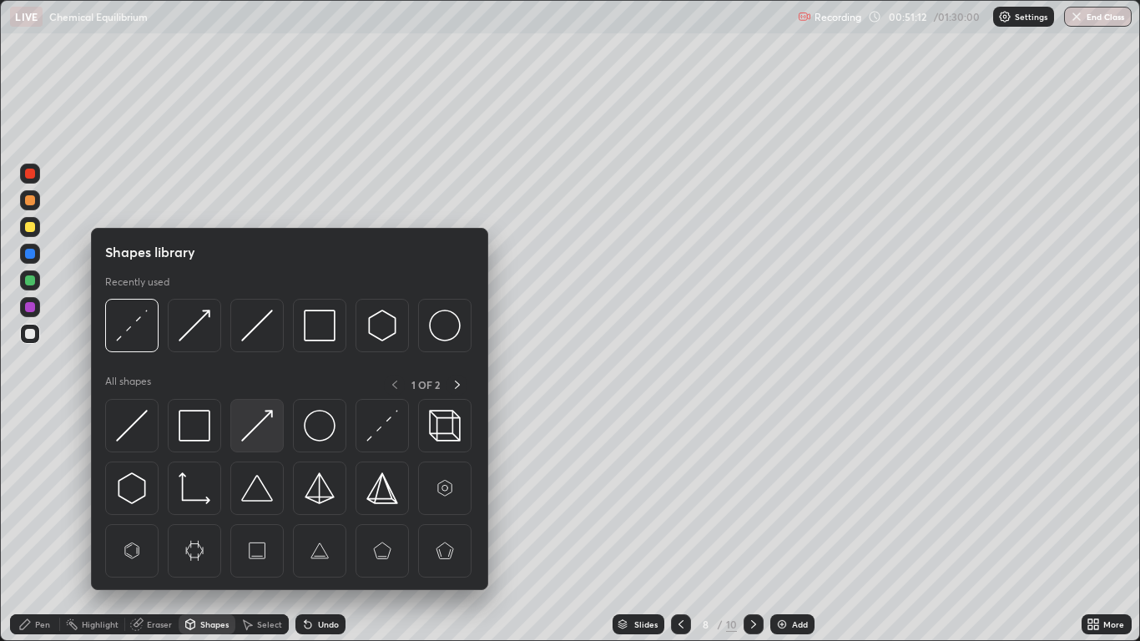
click at [262, 428] on img at bounding box center [257, 426] width 32 height 32
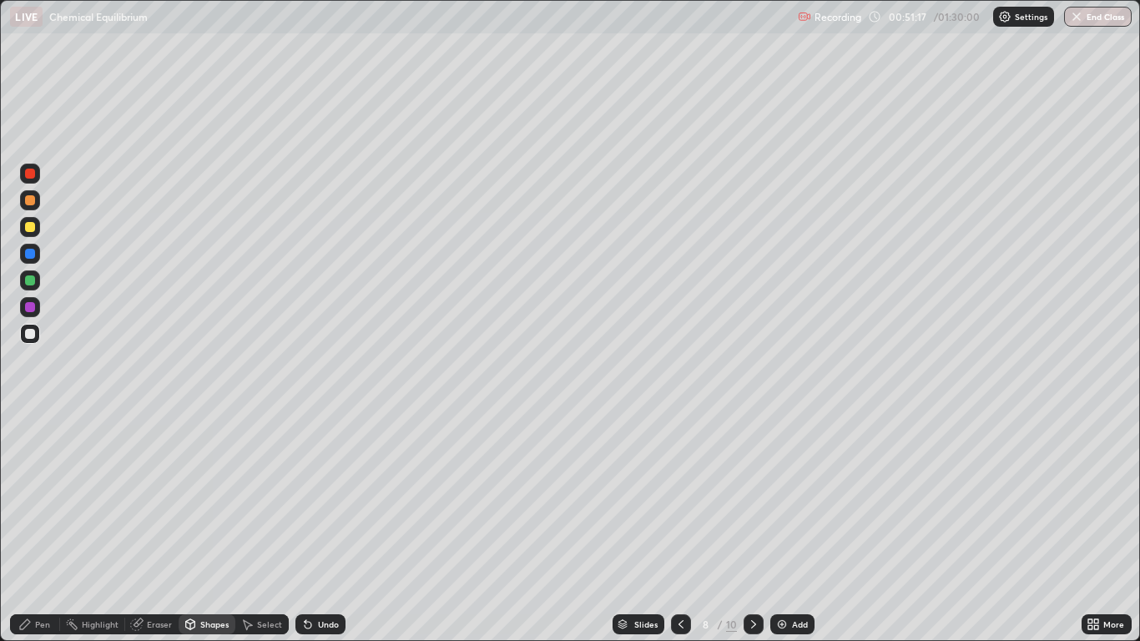
click at [46, 527] on div "Pen" at bounding box center [42, 624] width 15 height 8
click at [1101, 527] on div "More" at bounding box center [1107, 624] width 50 height 20
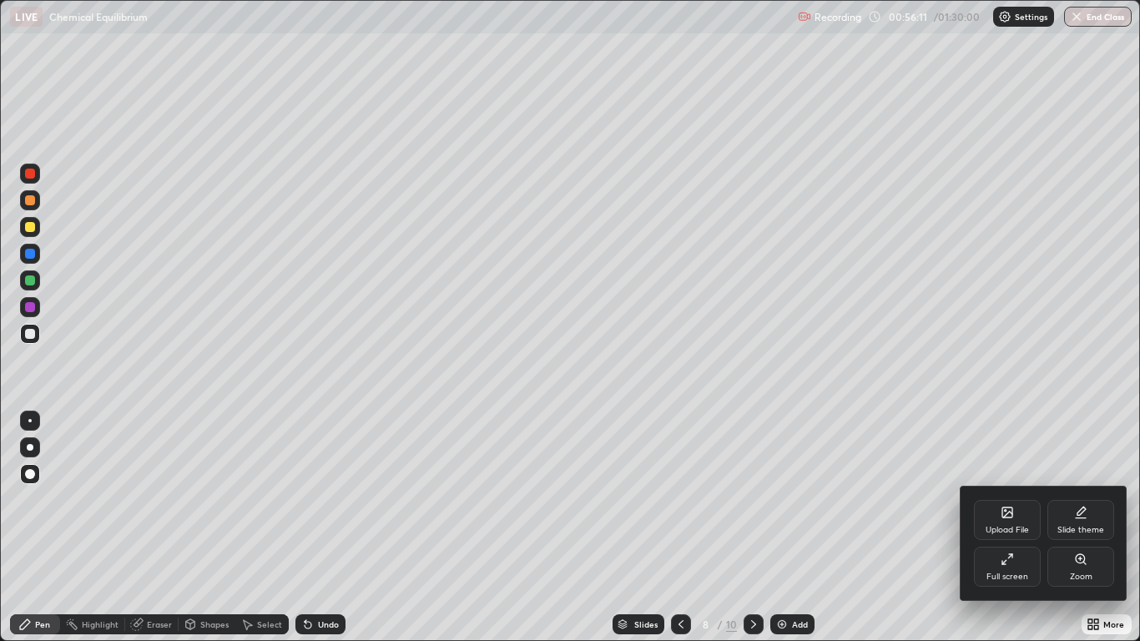
click at [1005, 527] on icon at bounding box center [1007, 559] width 13 height 13
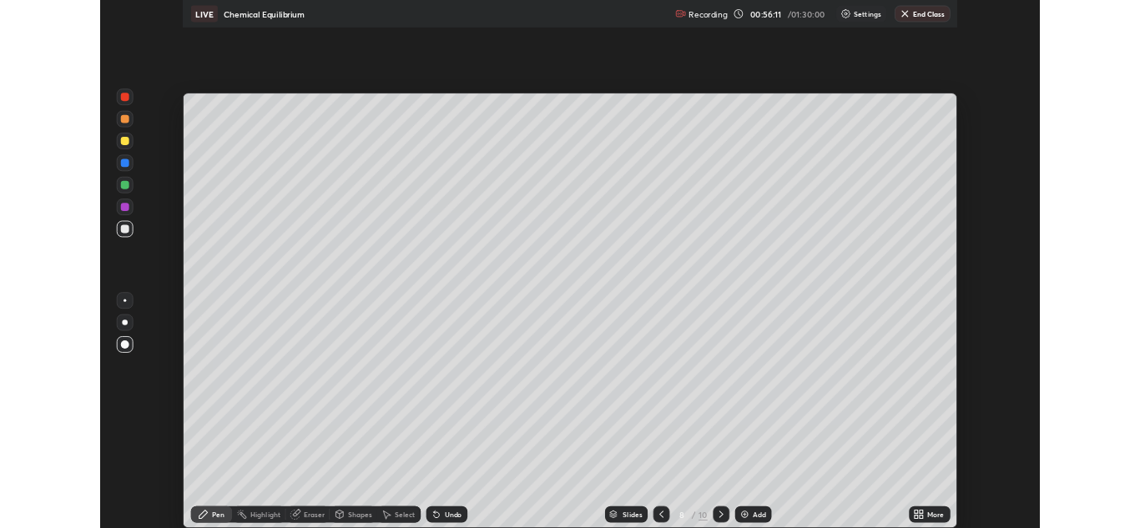
scroll to position [82934, 82322]
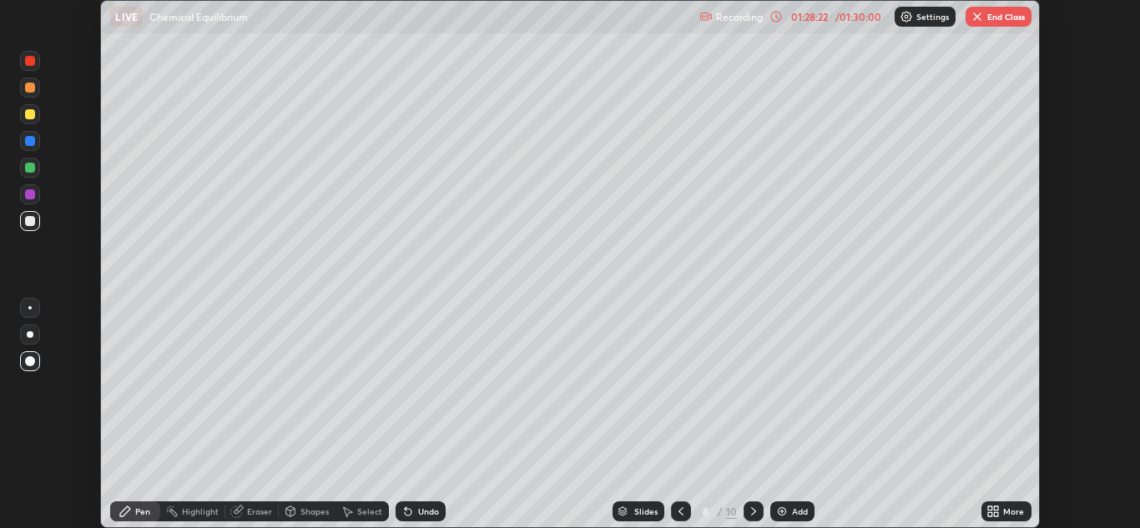
click at [1000, 12] on button "End Class" at bounding box center [999, 17] width 66 height 20
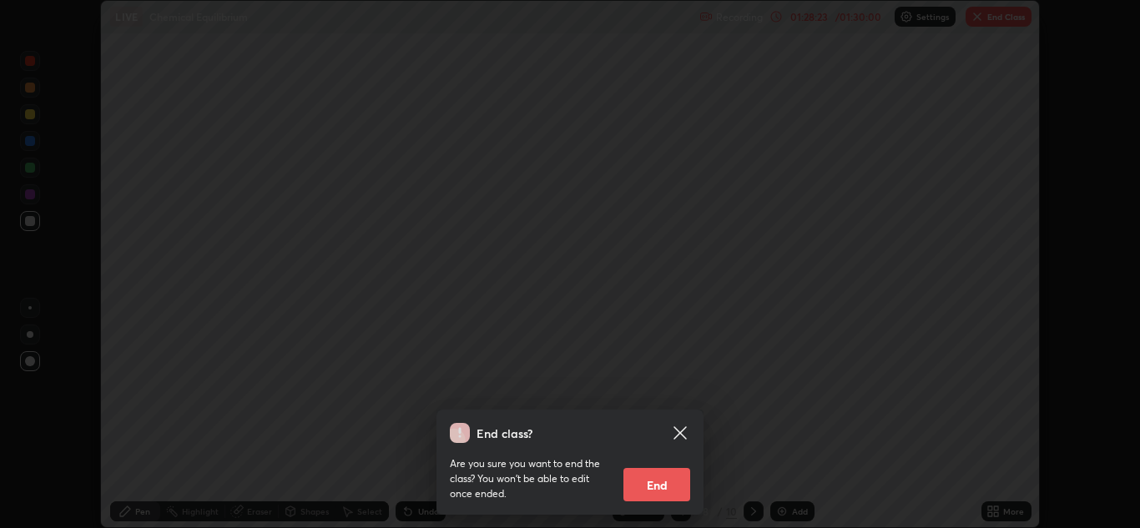
click at [657, 485] on button "End" at bounding box center [656, 484] width 67 height 33
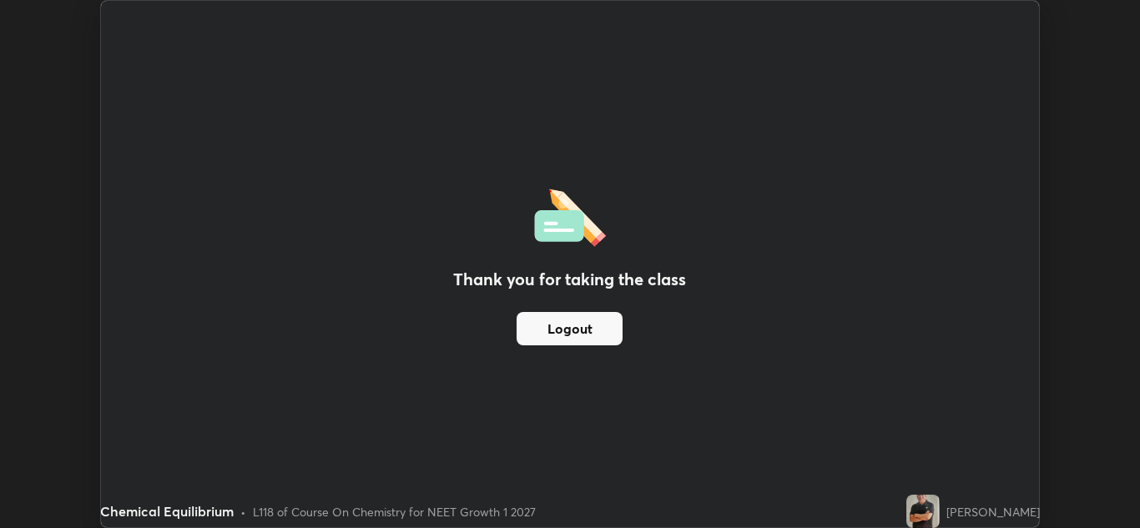
click at [563, 331] on button "Logout" at bounding box center [570, 328] width 106 height 33
